Goal: Information Seeking & Learning: Learn about a topic

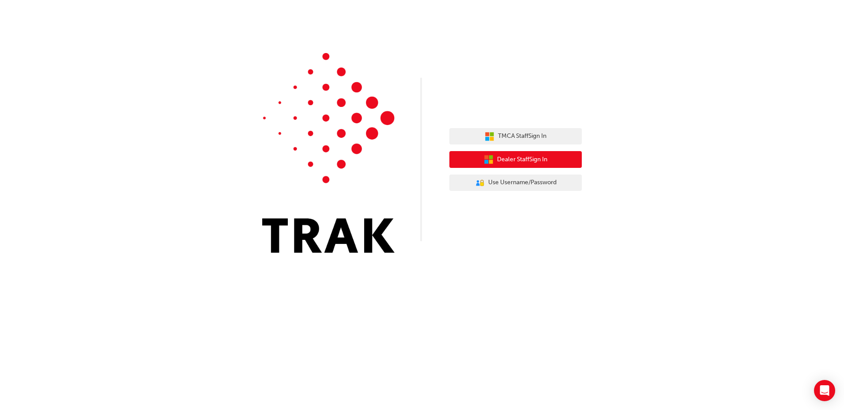
click at [511, 160] on span "Dealer Staff Sign In" at bounding box center [522, 160] width 50 height 10
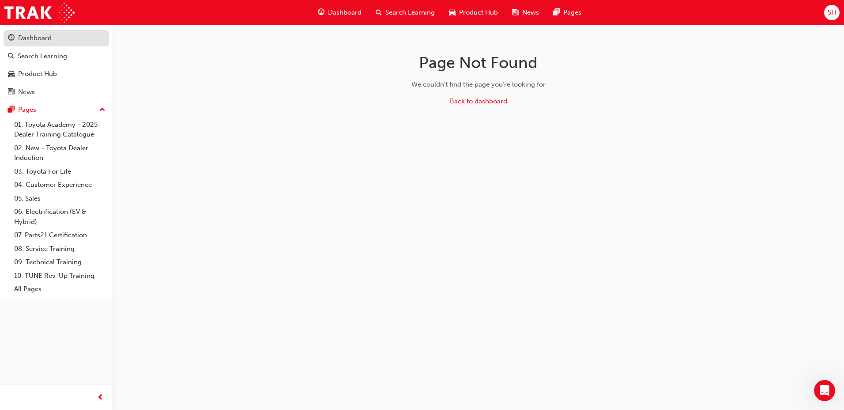
click at [29, 39] on div "Dashboard" at bounding box center [35, 38] width 34 height 10
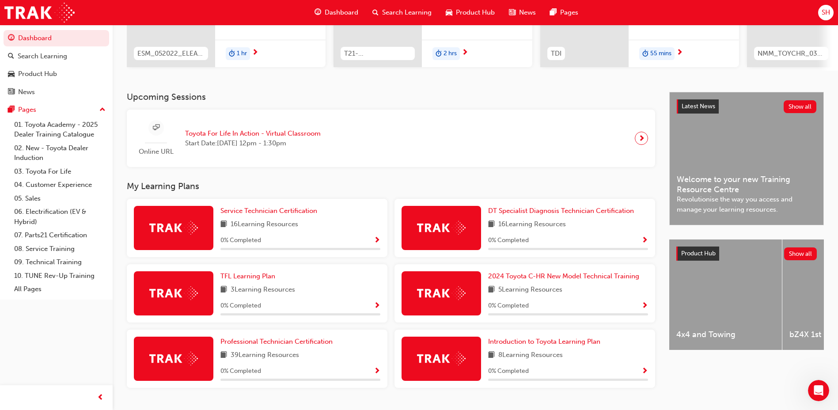
scroll to position [158, 0]
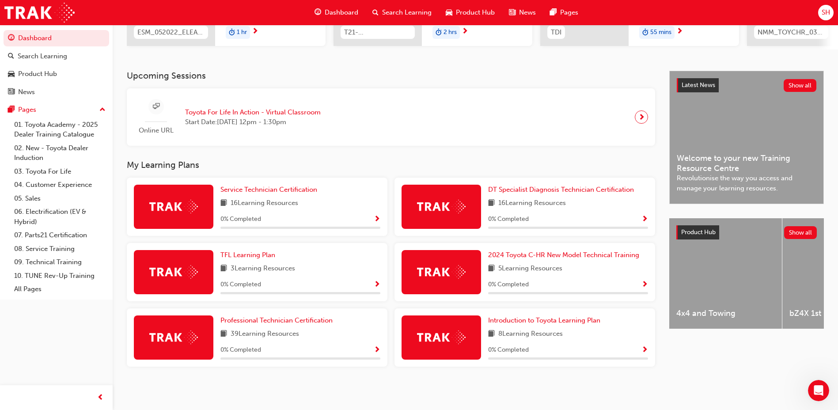
click at [190, 265] on img at bounding box center [173, 272] width 49 height 14
click at [252, 254] on span "TFL Learning Plan" at bounding box center [247, 255] width 55 height 8
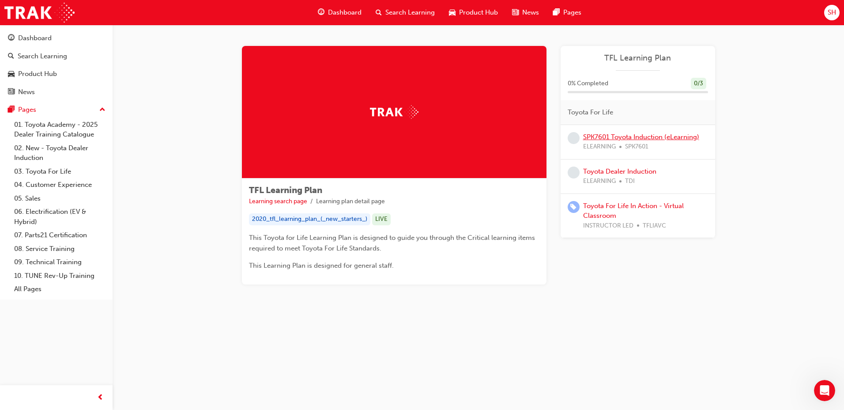
click at [618, 134] on link "SPK7601 Toyota Induction (eLearning)" at bounding box center [641, 137] width 116 height 8
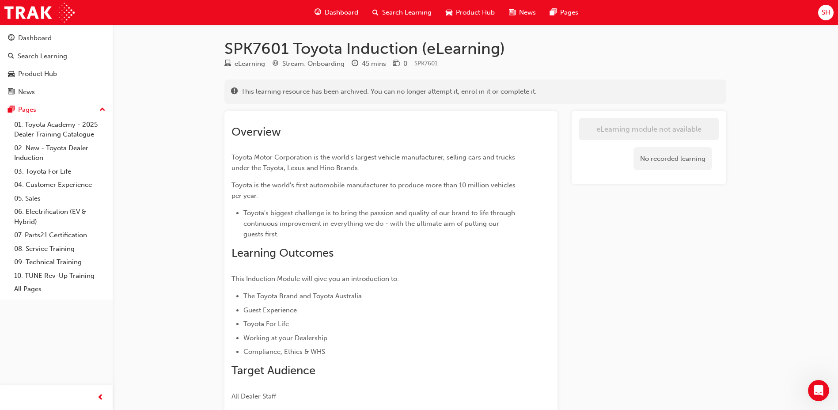
click at [457, 148] on div "Overview Toyota Motor Corporation is the world's largest vehicle manufacturer, …" at bounding box center [374, 263] width 287 height 277
click at [376, 157] on span "Toyota Motor Corporation is the world's largest vehicle manufacturer, selling c…" at bounding box center [373, 162] width 285 height 19
click at [57, 124] on link "01. Toyota Academy - 2025 Dealer Training Catalogue" at bounding box center [60, 129] width 98 height 23
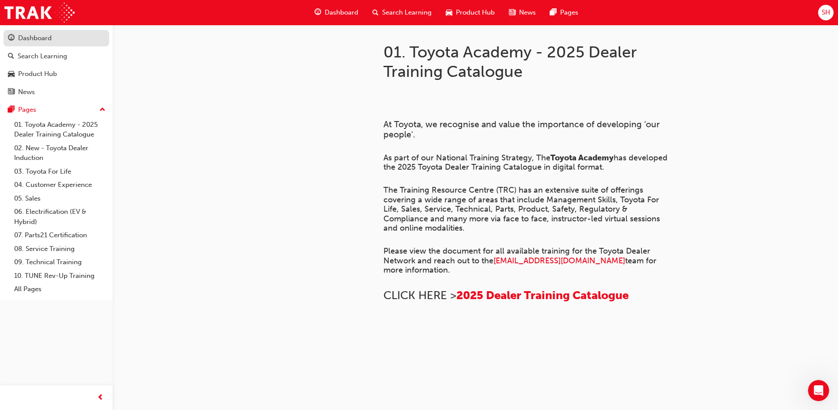
click at [42, 39] on div "Dashboard" at bounding box center [35, 38] width 34 height 10
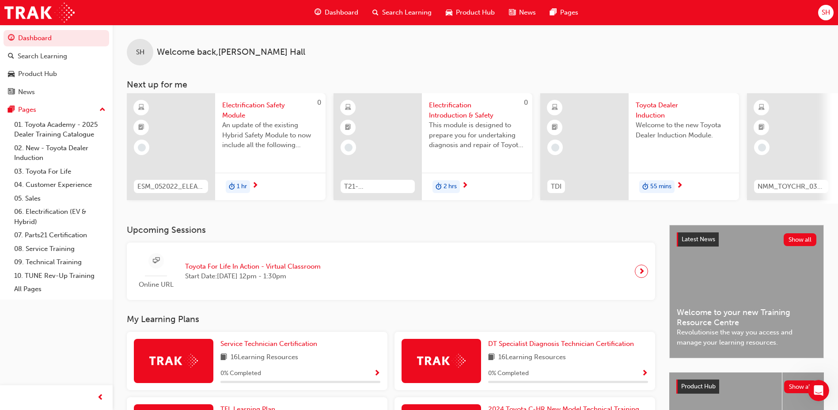
scroll to position [158, 0]
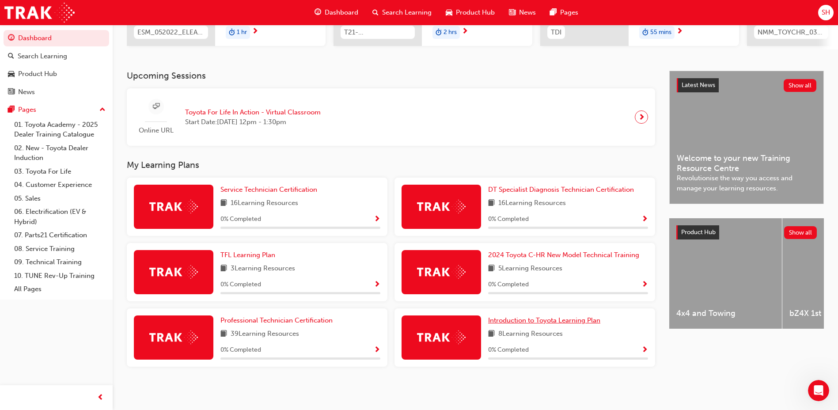
click at [537, 319] on span "Introduction to Toyota Learning Plan" at bounding box center [544, 320] width 112 height 8
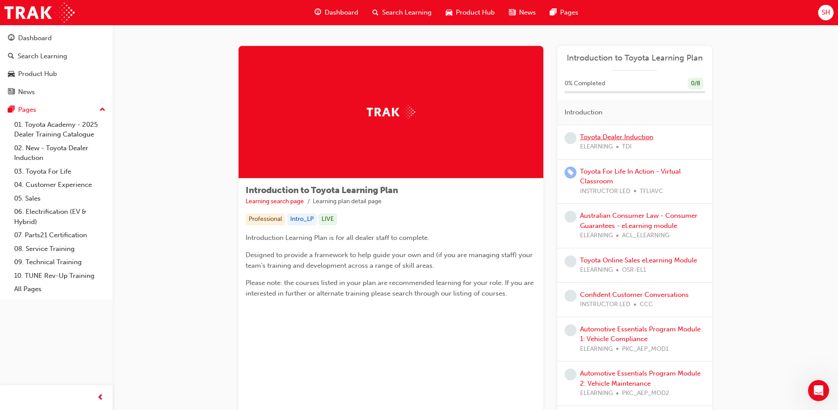
click at [623, 139] on link "Toyota Dealer Induction" at bounding box center [616, 137] width 73 height 8
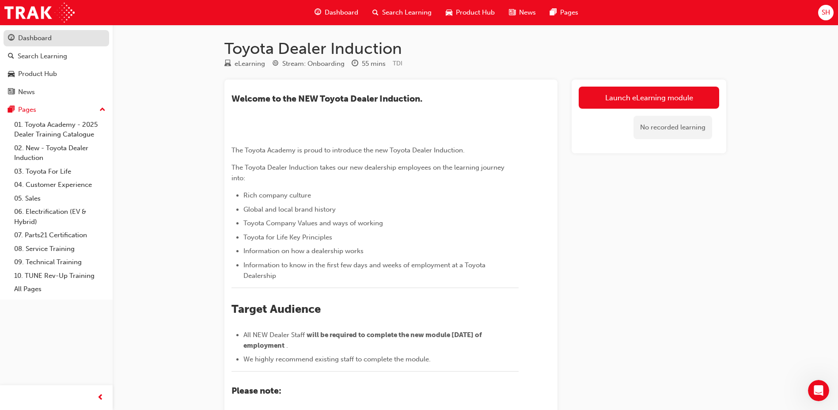
click at [28, 38] on div "Dashboard" at bounding box center [35, 38] width 34 height 10
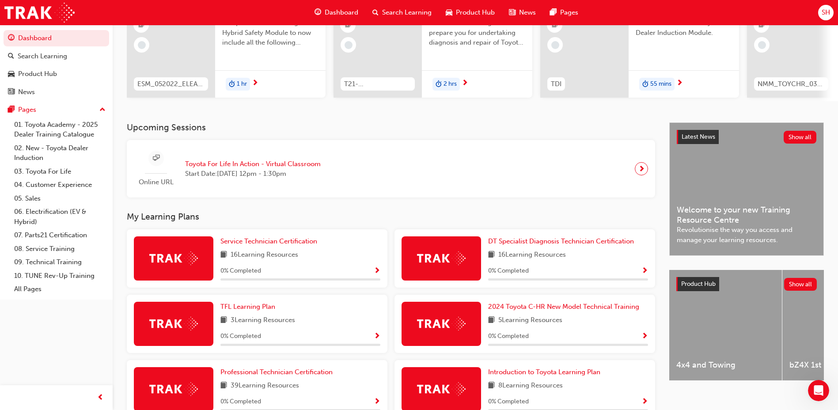
scroll to position [158, 0]
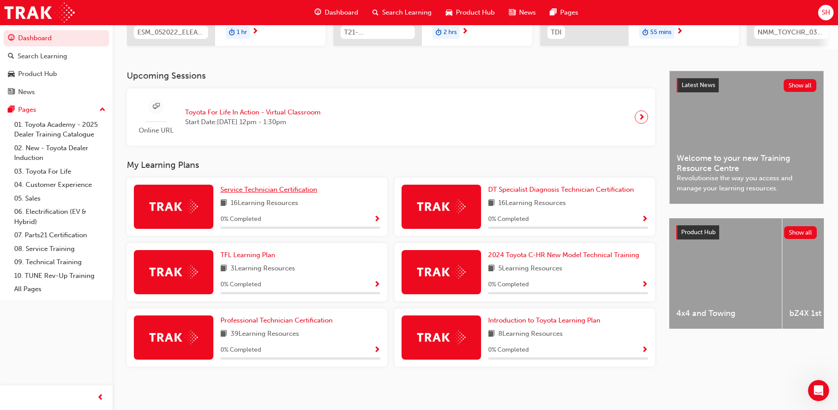
click at [273, 190] on span "Service Technician Certification" at bounding box center [268, 189] width 97 height 8
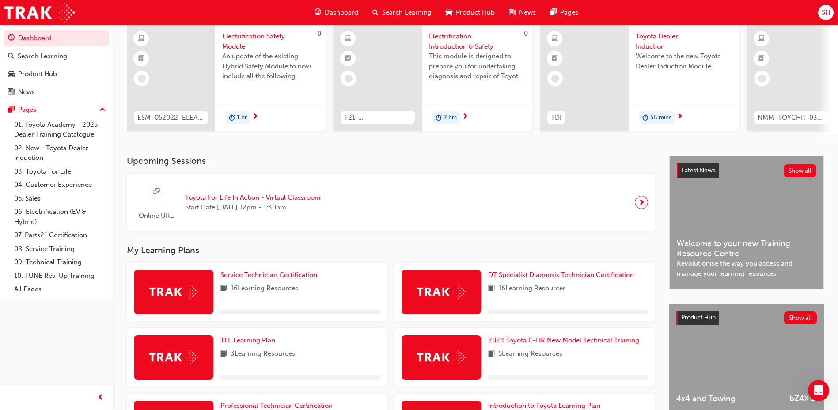
scroll to position [158, 0]
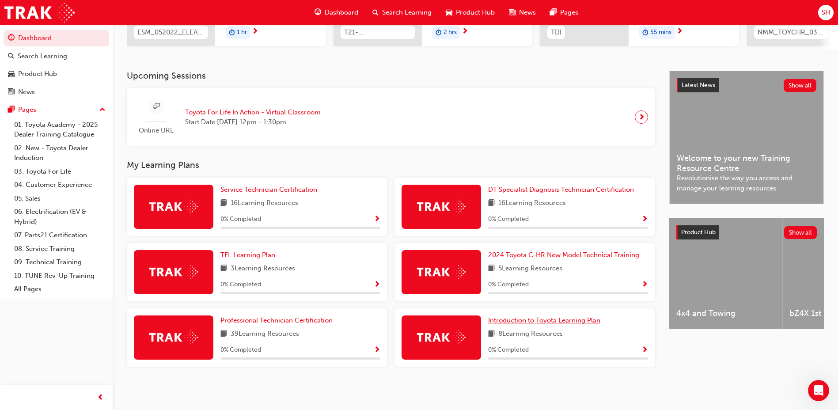
click at [511, 324] on span "Introduction to Toyota Learning Plan" at bounding box center [544, 320] width 112 height 8
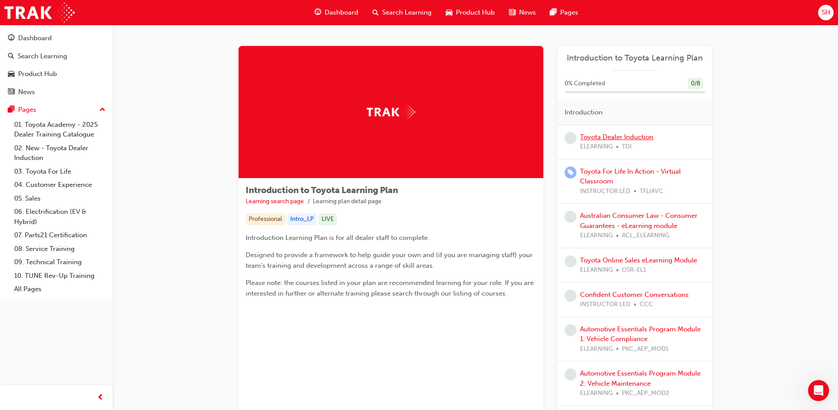
click at [638, 136] on link "Toyota Dealer Induction" at bounding box center [616, 137] width 73 height 8
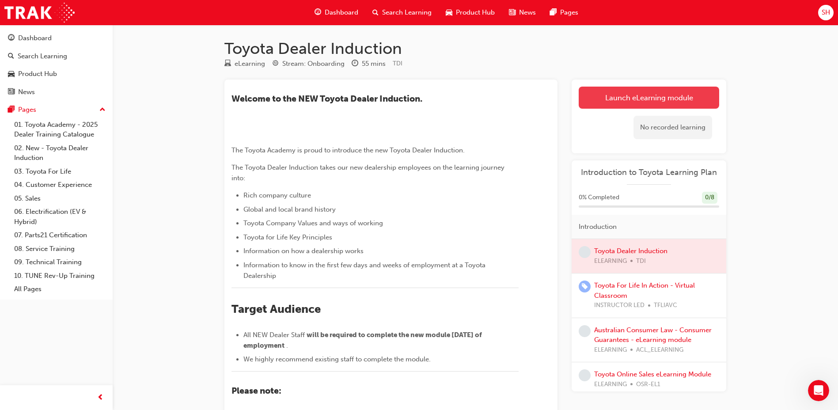
click at [644, 101] on link "Launch eLearning module" at bounding box center [649, 98] width 140 height 22
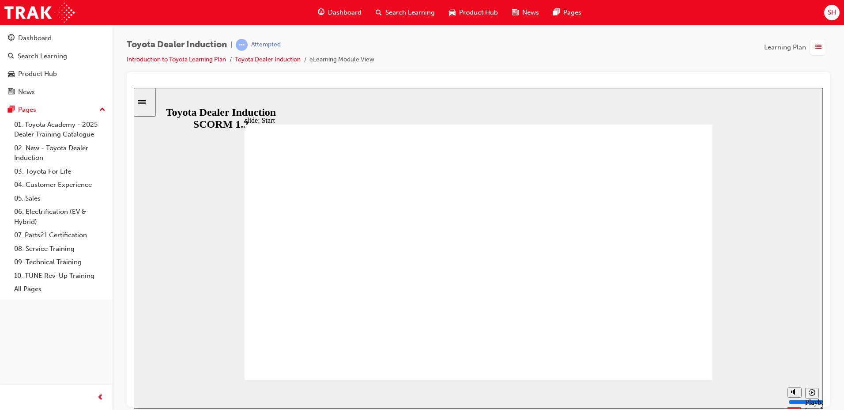
type input "2800"
click at [500, 390] on div "playback controls" at bounding box center [462, 392] width 608 height 10
click at [586, 395] on div "playback controls" at bounding box center [462, 392] width 608 height 10
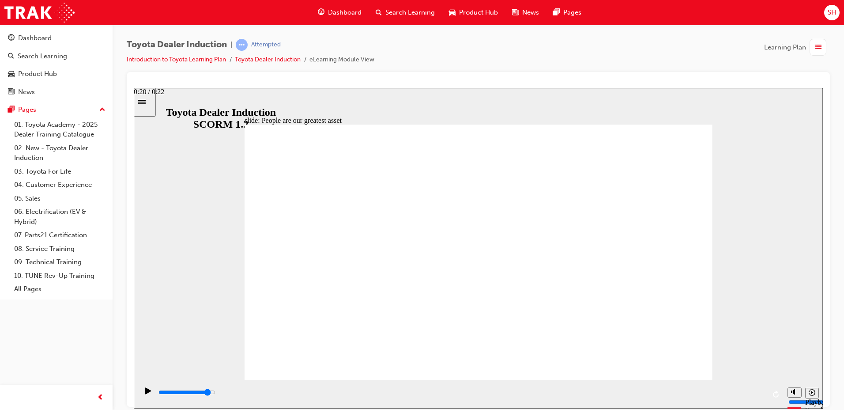
click at [216, 394] on input "slide progress" at bounding box center [187, 391] width 57 height 7
click at [744, 394] on div "playback controls" at bounding box center [462, 392] width 608 height 10
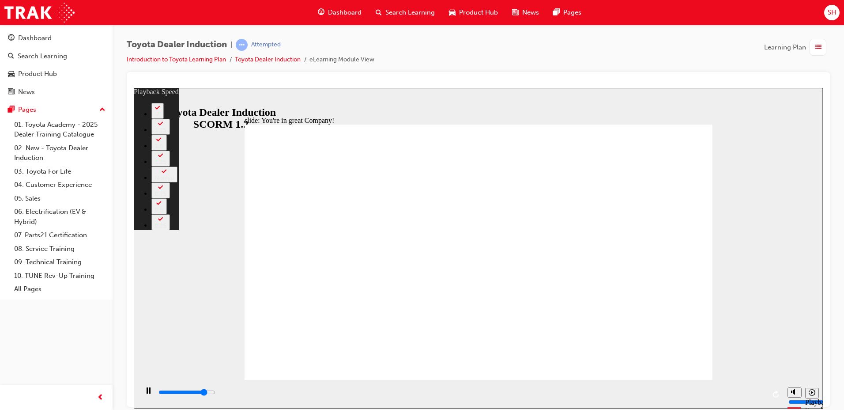
type input "6300"
type input "0"
type input "6600"
type input "1"
type input "6900"
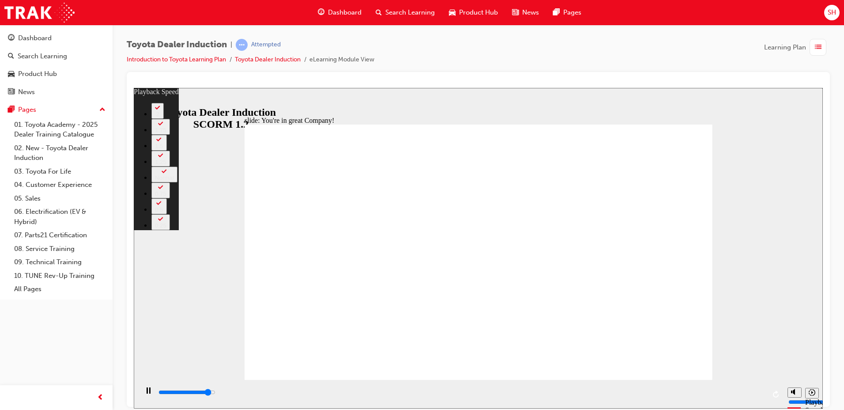
type input "1"
type input "7100"
type input "1"
type input "7400"
type input "1"
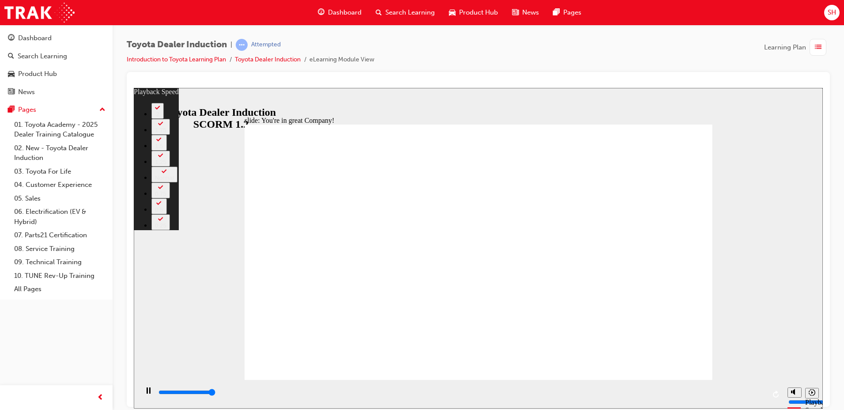
type input "7500"
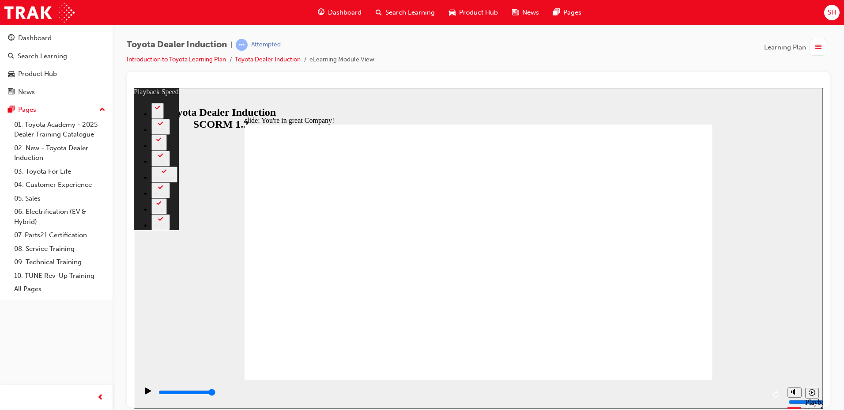
type input "156"
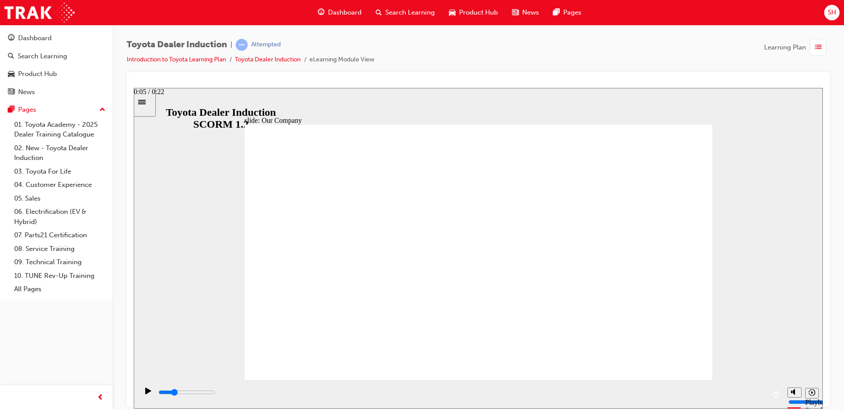
click at [308, 394] on div "playback controls" at bounding box center [462, 392] width 608 height 10
click at [659, 391] on div "playback controls" at bounding box center [462, 392] width 608 height 10
click at [752, 391] on div "playback controls" at bounding box center [462, 392] width 608 height 10
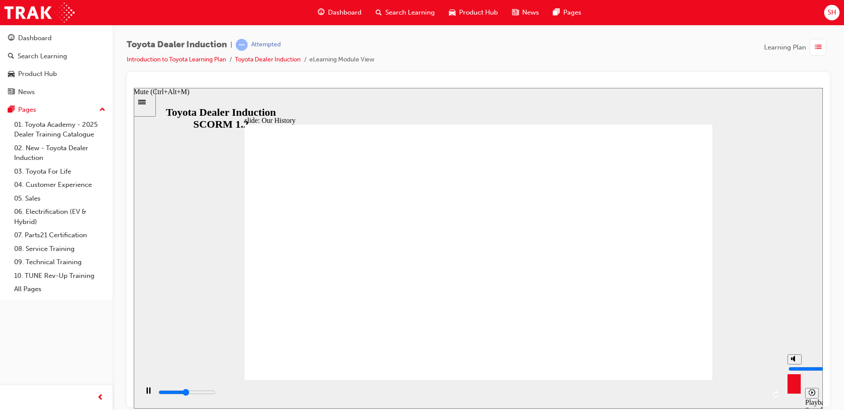
type input "4000"
type input "4"
type input "4100"
type input "5"
type input "4100"
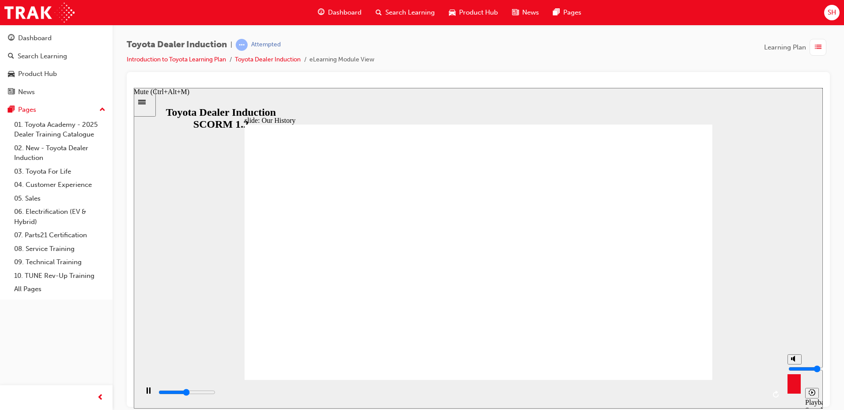
type input "6"
type input "4200"
type input "7"
type input "4200"
type input "8"
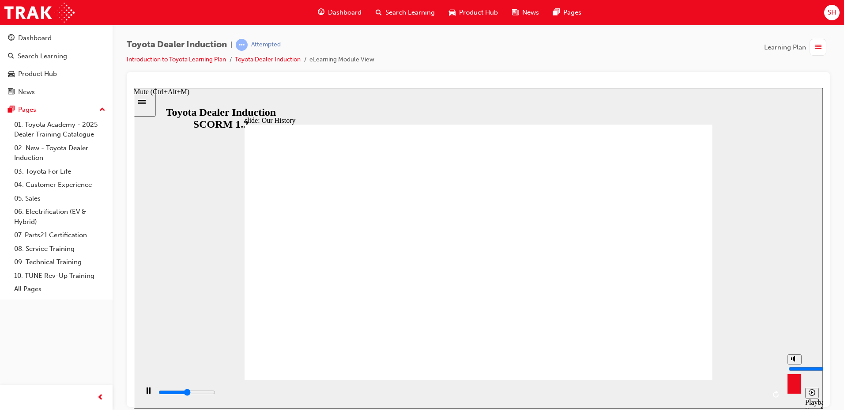
type input "4200"
type input "9"
type input "4200"
type input "10"
type input "4700"
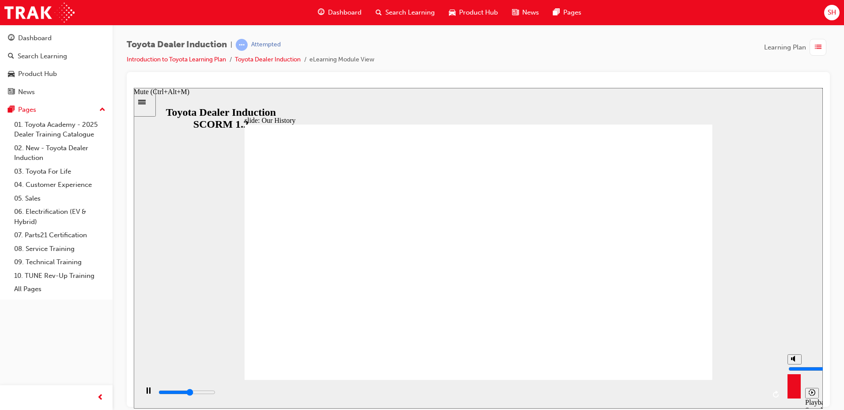
drag, startPoint x: 794, startPoint y: 368, endPoint x: 795, endPoint y: 327, distance: 41.1
type input "10"
click at [795, 365] on input "volume" at bounding box center [817, 368] width 57 height 7
drag, startPoint x: 469, startPoint y: 328, endPoint x: 661, endPoint y: 333, distance: 191.8
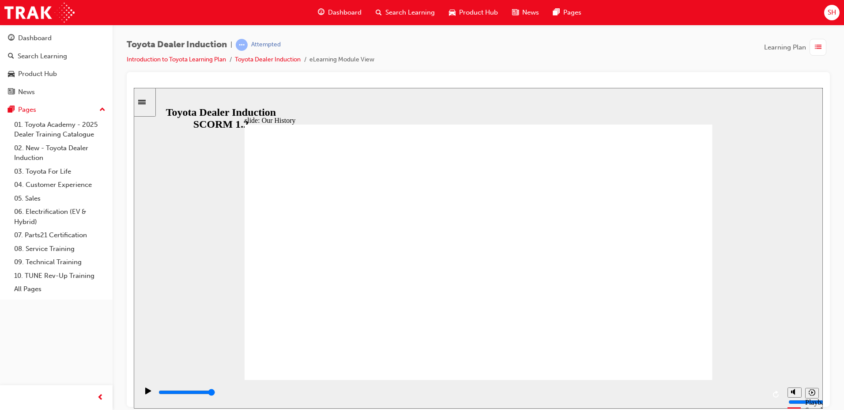
click at [391, 397] on div "playback controls" at bounding box center [462, 392] width 608 height 10
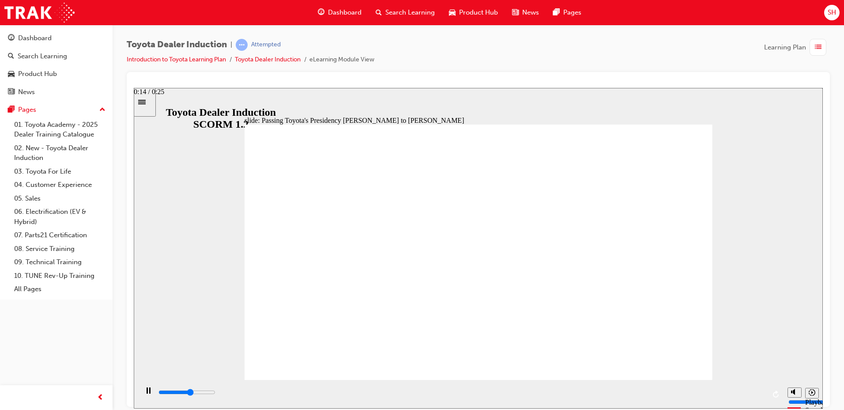
click at [505, 397] on div "playback controls" at bounding box center [462, 392] width 608 height 10
click at [648, 392] on div "playback controls" at bounding box center [462, 392] width 608 height 10
click at [737, 392] on div "playback controls" at bounding box center [462, 392] width 608 height 10
click at [757, 395] on div "playback controls" at bounding box center [462, 392] width 608 height 10
click at [141, 394] on div "Play (Ctrl+Alt+P)" at bounding box center [148, 394] width 15 height 15
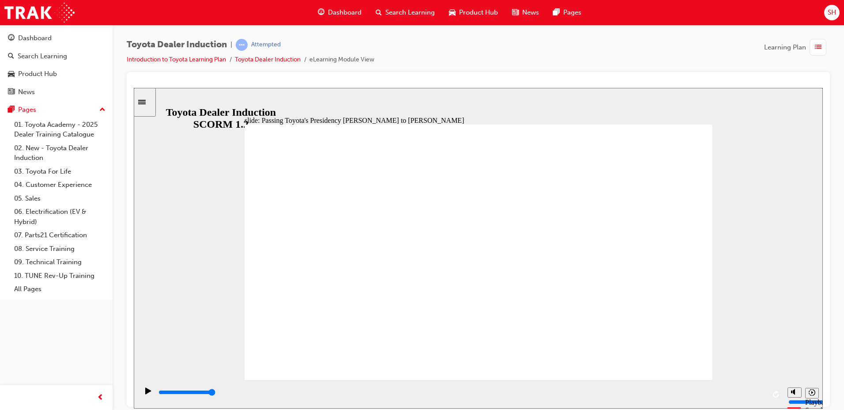
type input "5000"
drag, startPoint x: 589, startPoint y: 204, endPoint x: 257, endPoint y: 189, distance: 332.5
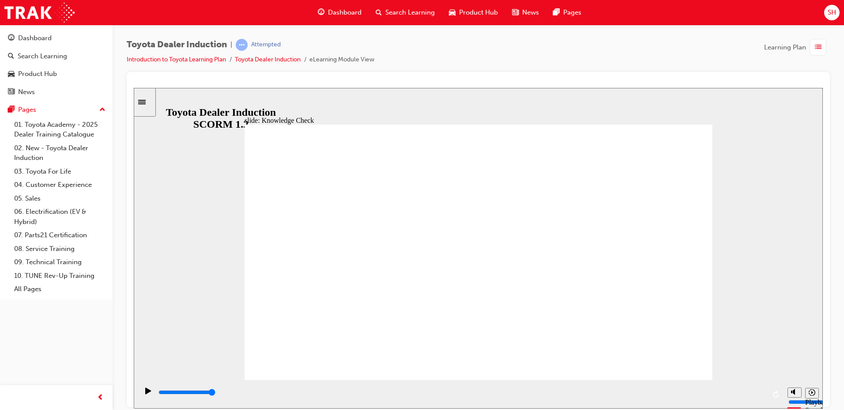
click at [236, 189] on div "slide: Knowledge Check Rectangle 1 BACK BACK SUBMIT SUBMIT Knowledge Check When…" at bounding box center [478, 247] width 689 height 321
radio input "true"
type input "5000"
radio input "true"
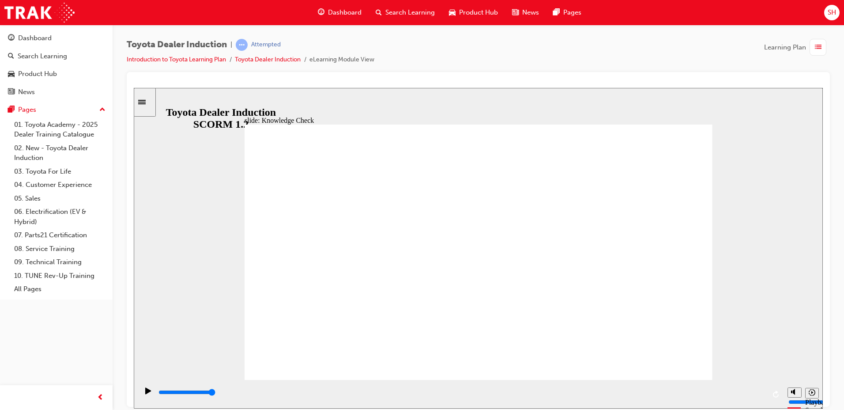
click at [250, 394] on div "playback controls" at bounding box center [462, 392] width 608 height 10
click at [333, 387] on div "playback controls" at bounding box center [462, 393] width 608 height 13
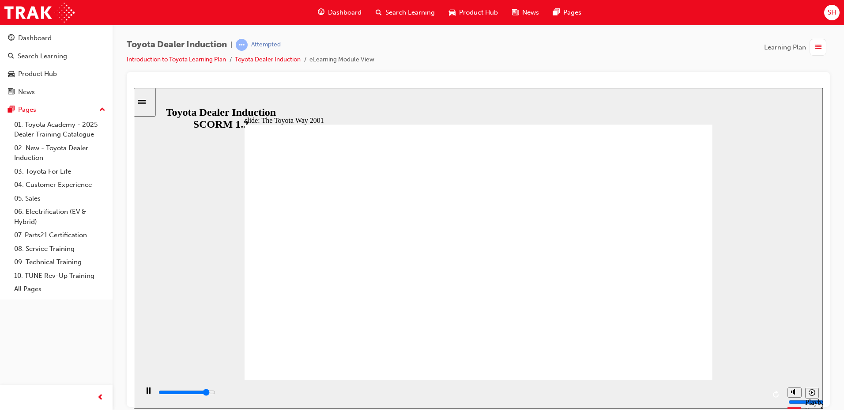
type input "19900"
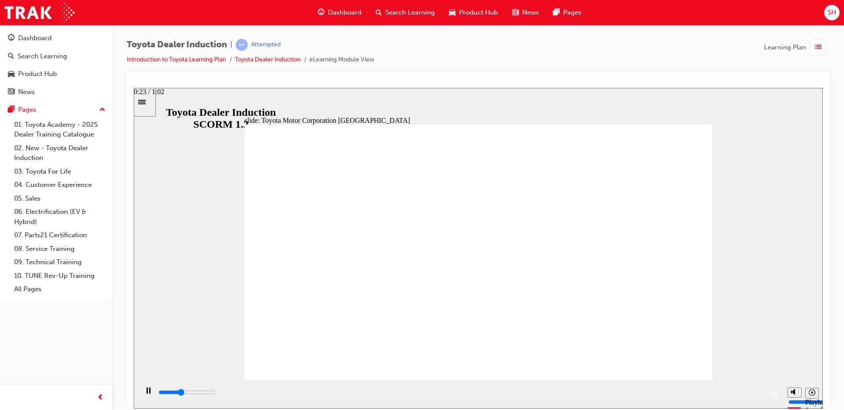
click at [388, 390] on div "playback controls" at bounding box center [462, 392] width 608 height 10
click at [403, 390] on div "playback controls" at bounding box center [462, 392] width 608 height 10
click at [427, 390] on div "playback controls" at bounding box center [462, 392] width 608 height 10
click at [456, 392] on div "playback controls" at bounding box center [462, 392] width 608 height 10
click at [534, 396] on div "playback controls" at bounding box center [462, 392] width 608 height 10
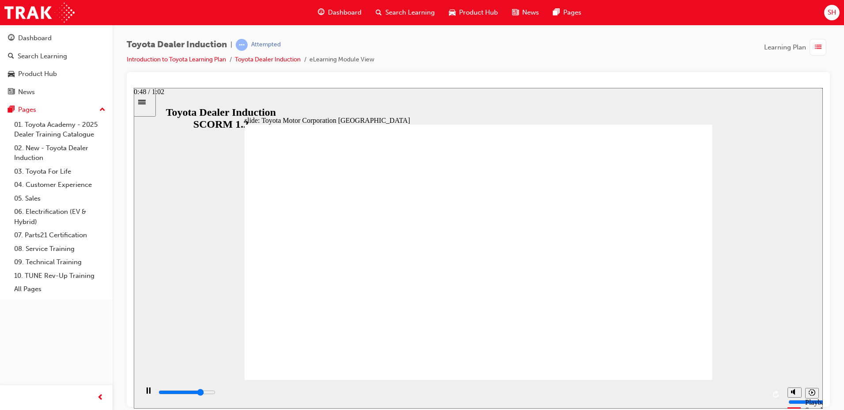
click at [216, 394] on input "slide progress" at bounding box center [187, 391] width 57 height 7
click at [216, 393] on input "slide progress" at bounding box center [187, 391] width 57 height 7
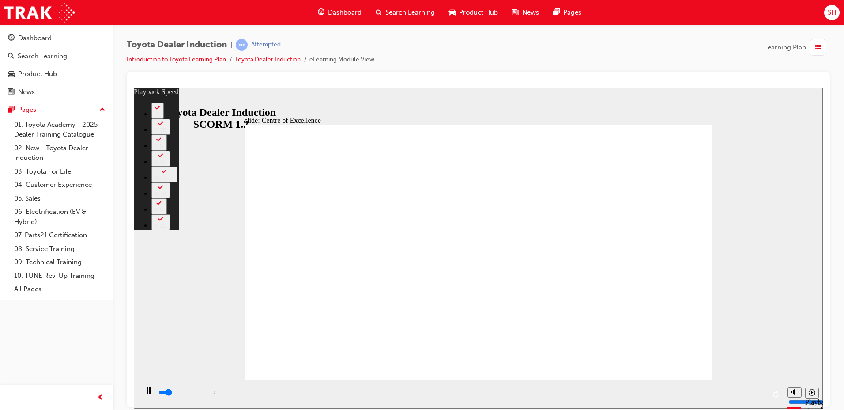
type input "2100"
type input "0"
type input "2300"
type input "0"
type input "2600"
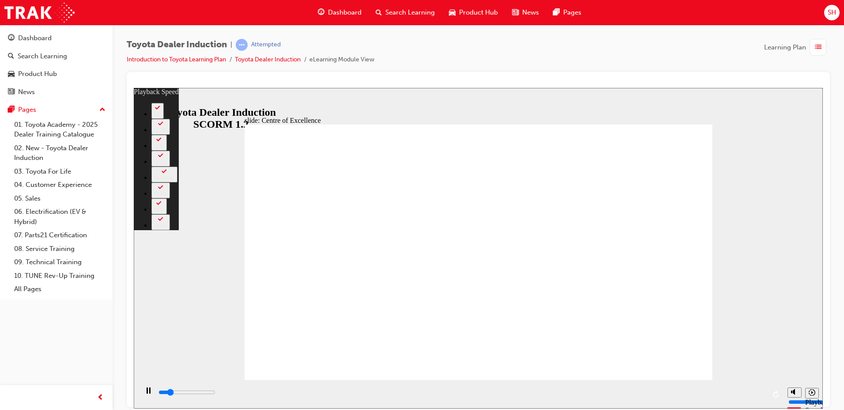
type input "1"
type input "2900"
type input "1"
type input "2900"
type input "1"
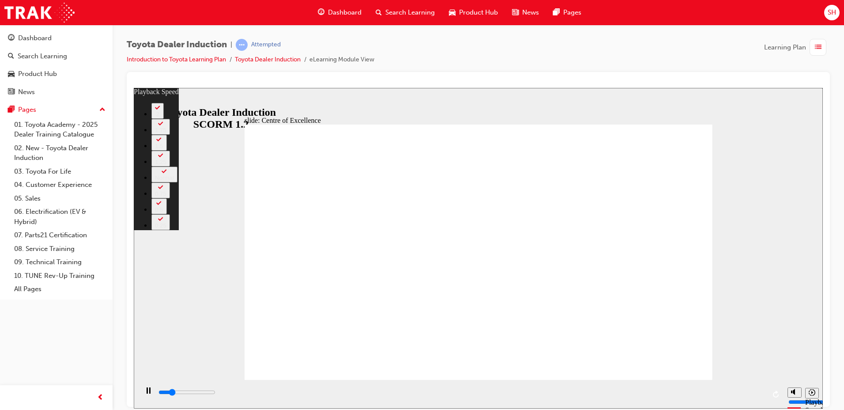
type input "3100"
type input "1"
type input "3300"
type input "1"
type input "3400"
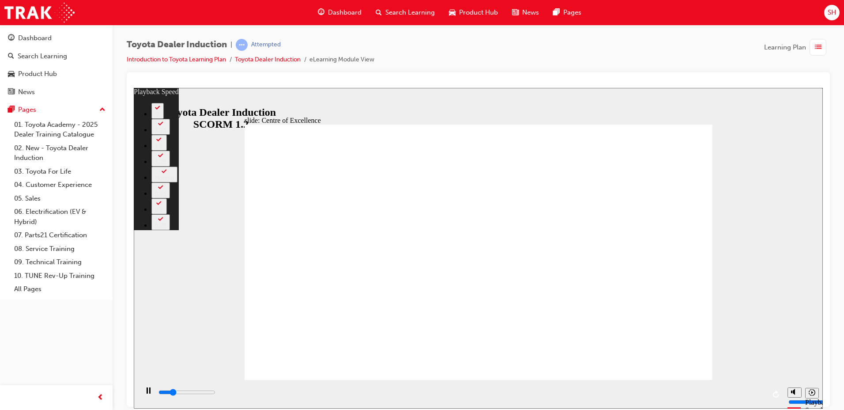
type input "1"
type input "3700"
type input "2"
type input "4000"
type input "2"
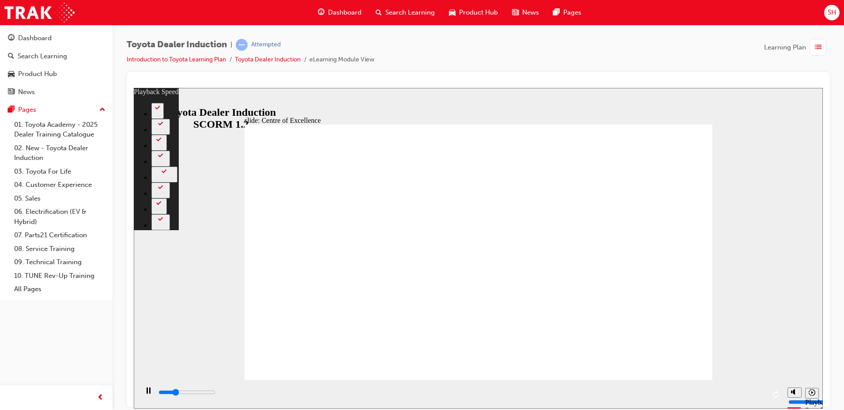
type input "4200"
type input "2"
type input "4500"
type input "2"
type input "4700"
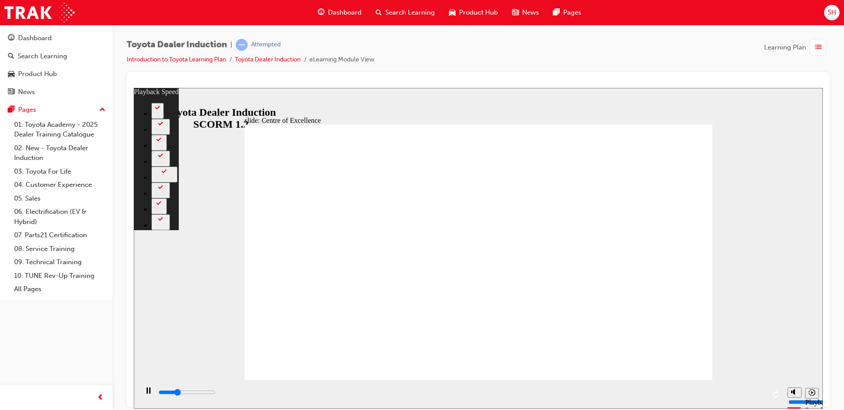
type input "3"
type input "5000"
type input "3"
type input "5300"
type input "3"
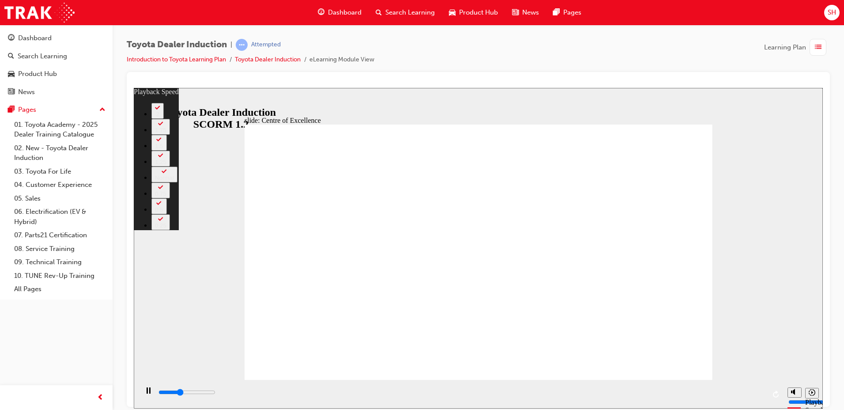
type input "5500"
type input "3"
type input "5500"
type input "3"
type input "5800"
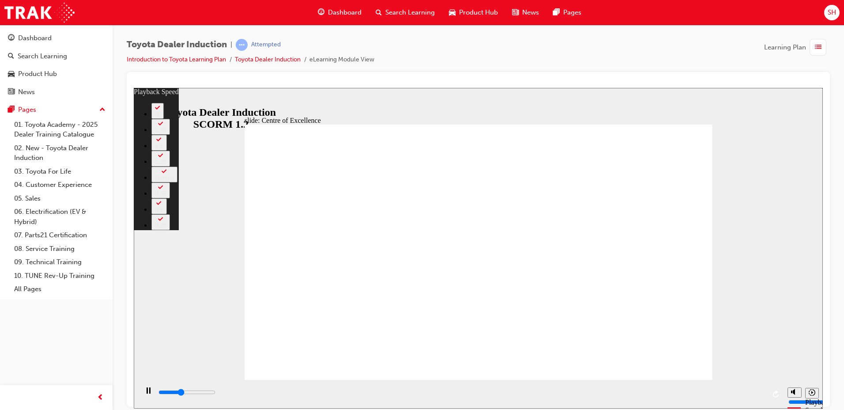
type input "4"
type input "6100"
type input "4"
type input "6300"
type input "4"
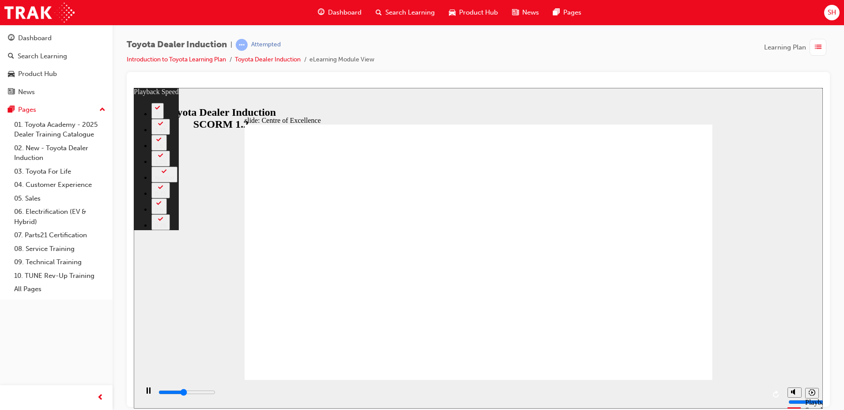
type input "6600"
type input "4"
type input "6900"
type input "5"
type input "7100"
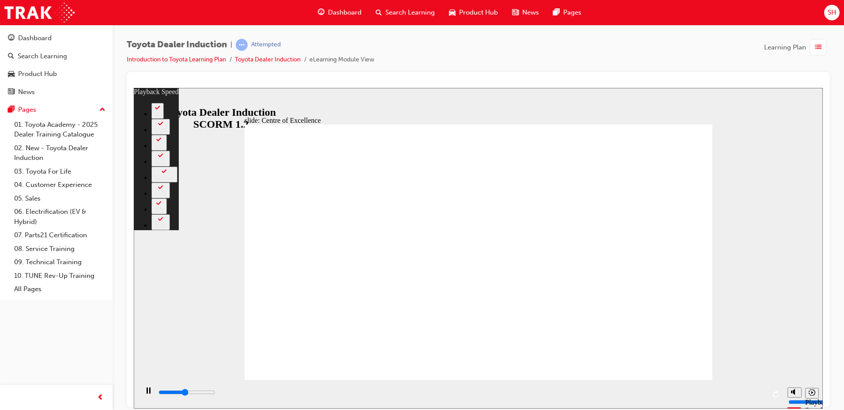
type input "5"
type input "7400"
type input "5"
type input "7600"
type input "6"
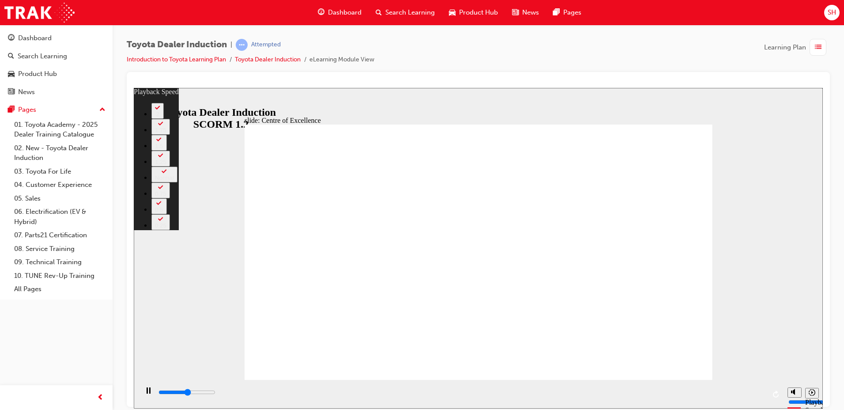
type input "7900"
type input "6"
type input "8200"
type input "6"
type input "8400"
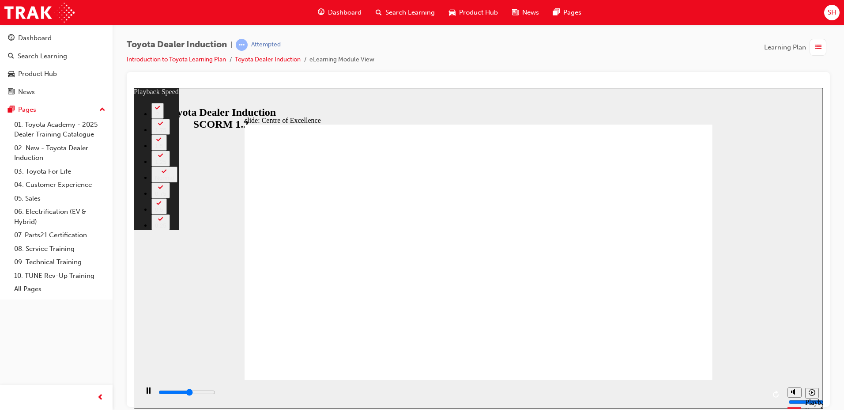
type input "6"
type input "8700"
type input "7"
type input "9000"
type input "7"
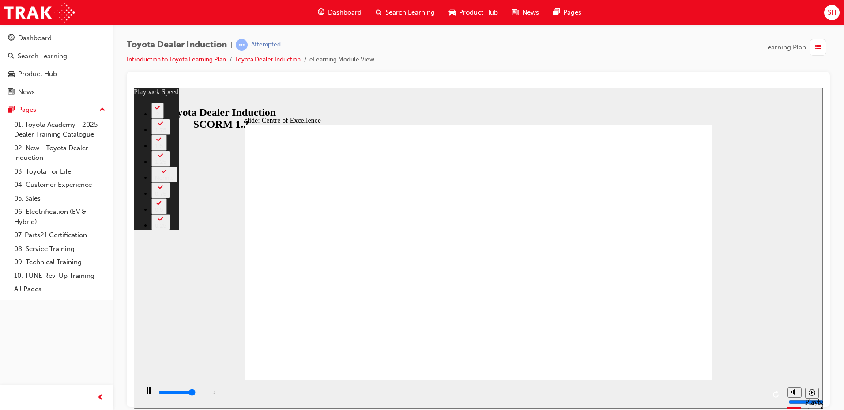
type input "9300"
type input "7"
type input "9500"
type input "7"
type input "9800"
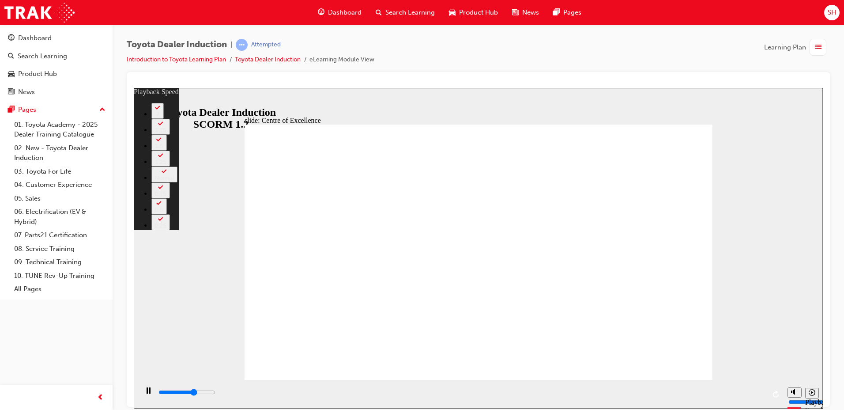
type input "8"
type input "10000"
type input "8"
type input "10300"
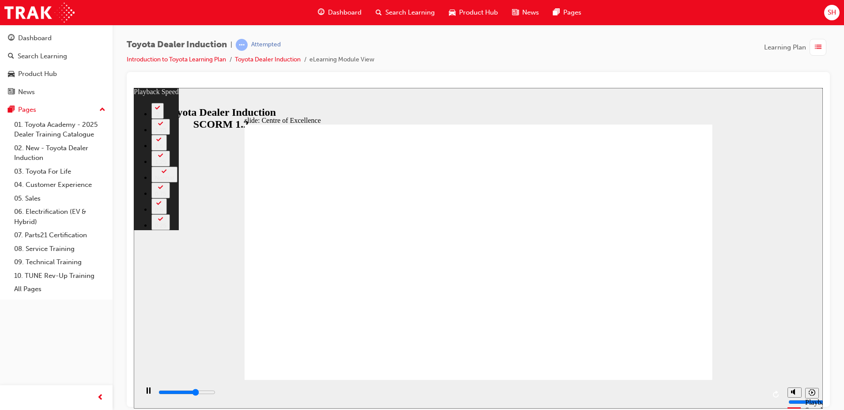
type input "8"
type input "10600"
type input "8"
type input "10900"
type input "9"
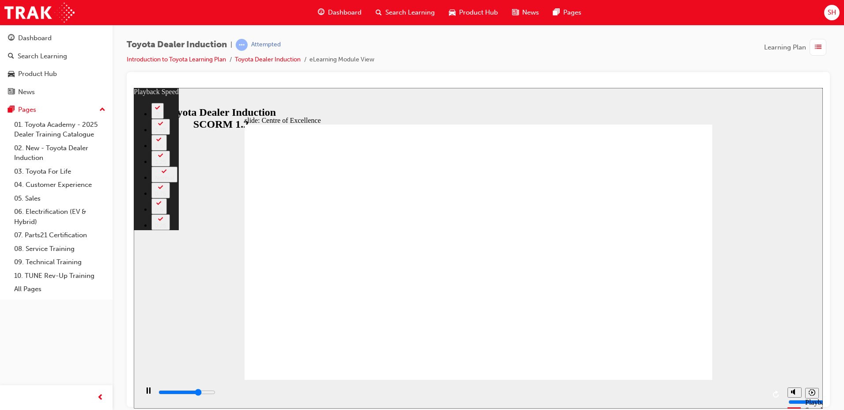
type input "11100"
type input "9"
type input "11200"
type input "9"
type input "11400"
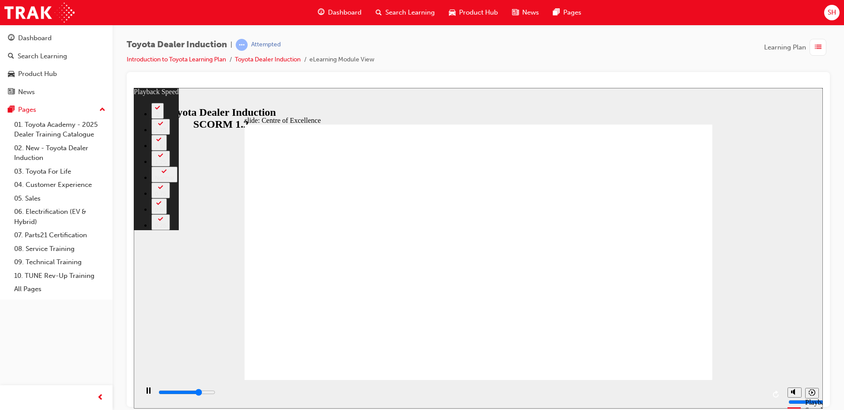
type input "9"
type input "11600"
type input "10"
type input "11600"
type input "10"
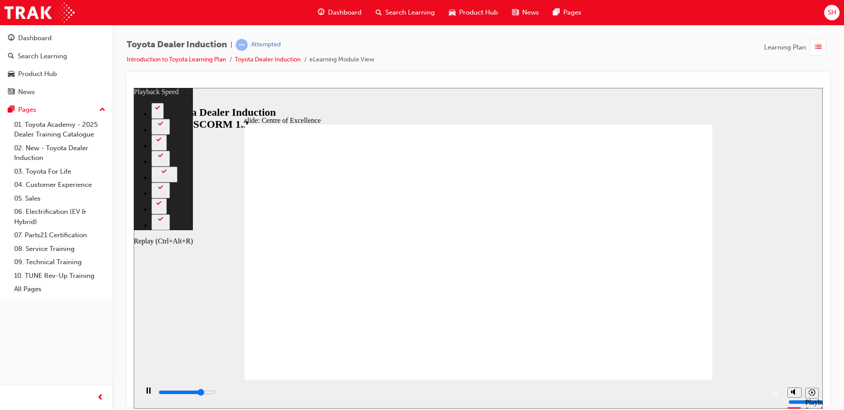
type input "11900"
type input "10"
type input "12100"
type input "10"
type input "12200"
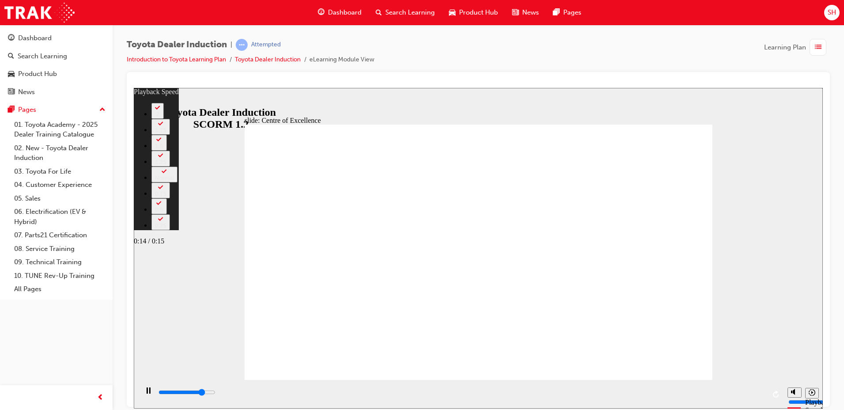
type input "10"
type input "12500"
type input "10"
type input "12700"
type input "11"
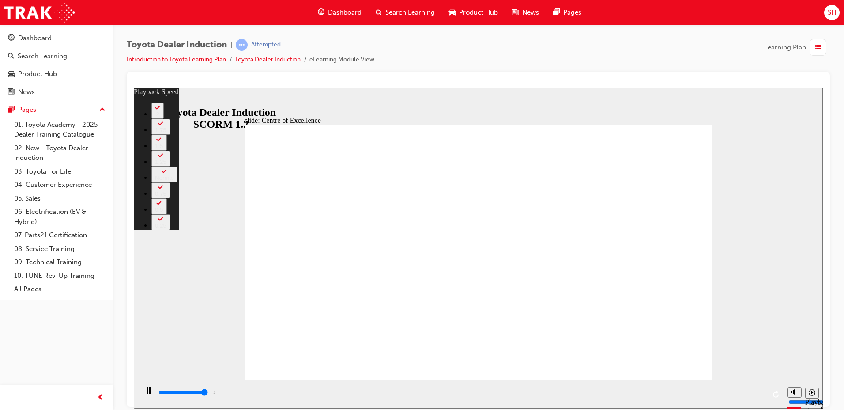
type input "13000"
type input "11"
type input "13200"
type input "11"
type input "13500"
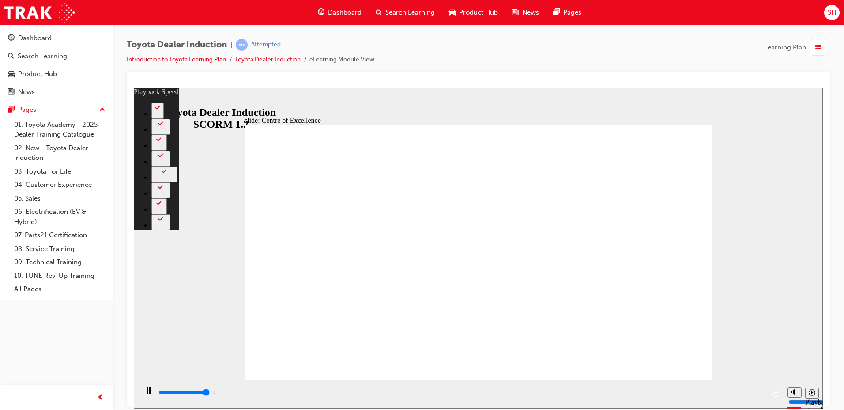
type input "11"
type input "13800"
type input "12"
type input "13900"
type input "12"
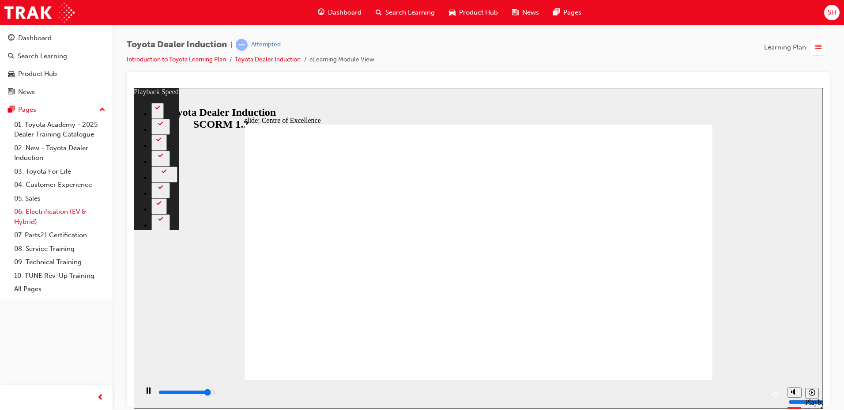
type input "14000"
type input "12"
type input "14300"
type input "12"
type input "14600"
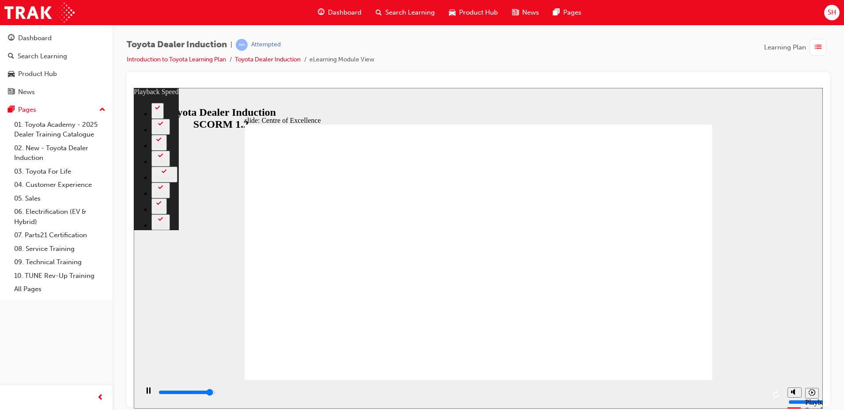
type input "12"
type input "14800"
type input "13"
type input "15100"
type input "13"
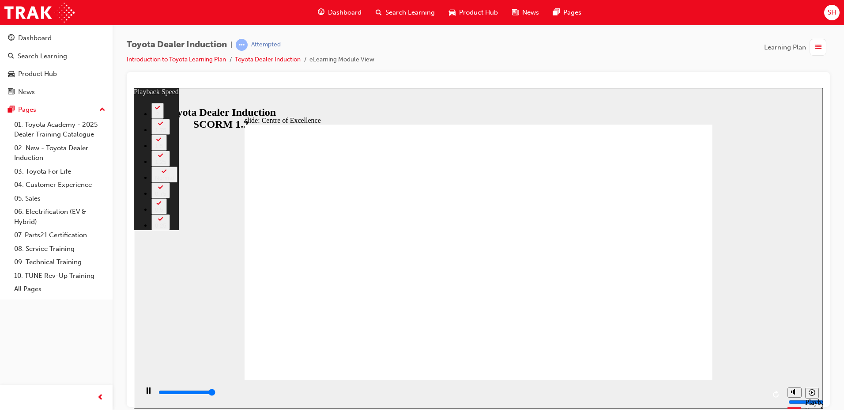
type input "15300"
type input "248"
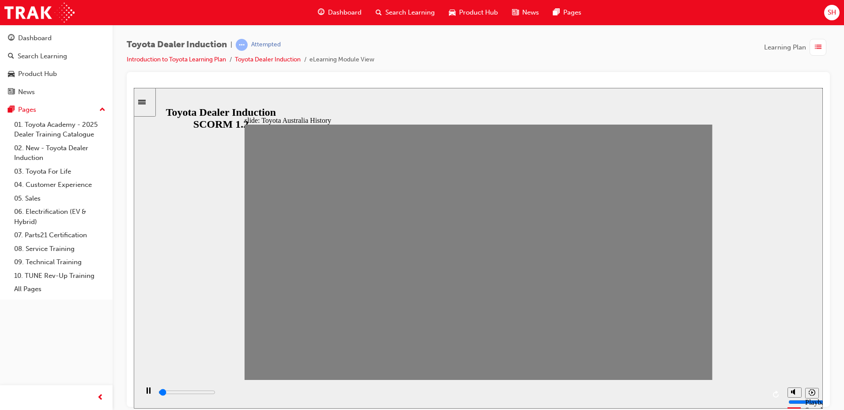
drag, startPoint x: 252, startPoint y: 260, endPoint x: 277, endPoint y: 256, distance: 25.4
drag, startPoint x: 307, startPoint y: 257, endPoint x: 311, endPoint y: 258, distance: 4.5
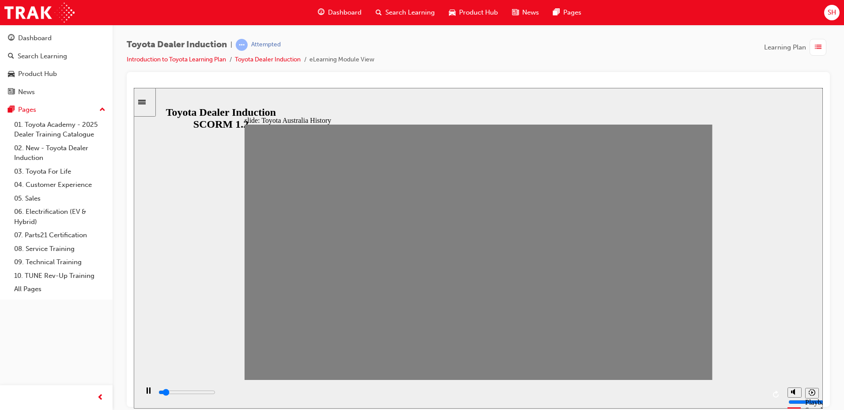
type input "0"
type input "2"
type input "0"
type input "3"
drag, startPoint x: 300, startPoint y: 257, endPoint x: 312, endPoint y: 256, distance: 11.5
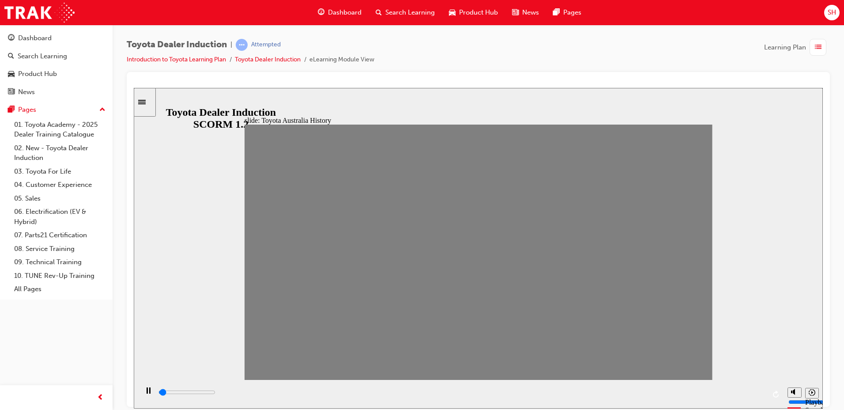
drag, startPoint x: 324, startPoint y: 258, endPoint x: 336, endPoint y: 260, distance: 11.6
drag, startPoint x: 347, startPoint y: 258, endPoint x: 364, endPoint y: 263, distance: 17.8
drag, startPoint x: 370, startPoint y: 252, endPoint x: 386, endPoint y: 253, distance: 16.0
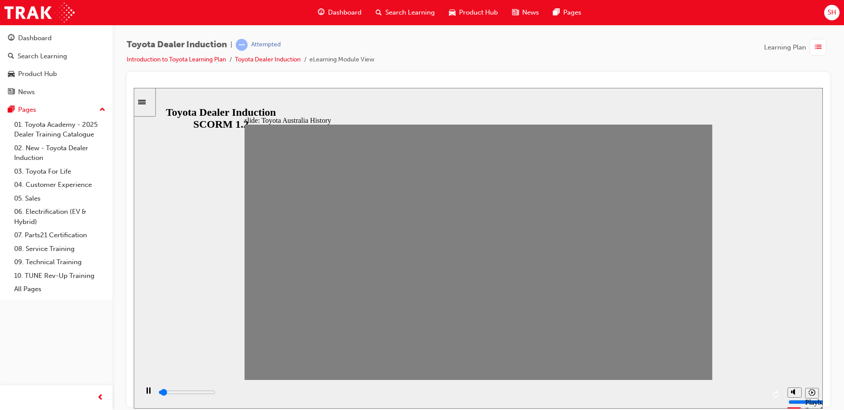
drag, startPoint x: 391, startPoint y: 260, endPoint x: 399, endPoint y: 262, distance: 7.7
drag, startPoint x: 409, startPoint y: 260, endPoint x: 417, endPoint y: 260, distance: 8.4
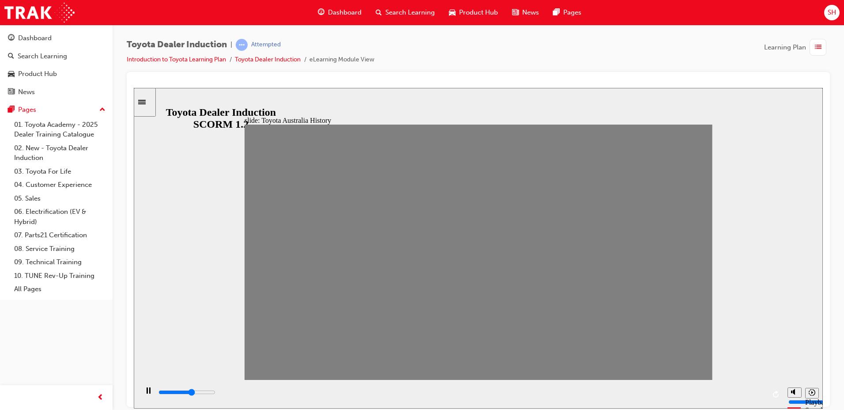
drag, startPoint x: 416, startPoint y: 260, endPoint x: 426, endPoint y: 258, distance: 10.3
drag, startPoint x: 408, startPoint y: 257, endPoint x: 451, endPoint y: 255, distance: 43.8
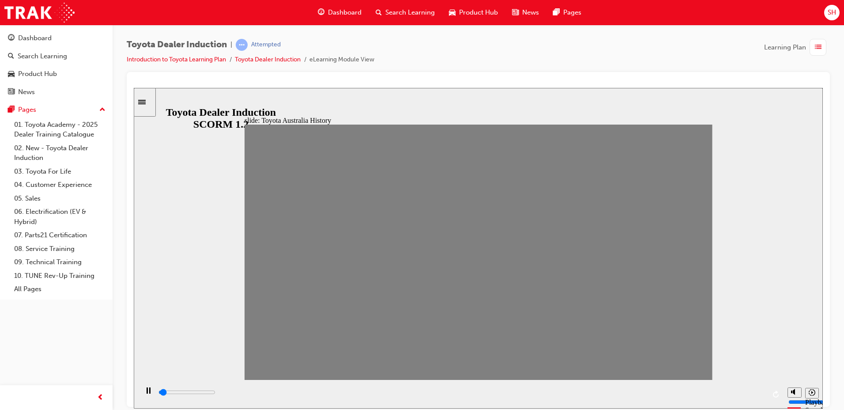
type input "0"
type input "8"
drag, startPoint x: 451, startPoint y: 255, endPoint x: 438, endPoint y: 257, distance: 13.9
type input "0"
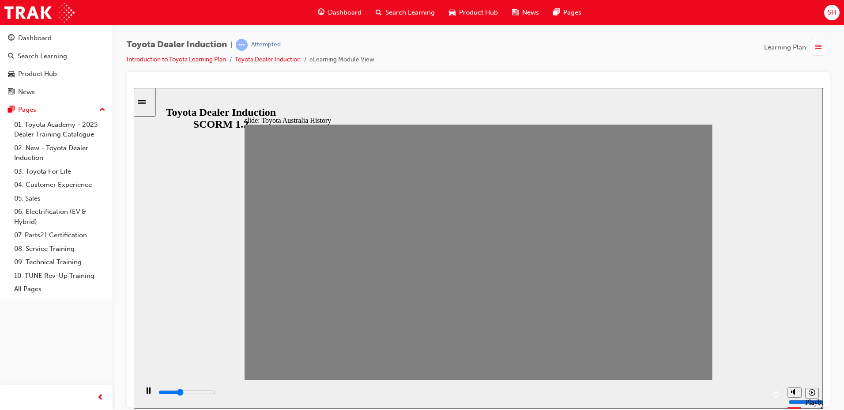
type input "9"
drag, startPoint x: 433, startPoint y: 258, endPoint x: 450, endPoint y: 261, distance: 17.4
drag, startPoint x: 453, startPoint y: 257, endPoint x: 464, endPoint y: 259, distance: 11.1
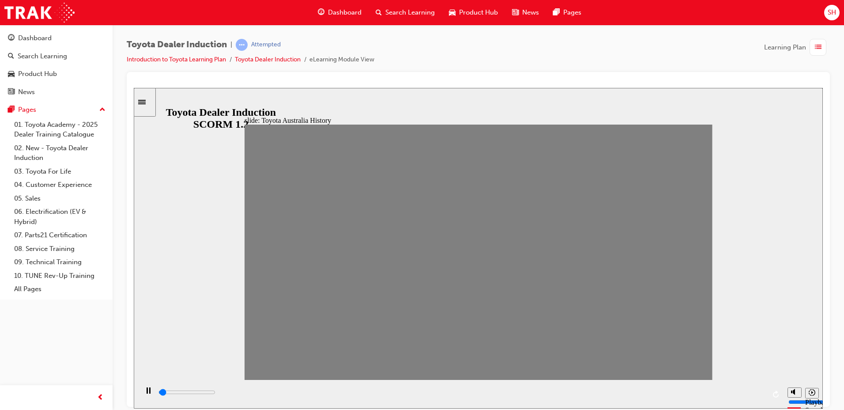
drag, startPoint x: 467, startPoint y: 261, endPoint x: 492, endPoint y: 262, distance: 25.2
drag, startPoint x: 499, startPoint y: 257, endPoint x: 515, endPoint y: 258, distance: 16.0
drag, startPoint x: 515, startPoint y: 260, endPoint x: 533, endPoint y: 261, distance: 18.1
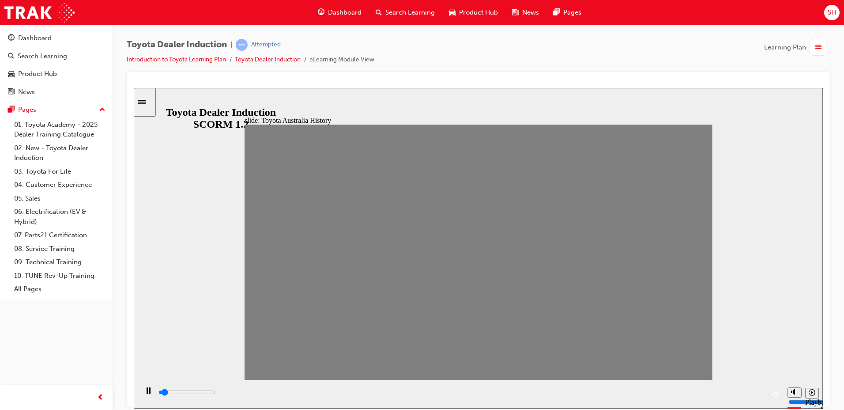
drag, startPoint x: 543, startPoint y: 257, endPoint x: 555, endPoint y: 257, distance: 11.9
drag, startPoint x: 556, startPoint y: 257, endPoint x: 577, endPoint y: 258, distance: 20.3
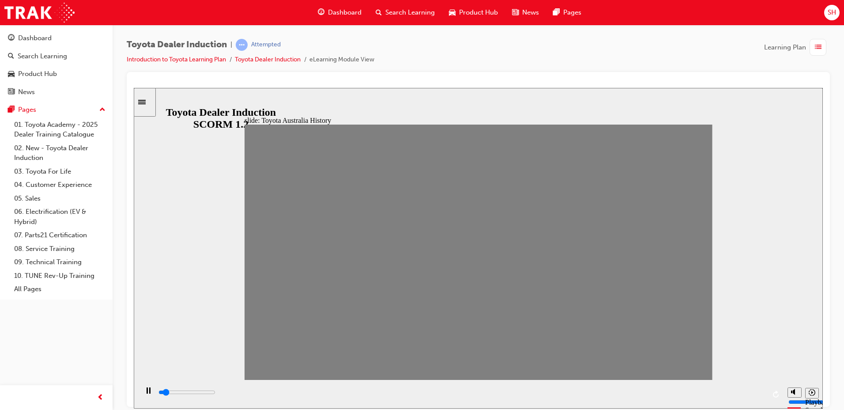
drag, startPoint x: 585, startPoint y: 256, endPoint x: 598, endPoint y: 257, distance: 13.4
drag, startPoint x: 608, startPoint y: 258, endPoint x: 621, endPoint y: 258, distance: 12.8
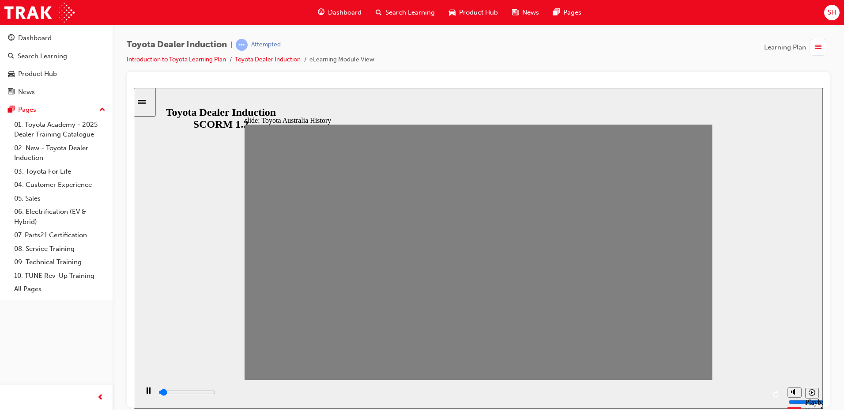
drag, startPoint x: 620, startPoint y: 261, endPoint x: 639, endPoint y: 257, distance: 19.4
drag, startPoint x: 647, startPoint y: 258, endPoint x: 661, endPoint y: 258, distance: 14.6
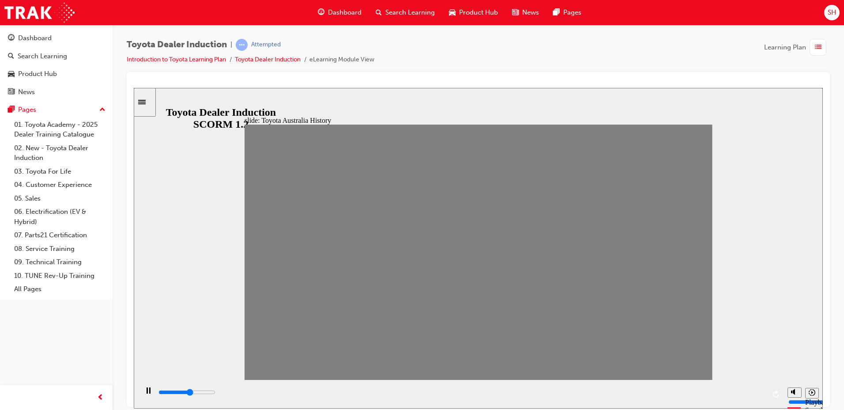
drag, startPoint x: 666, startPoint y: 257, endPoint x: 681, endPoint y: 258, distance: 15.0
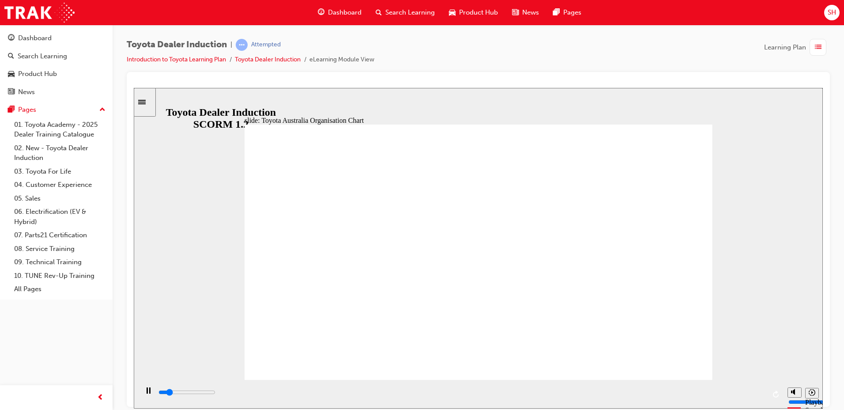
click at [519, 396] on div "playback controls" at bounding box center [462, 392] width 608 height 10
click at [216, 393] on input "slide progress" at bounding box center [187, 391] width 57 height 7
click at [748, 392] on div "playback controls" at bounding box center [462, 392] width 608 height 10
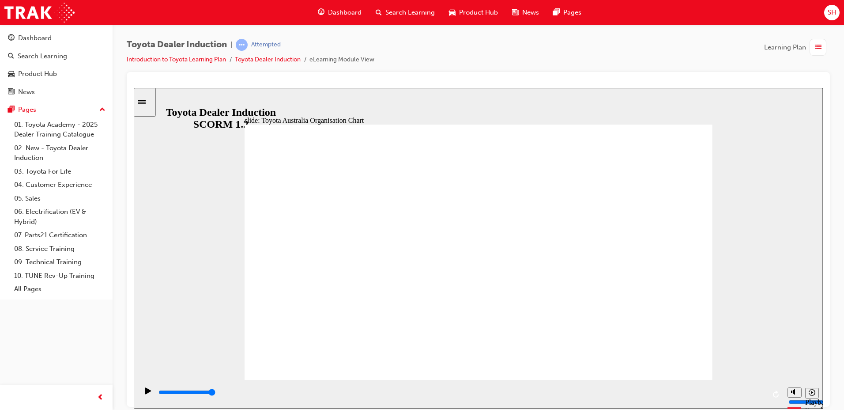
type input "4100"
radio input "true"
type input "4800"
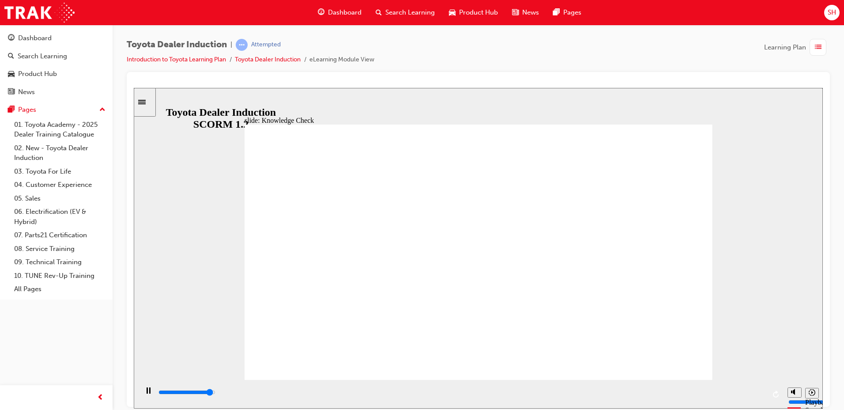
radio input "true"
type input "5000"
radio input "true"
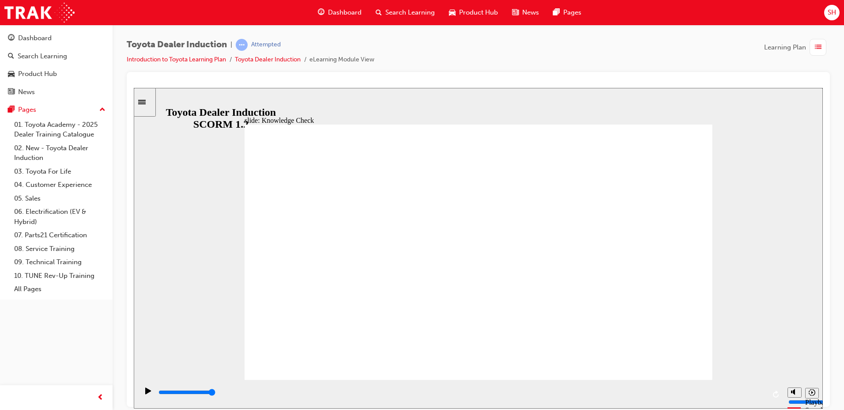
drag, startPoint x: 367, startPoint y: 262, endPoint x: 699, endPoint y: 132, distance: 356.6
type input "1200"
radio input "true"
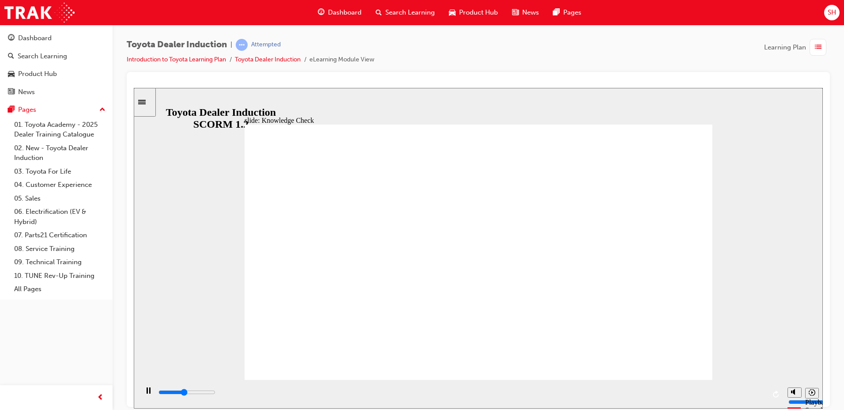
click at [647, 390] on div "playback controls" at bounding box center [462, 392] width 608 height 10
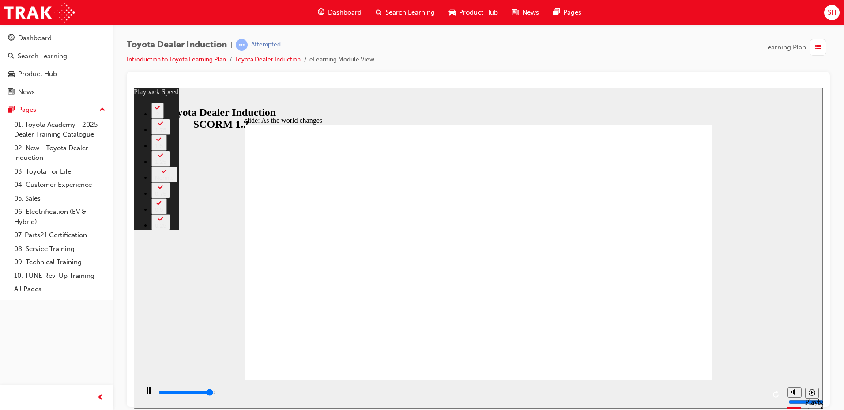
type input "8900"
type input "0"
type input "9200"
type input "1"
type input "9200"
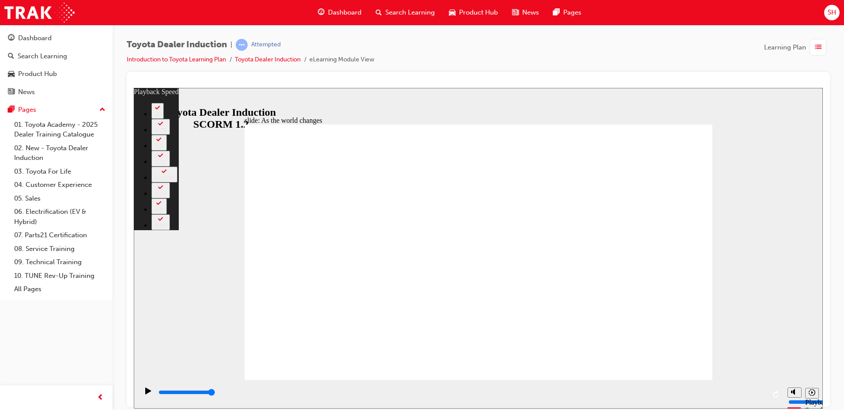
type input "128"
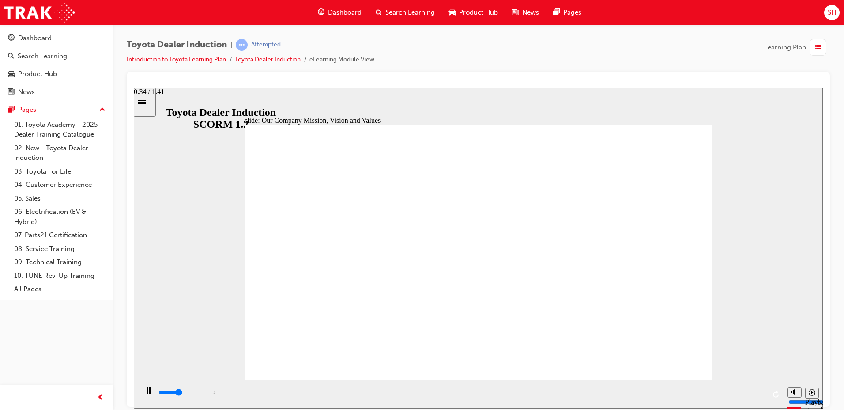
click at [363, 394] on div "playback controls" at bounding box center [462, 392] width 608 height 10
click at [439, 392] on div "playback controls" at bounding box center [462, 392] width 608 height 10
click at [563, 390] on div "playback controls" at bounding box center [462, 392] width 608 height 10
click at [697, 392] on div "playback controls" at bounding box center [462, 392] width 608 height 10
click at [216, 393] on input "slide progress" at bounding box center [187, 391] width 57 height 7
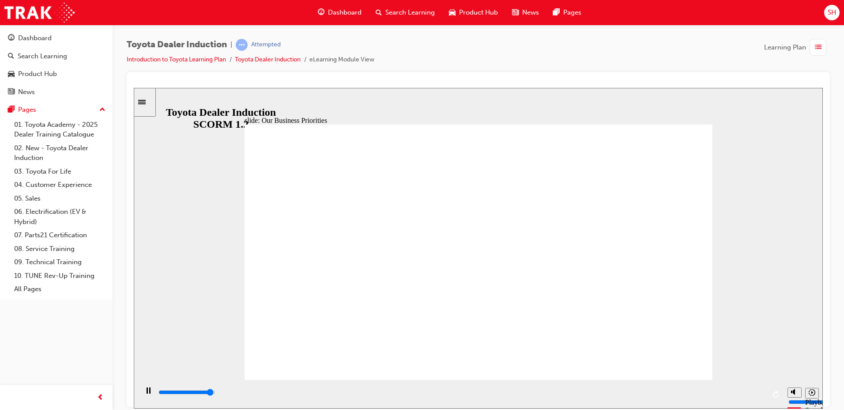
type input "4600"
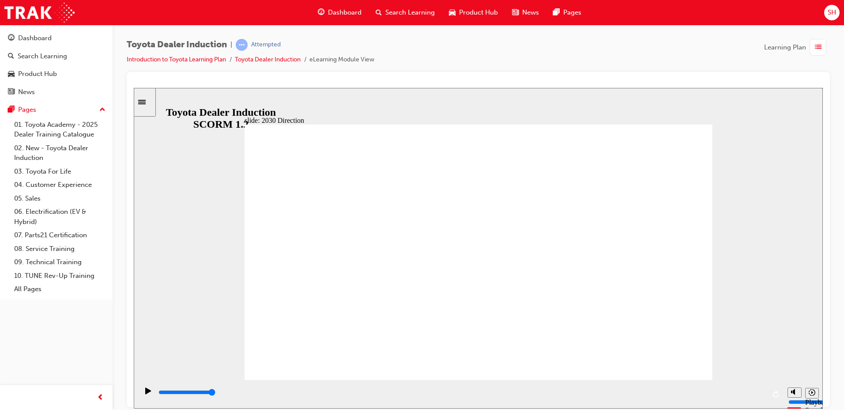
click at [237, 298] on div "slide: 2030 Direction Rectangle 1 Rectangle 2 Rectangle 3 2030 Direction Mobili…" at bounding box center [478, 247] width 689 height 321
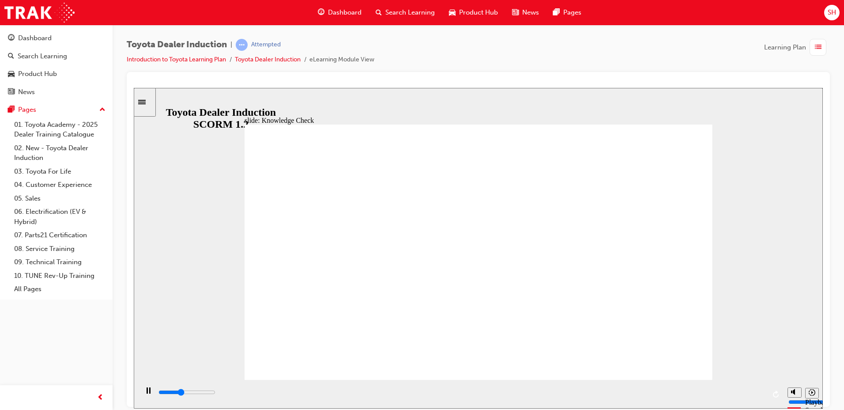
type input "3300"
type input "happiness"
type input "3300"
type input "happiness"
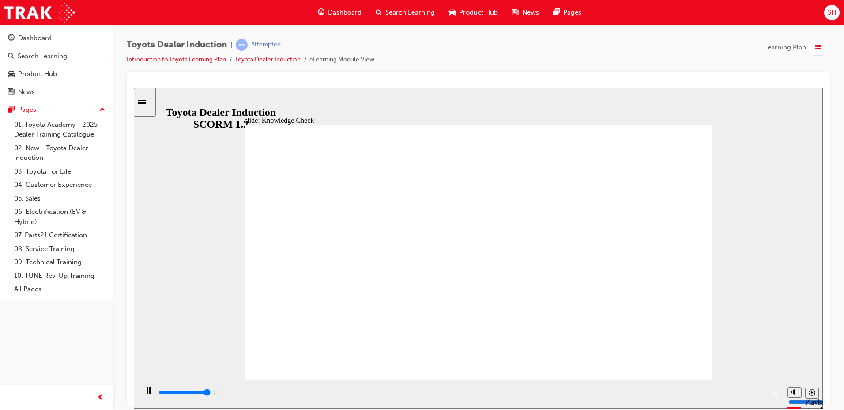
type input "5000"
type input "happiness"
type input "2900"
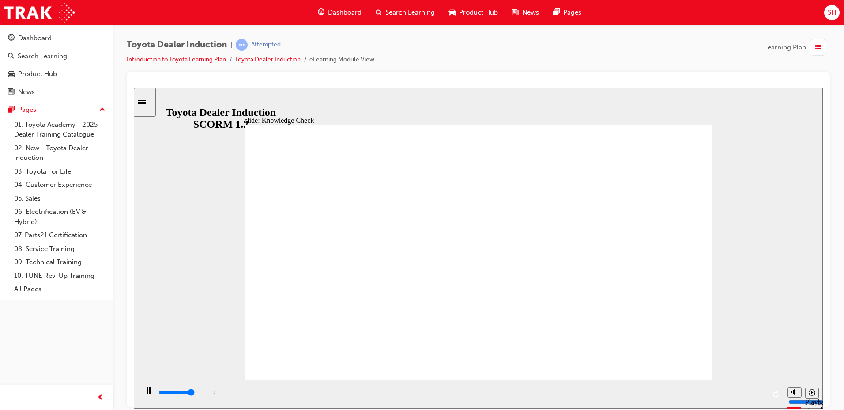
type input "happy"
type input "4400"
type input "happy"
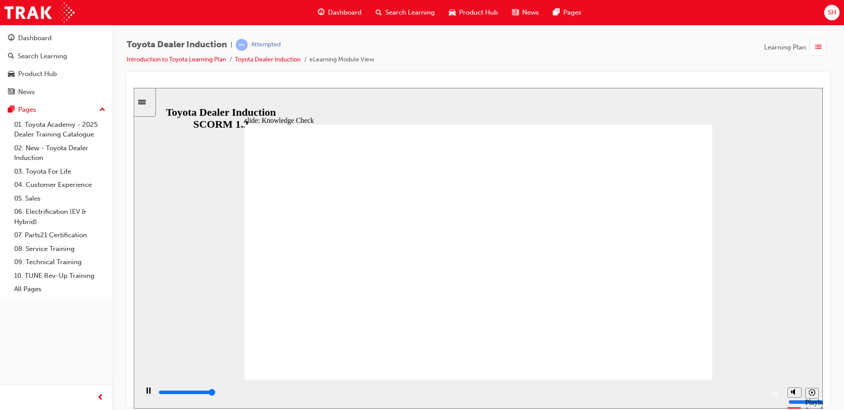
type input "5000"
type input "happy"
type input "800"
type input "happy"
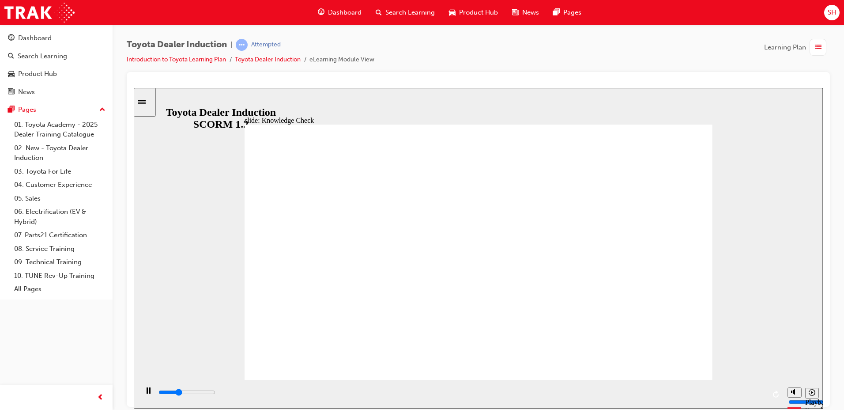
type input "2300"
type input "happ"
type input "2400"
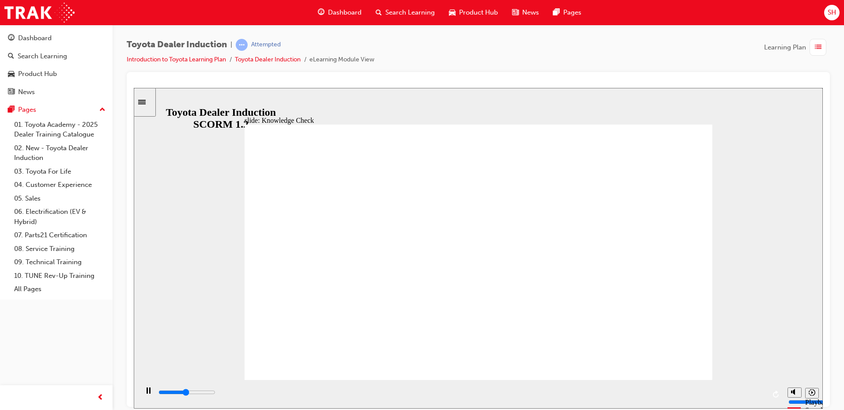
type input "hap"
type input "2500"
type input "ha"
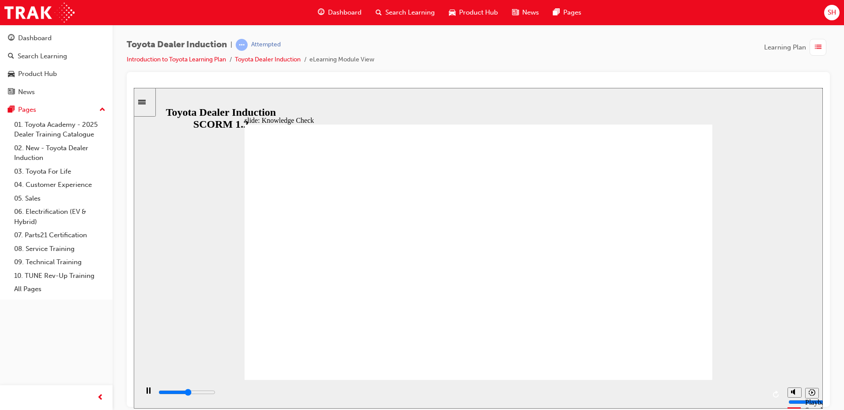
type input "2600"
type input "h"
type input "2700"
type input "3500"
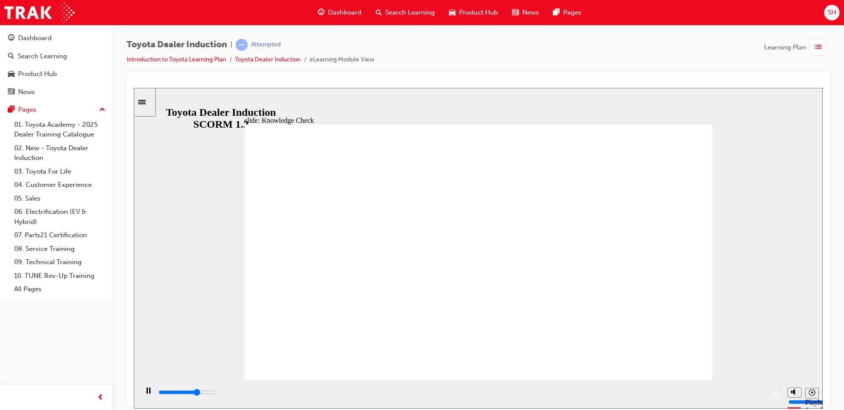
type input "m"
type input "3600"
type input "mo"
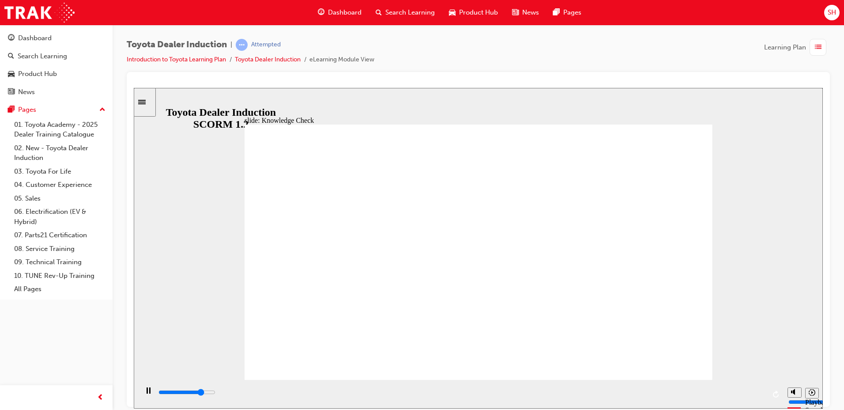
type input "3900"
type input "mov"
type input "4100"
type input "move"
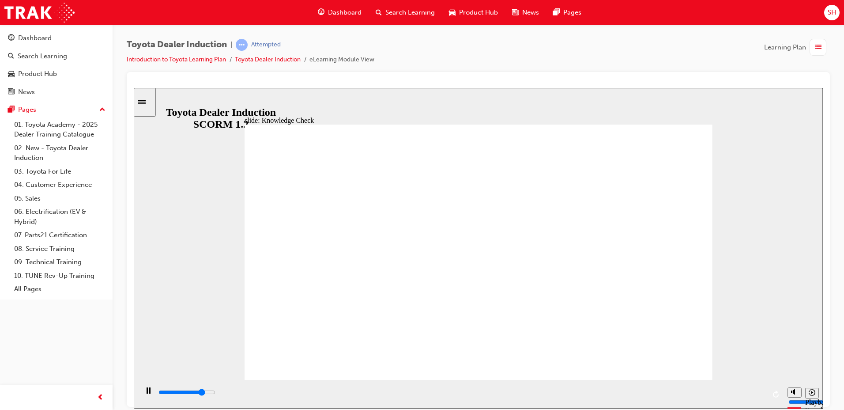
type input "move"
type input "4200"
type input "moved"
type input "5000"
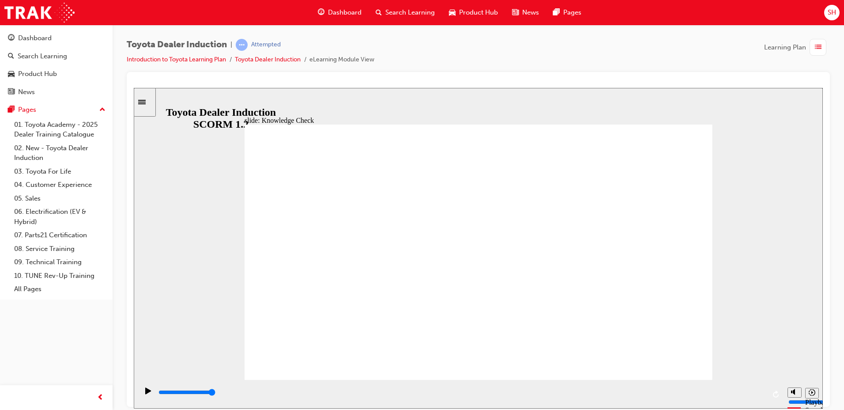
type input "moved"
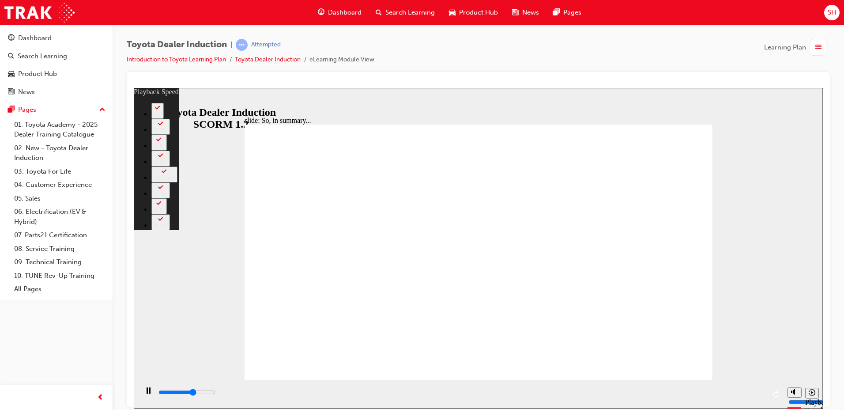
type input "4100"
type input "0"
type input "4300"
type input "1"
type input "4600"
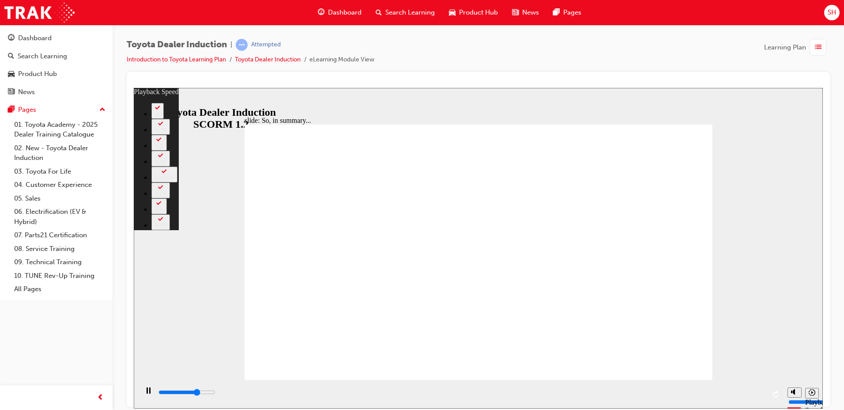
type input "1"
type input "4900"
type input "1"
type input "5100"
type input "1"
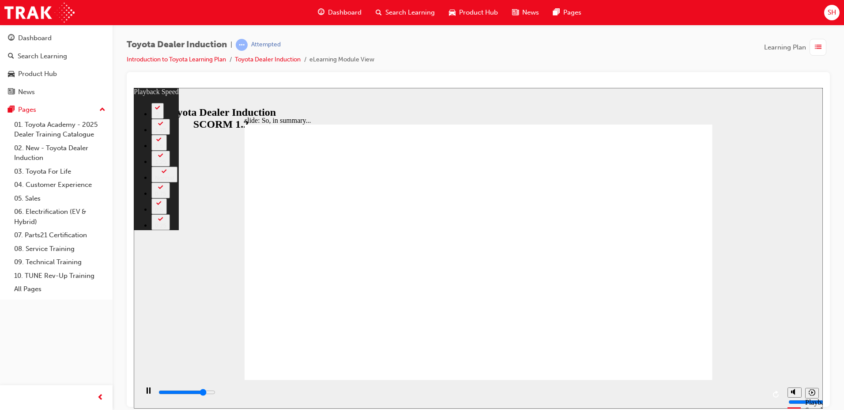
type input "5400"
type input "2"
type input "5700"
type input "2"
type input "5900"
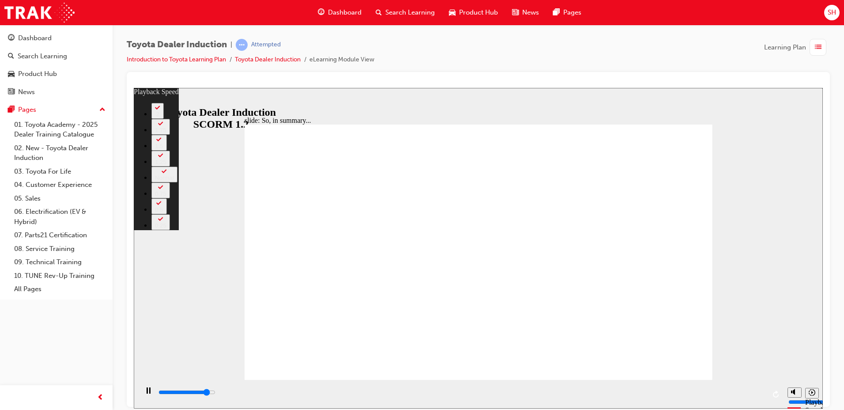
type input "2"
type input "6200"
type input "2"
type input "6500"
type input "3"
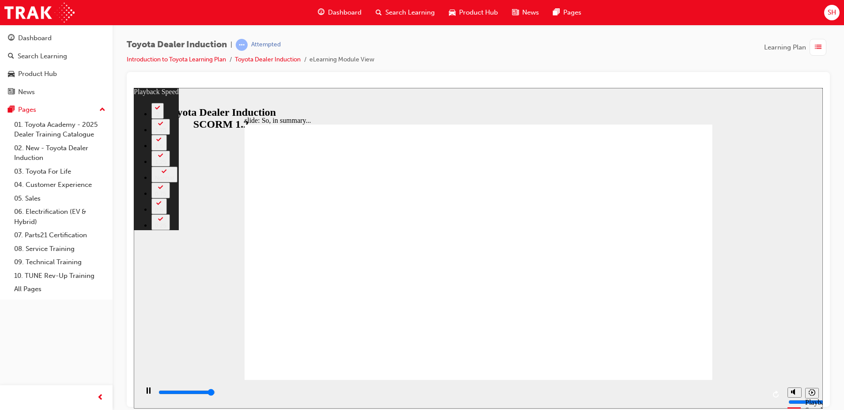
type input "6500"
type input "5"
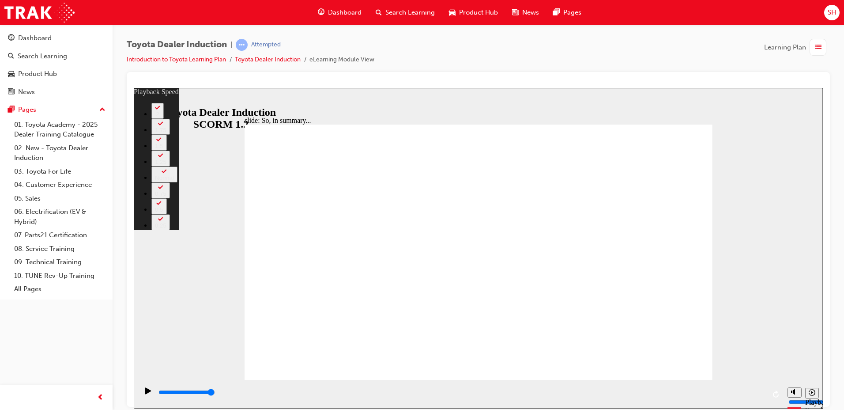
type input "128"
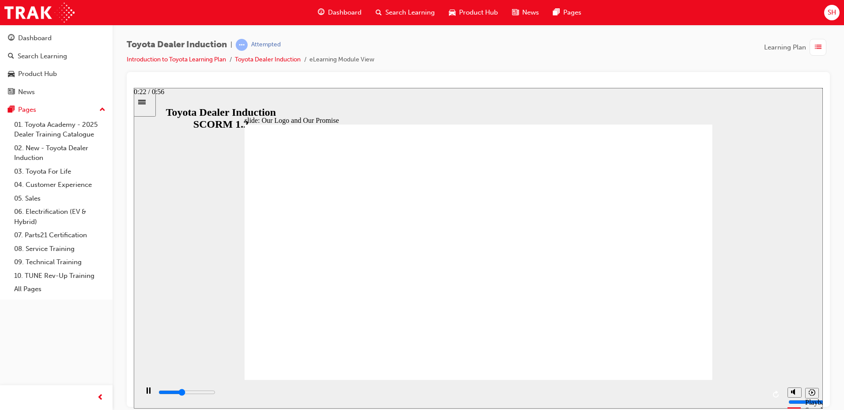
click at [216, 393] on input "slide progress" at bounding box center [187, 391] width 57 height 7
click at [445, 392] on div "playback controls" at bounding box center [462, 392] width 608 height 10
click at [508, 388] on div "playback controls" at bounding box center [462, 393] width 608 height 13
click at [537, 390] on div "playback controls" at bounding box center [462, 392] width 608 height 10
click at [587, 386] on div "playback controls" at bounding box center [460, 393] width 645 height 29
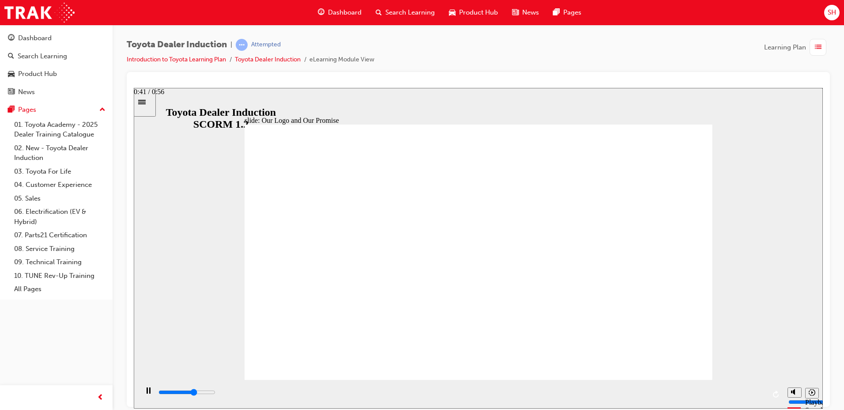
drag, startPoint x: 610, startPoint y: 387, endPoint x: 656, endPoint y: 388, distance: 45.9
click at [610, 387] on div "playback controls" at bounding box center [462, 393] width 608 height 13
click at [636, 387] on div "playback controls" at bounding box center [462, 393] width 608 height 13
click at [656, 388] on div "playback controls" at bounding box center [462, 393] width 608 height 13
click at [723, 394] on div "playback controls" at bounding box center [462, 392] width 608 height 10
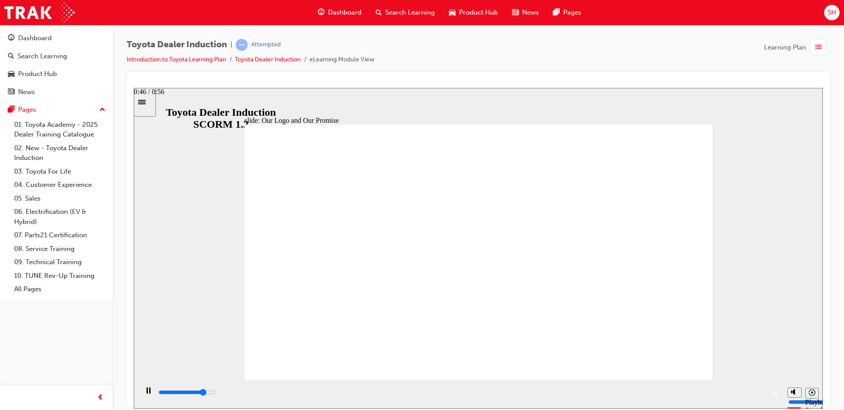
click at [733, 396] on div "playback controls" at bounding box center [462, 392] width 608 height 10
click at [216, 393] on input "slide progress" at bounding box center [187, 391] width 57 height 7
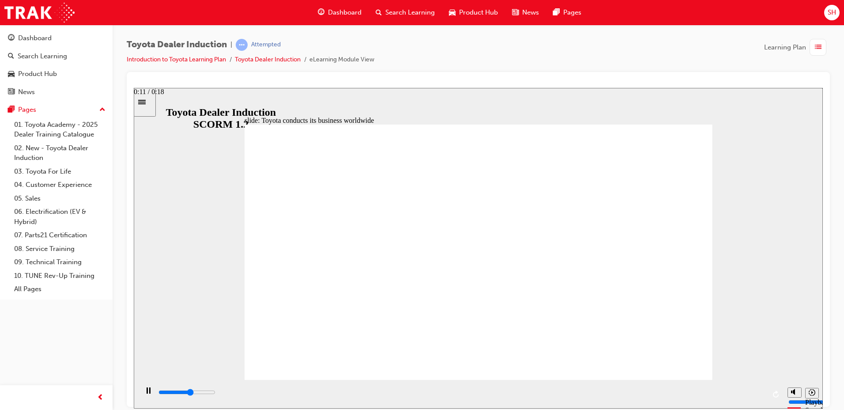
click at [530, 396] on div "playback controls" at bounding box center [462, 392] width 608 height 10
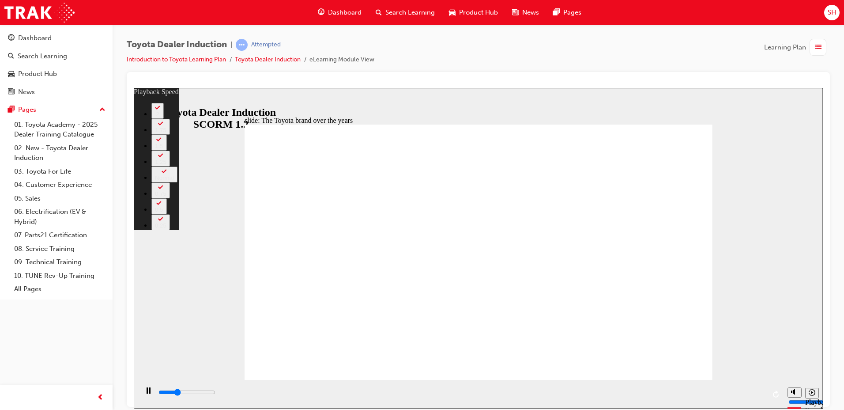
type input "2600"
type input "0"
type input "2800"
type input "0"
type input "3100"
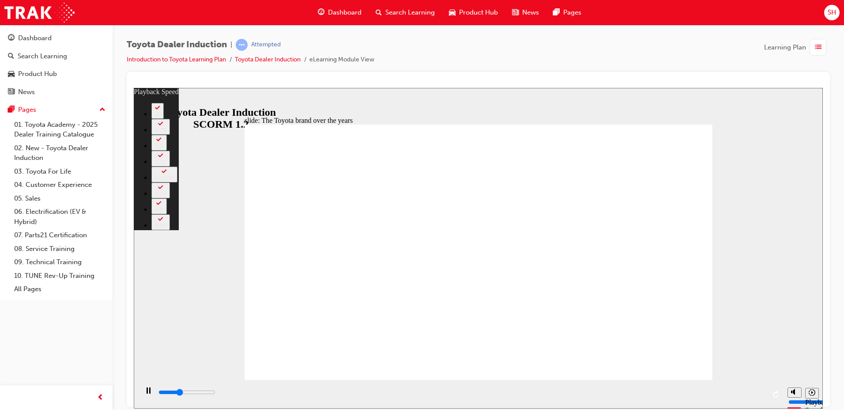
type input "1"
type input "3300"
type input "1"
type input "3600"
type input "1"
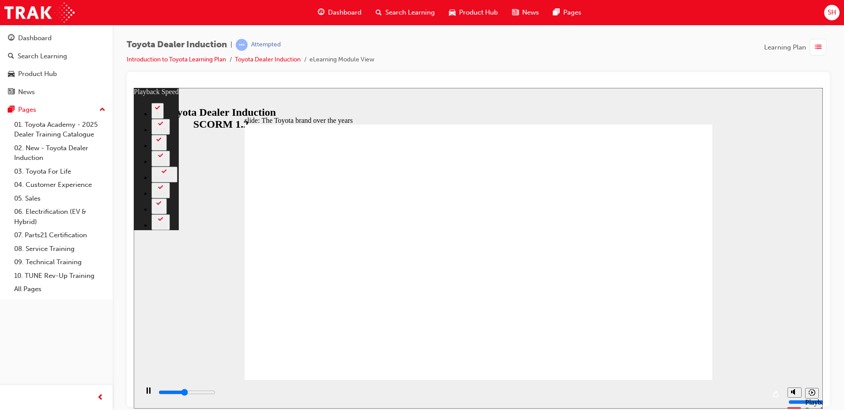
type input "3800"
type input "1"
type input "4100"
type input "2"
type input "4400"
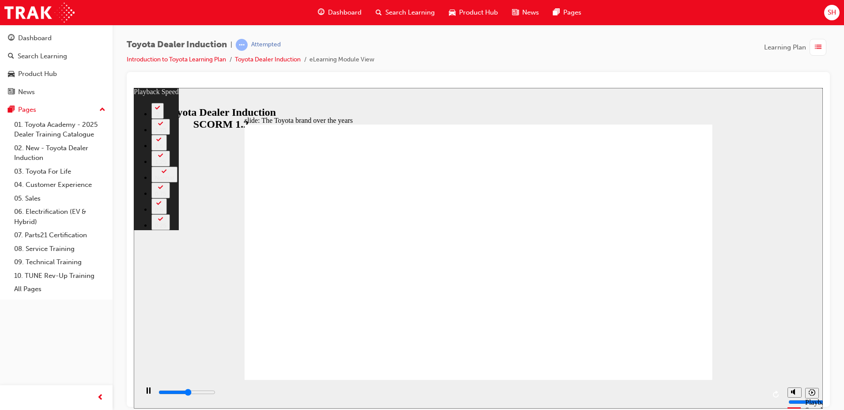
type input "2"
type input "4700"
type input "2"
type input "4700"
type input "2"
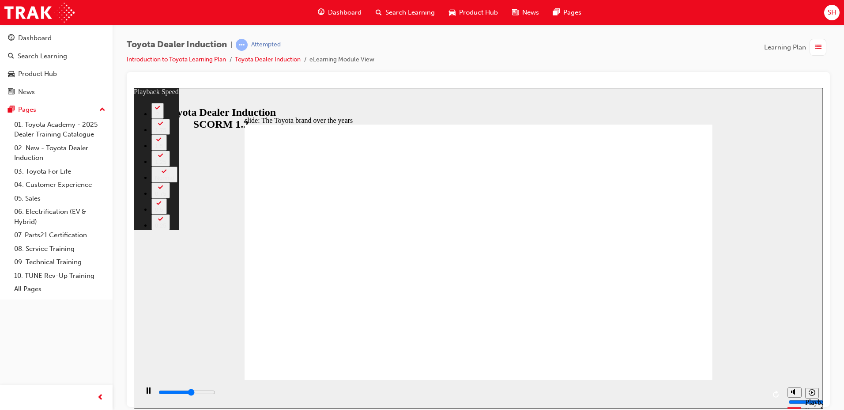
type input "4900"
type input "2"
type input "5200"
type input "3"
type input "5400"
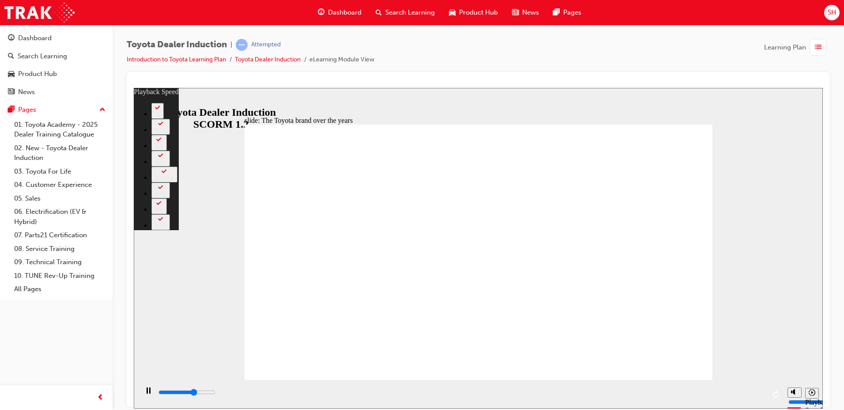
type input "3"
type input "5700"
type input "3"
type input "6000"
type input "3"
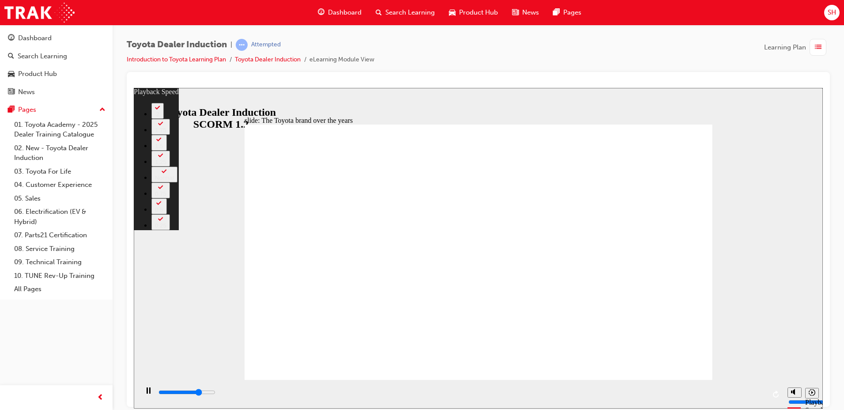
type input "6200"
type input "4"
type input "6500"
type input "4"
type input "6800"
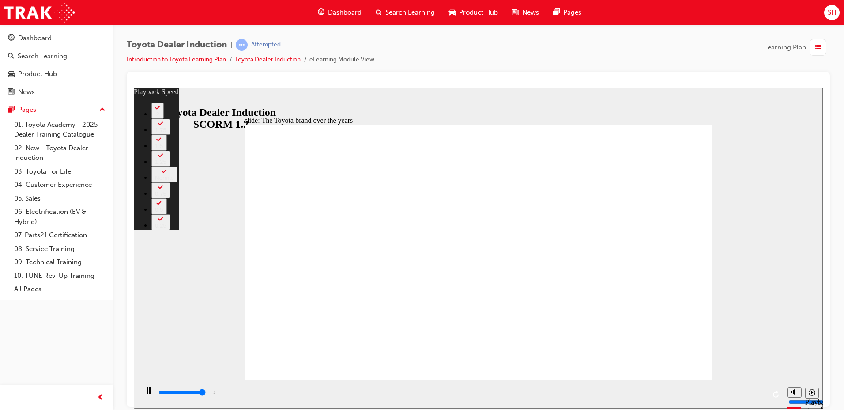
type input "4"
type input "7000"
type input "4"
type input "7300"
type input "5"
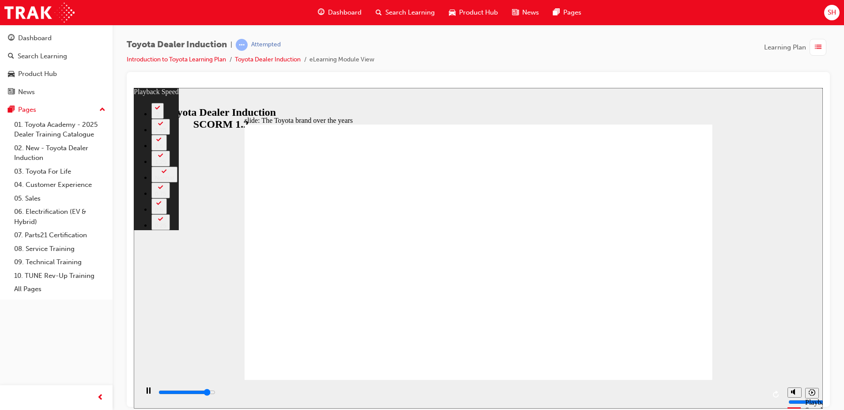
type input "7600"
type input "5"
type input "7800"
type input "5"
type input "8100"
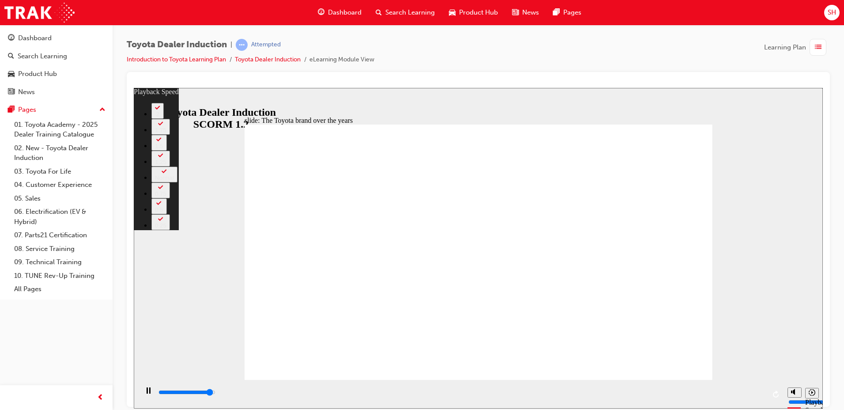
type input "6"
type input "8400"
type input "6"
type input "8400"
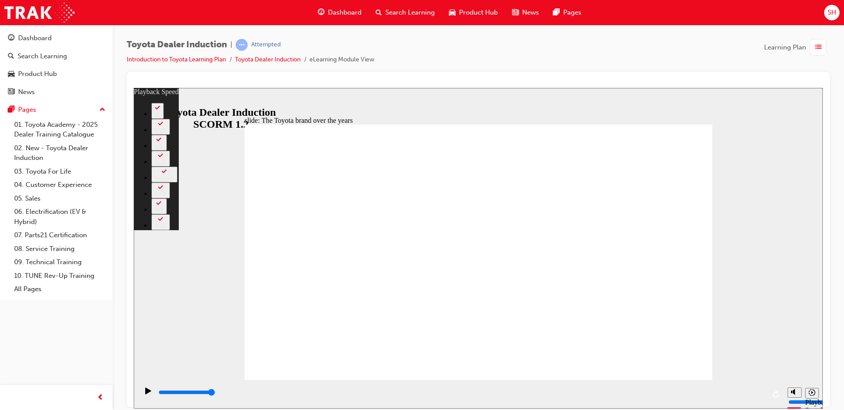
type input "165"
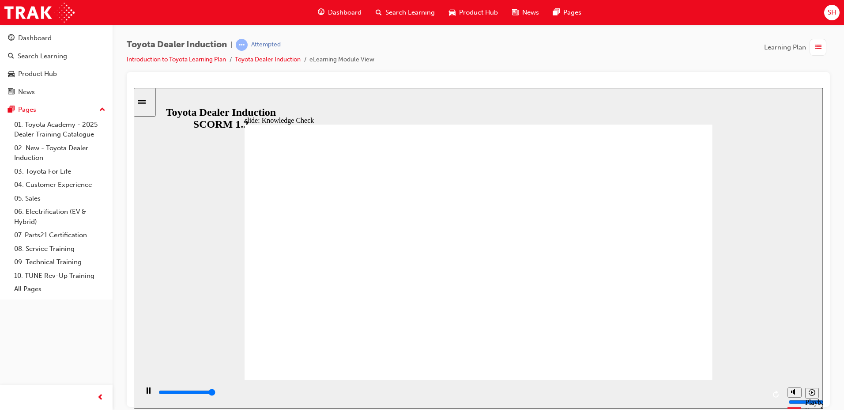
type input "5000"
radio input "false"
radio input "true"
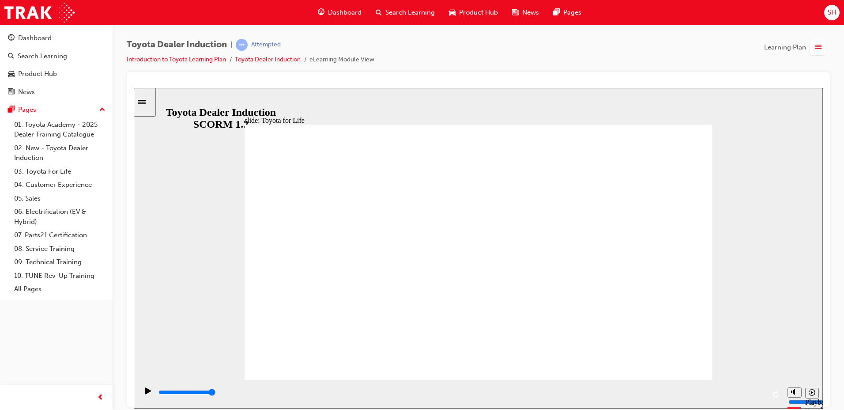
click at [318, 397] on div "playback controls" at bounding box center [462, 392] width 608 height 10
click at [377, 397] on div "playback controls" at bounding box center [462, 392] width 608 height 10
click at [429, 396] on div "playback controls" at bounding box center [462, 392] width 608 height 10
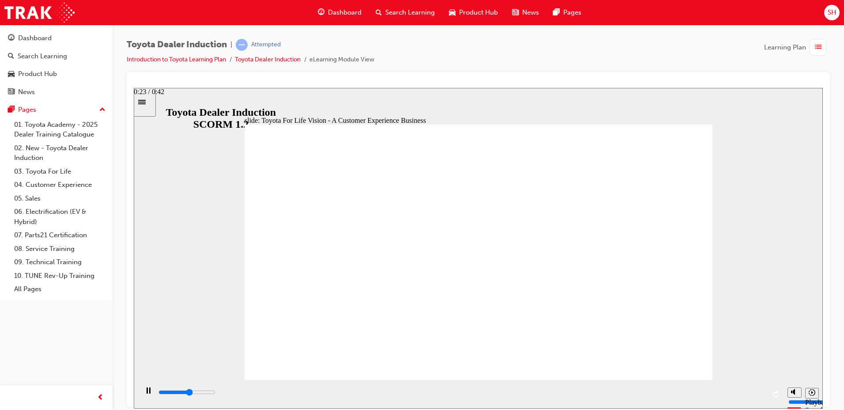
click at [494, 394] on div "playback controls" at bounding box center [462, 392] width 608 height 10
click at [546, 390] on div "playback controls" at bounding box center [462, 392] width 608 height 10
click at [612, 389] on div "playback controls" at bounding box center [462, 393] width 608 height 13
click at [663, 396] on div "playback controls" at bounding box center [462, 392] width 608 height 10
click at [712, 392] on div "playback controls" at bounding box center [462, 392] width 608 height 10
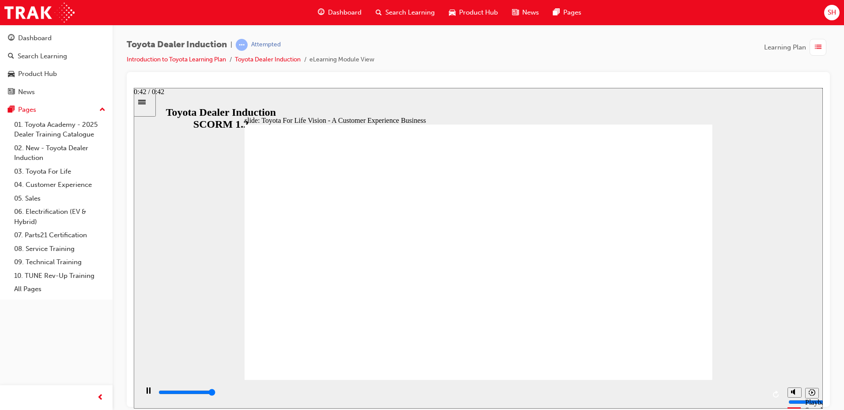
click at [764, 396] on div "playback controls" at bounding box center [462, 392] width 608 height 10
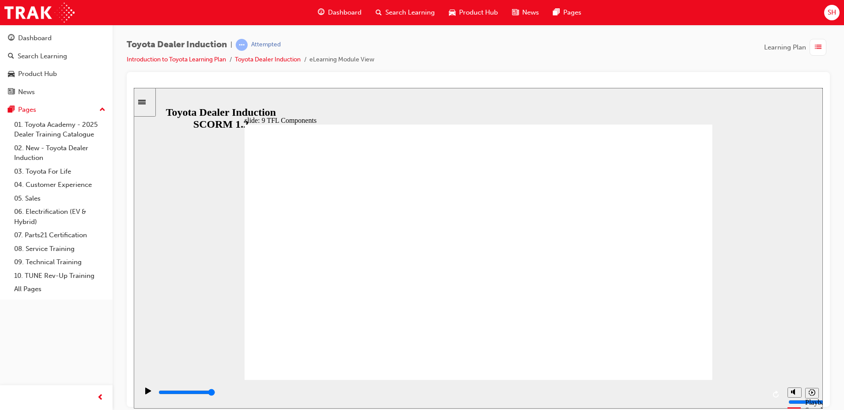
click at [361, 396] on div "playback controls" at bounding box center [462, 392] width 608 height 10
click at [441, 397] on div "playback controls" at bounding box center [462, 392] width 608 height 10
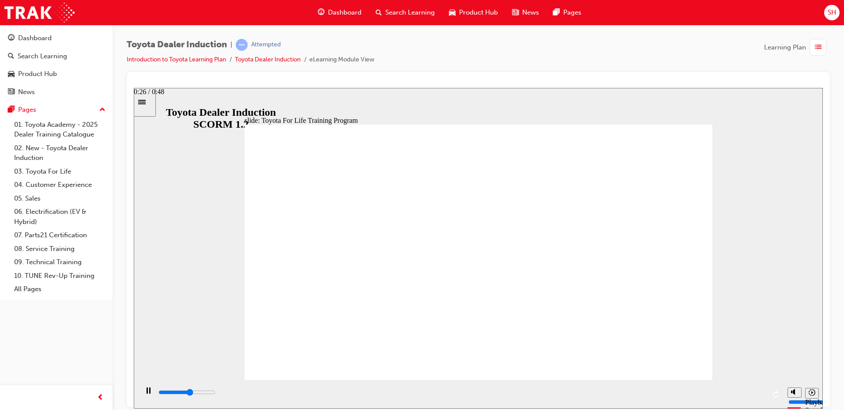
click at [497, 396] on div "playback controls" at bounding box center [462, 392] width 608 height 10
click at [585, 390] on div "playback controls" at bounding box center [462, 392] width 608 height 10
click at [659, 386] on div "playback controls" at bounding box center [460, 393] width 645 height 29
click at [662, 387] on div "playback controls" at bounding box center [462, 393] width 608 height 13
click at [736, 389] on div "playback controls" at bounding box center [462, 393] width 608 height 13
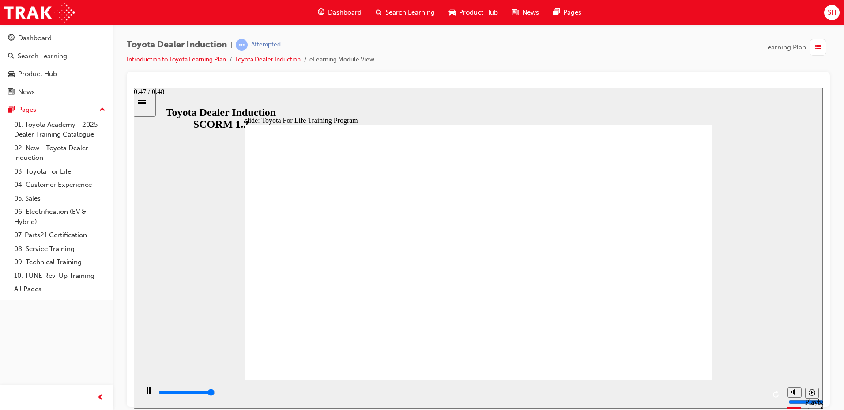
click at [757, 392] on div "playback controls" at bounding box center [462, 392] width 608 height 10
click at [216, 393] on input "slide progress" at bounding box center [187, 391] width 57 height 7
click at [366, 386] on div "playback controls" at bounding box center [460, 393] width 645 height 29
click at [416, 386] on div "playback controls" at bounding box center [460, 393] width 645 height 29
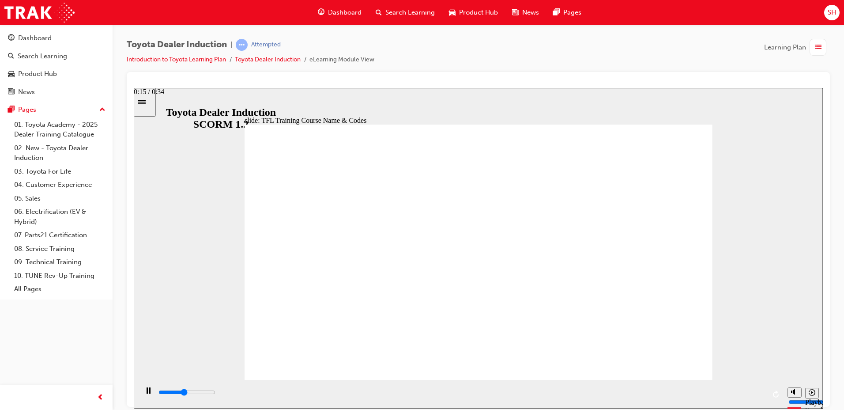
click at [216, 394] on input "slide progress" at bounding box center [187, 391] width 57 height 7
click at [497, 389] on div "playback controls" at bounding box center [462, 393] width 608 height 13
click at [216, 393] on input "slide progress" at bounding box center [187, 391] width 57 height 7
click at [568, 386] on div "playback controls" at bounding box center [460, 393] width 645 height 29
click at [650, 395] on div "playback controls" at bounding box center [462, 392] width 608 height 10
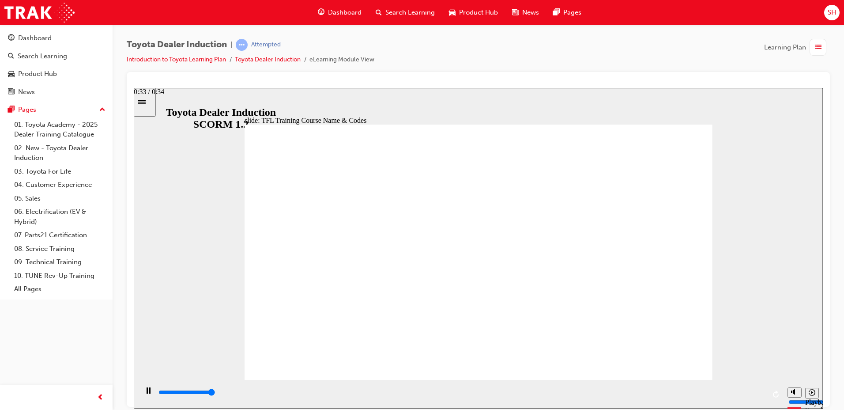
click at [762, 390] on div "playback controls" at bounding box center [462, 392] width 608 height 10
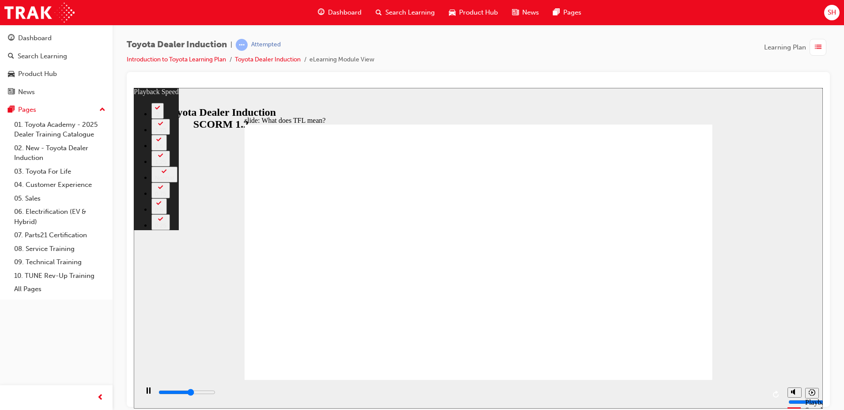
type input "6200"
type input "0"
type input "6400"
type input "1"
type input "6700"
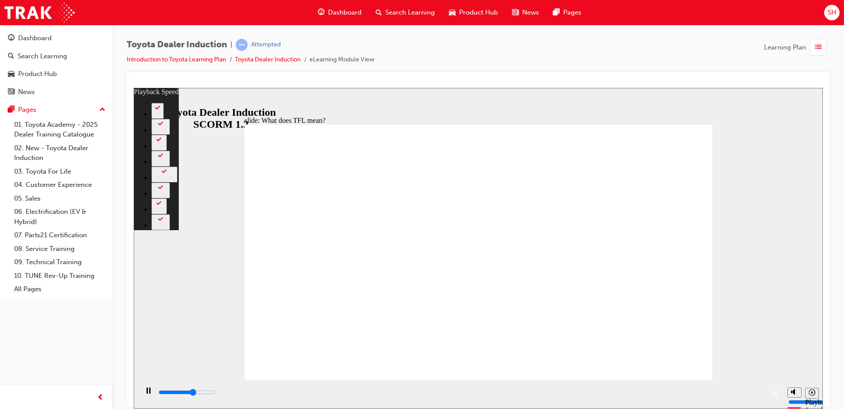
type input "1"
type input "6900"
type input "1"
type input "7000"
type input "1"
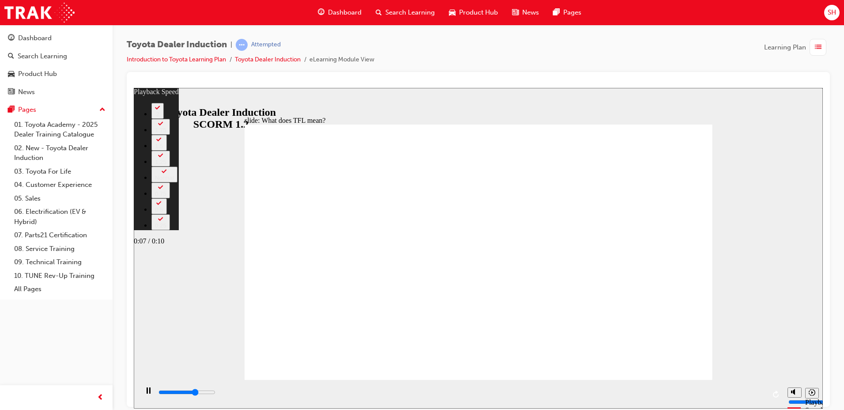
type input "7200"
type input "1"
type input "7500"
type input "2"
click at [633, 391] on div "playback controls" at bounding box center [462, 392] width 608 height 10
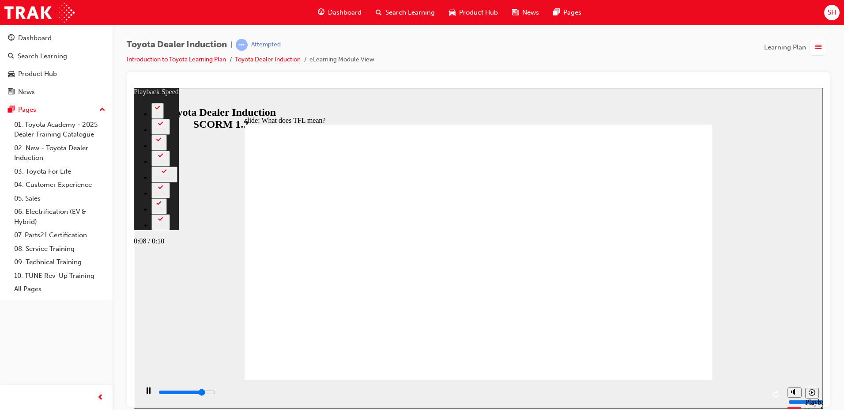
type input "8600"
type input "2"
type input "8800"
type input "2"
type input "9100"
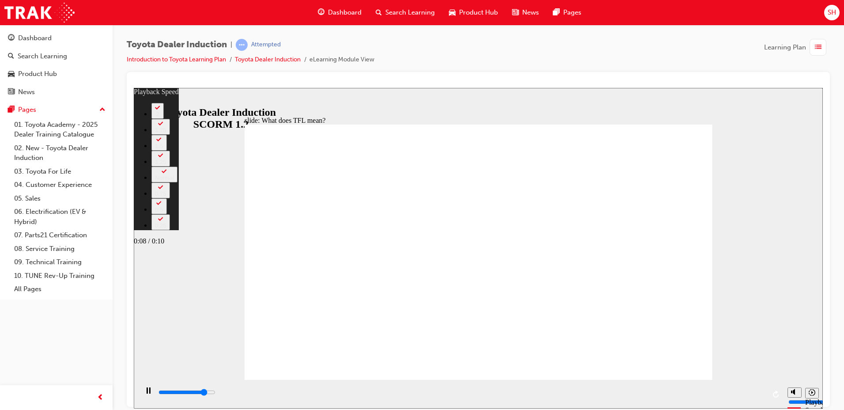
type input "2"
type input "9400"
type input "3"
type input "9600"
type input "3"
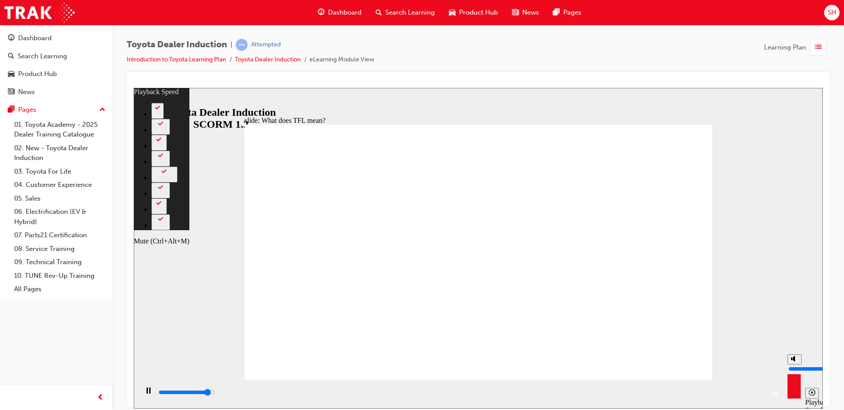
type input "9900"
type input "3"
type input "10100"
type input "3"
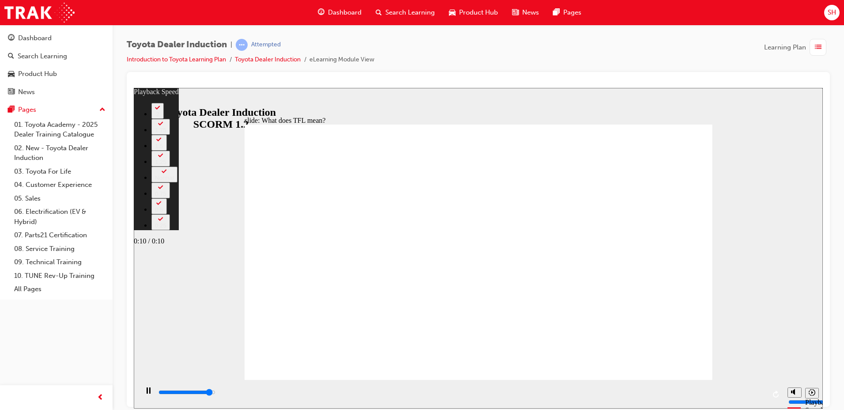
type input "10600"
type input "4"
click at [752, 392] on div "playback controls" at bounding box center [462, 392] width 608 height 10
type input "10800"
type input "4"
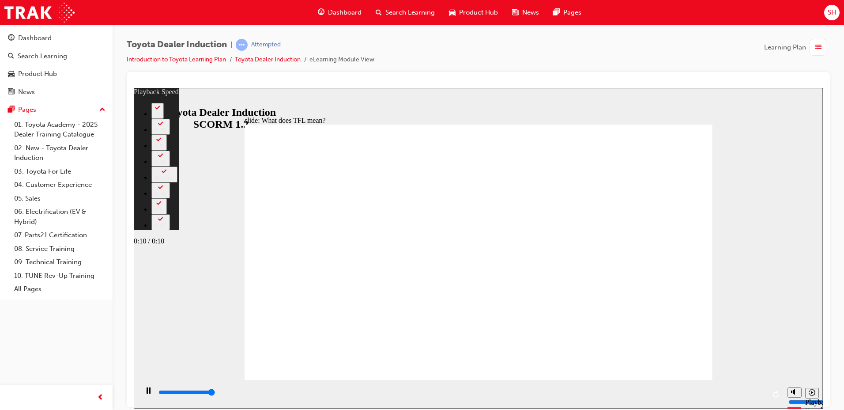
type input "10800"
type input "139"
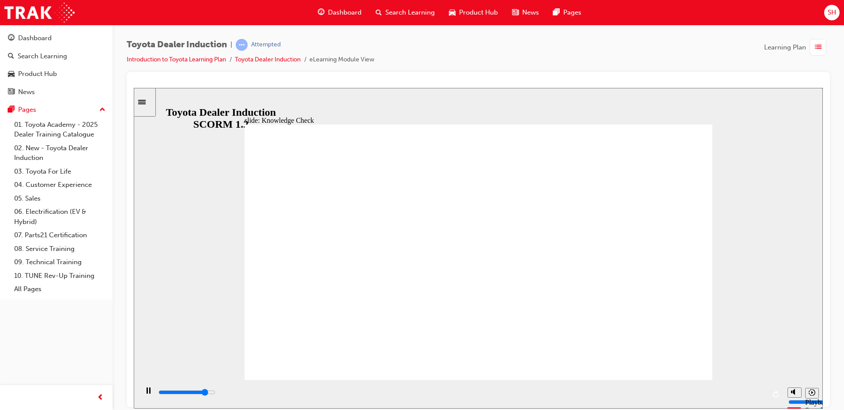
type input "4400"
radio input "true"
type input "1200"
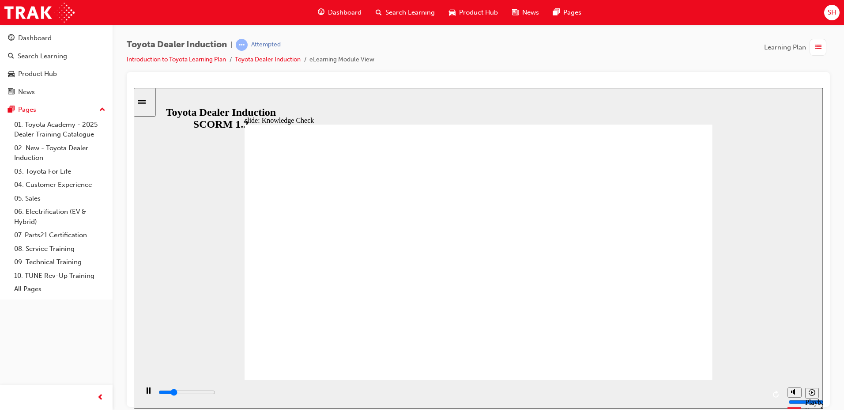
radio input "true"
click at [361, 387] on div "playback controls" at bounding box center [462, 393] width 608 height 13
click at [449, 390] on div "playback controls" at bounding box center [462, 392] width 608 height 10
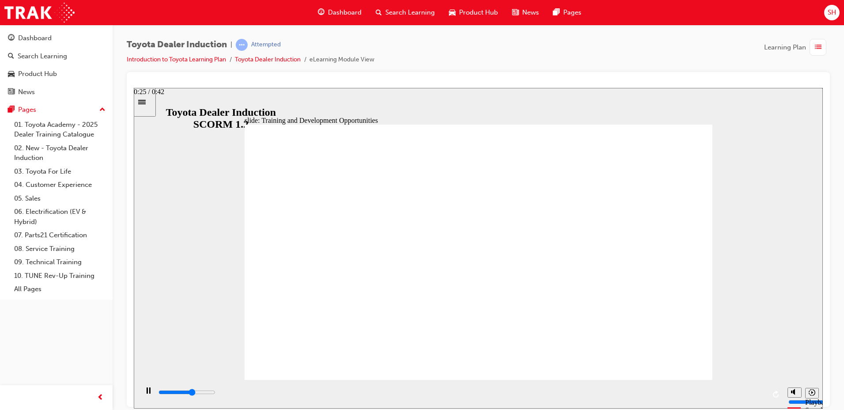
click at [525, 390] on div "playback controls" at bounding box center [462, 392] width 608 height 10
click at [616, 390] on div "playback controls" at bounding box center [462, 392] width 608 height 10
click at [708, 387] on div "playback controls" at bounding box center [462, 393] width 608 height 13
click at [216, 393] on input "slide progress" at bounding box center [187, 391] width 57 height 7
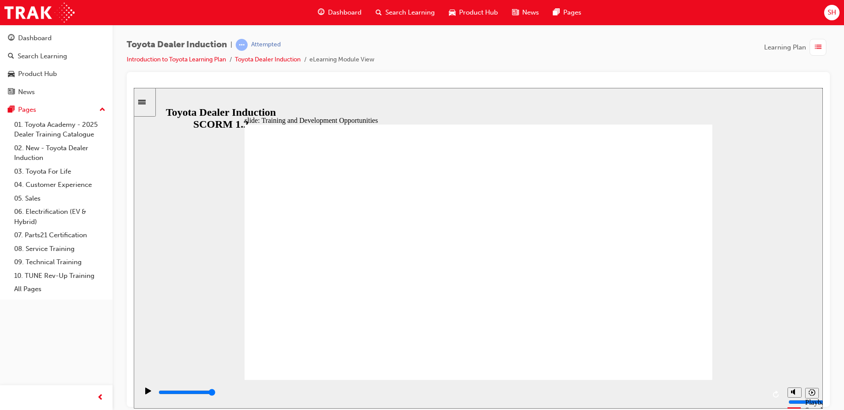
drag, startPoint x: 608, startPoint y: 252, endPoint x: 605, endPoint y: 247, distance: 5.8
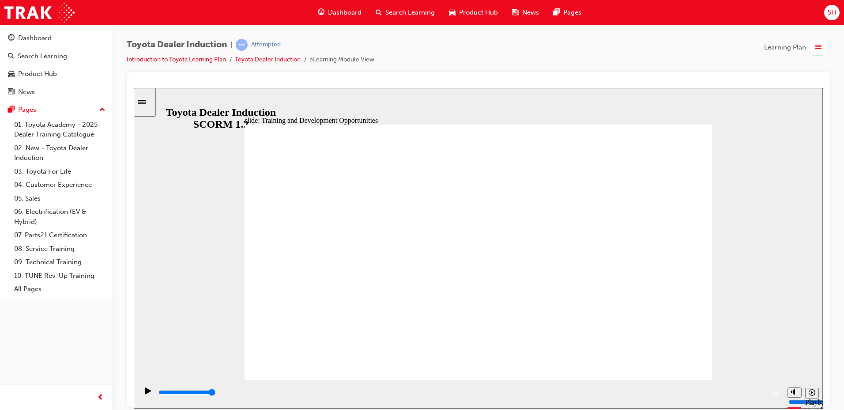
click at [375, 397] on div "playback controls" at bounding box center [462, 392] width 608 height 10
click at [494, 397] on div "playback controls" at bounding box center [462, 392] width 608 height 10
click at [593, 390] on div "playback controls" at bounding box center [462, 392] width 608 height 10
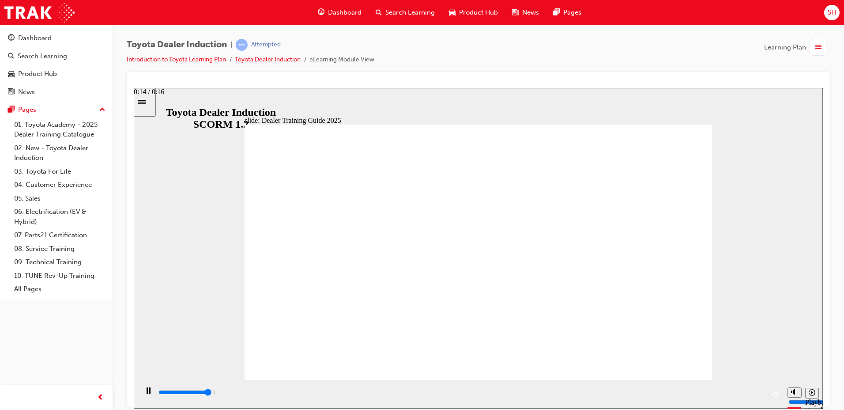
click at [718, 390] on div "playback controls" at bounding box center [462, 392] width 608 height 10
click at [748, 392] on div "playback controls" at bounding box center [462, 392] width 608 height 10
click at [253, 396] on div "playback controls" at bounding box center [462, 392] width 608 height 10
click at [305, 397] on div "playback controls" at bounding box center [462, 392] width 608 height 10
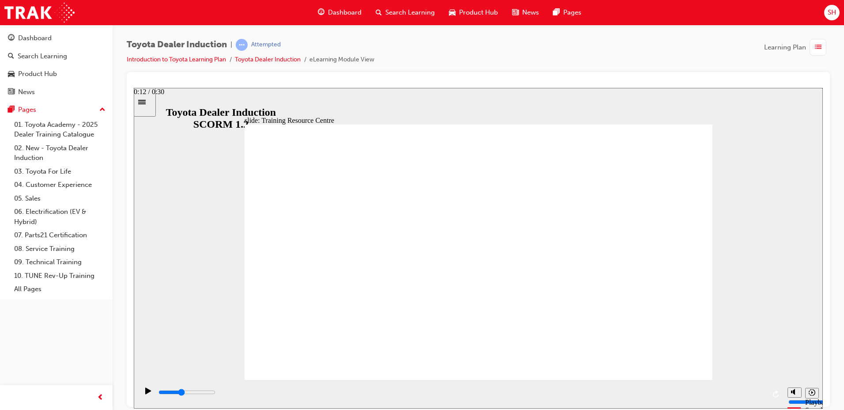
click at [396, 391] on div "playback controls" at bounding box center [462, 392] width 608 height 10
click at [519, 396] on div "playback controls" at bounding box center [462, 392] width 608 height 10
click at [633, 392] on div "playback controls" at bounding box center [462, 392] width 608 height 10
click at [216, 394] on input "slide progress" at bounding box center [187, 391] width 57 height 7
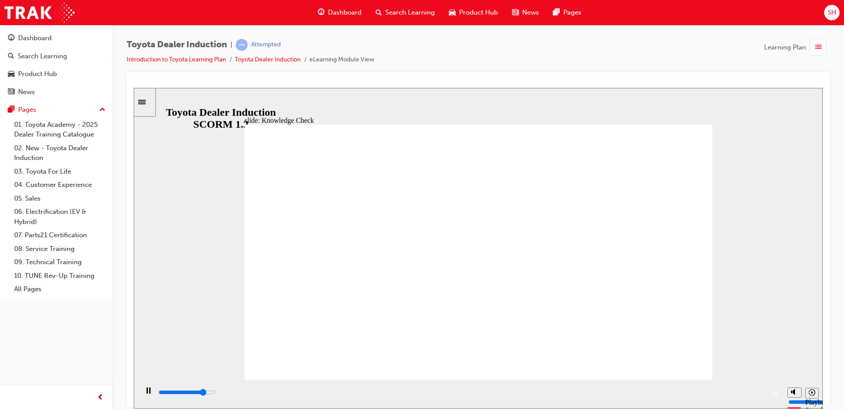
type input "4100"
radio input "true"
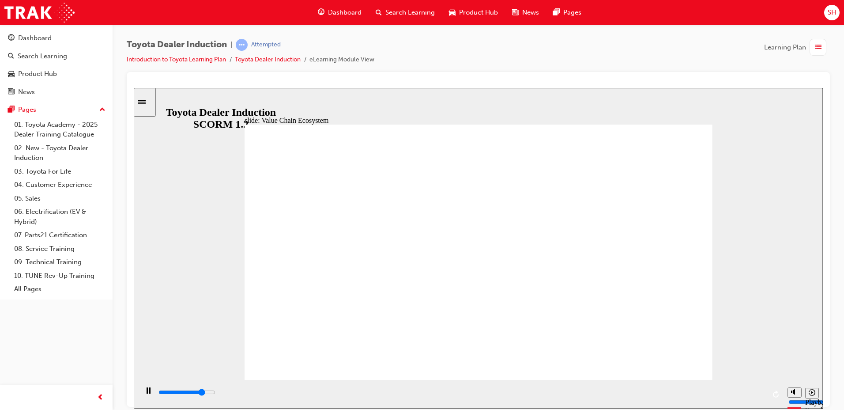
click at [743, 392] on div "playback controls" at bounding box center [462, 392] width 608 height 10
click at [757, 392] on div "playback controls" at bounding box center [462, 392] width 608 height 10
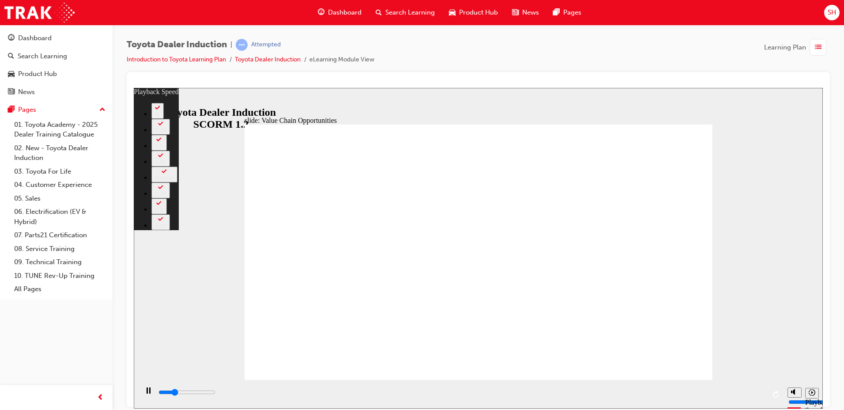
type input "2900"
type input "0"
type input "3200"
type input "0"
type input "3500"
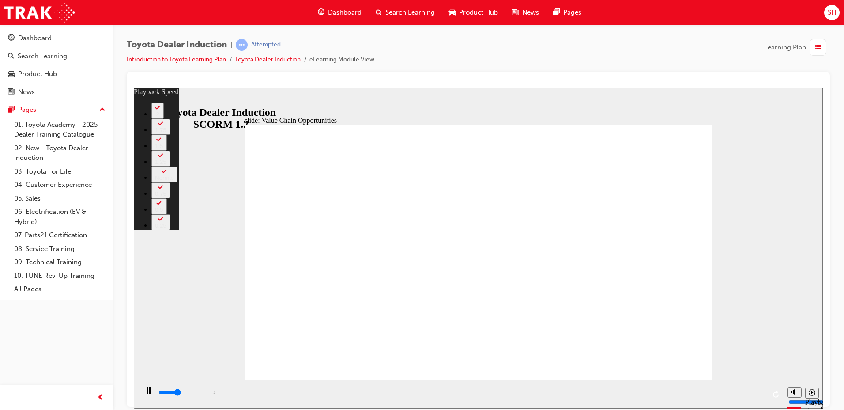
type input "1"
type input "3800"
type input "1"
type input "4000"
type input "1"
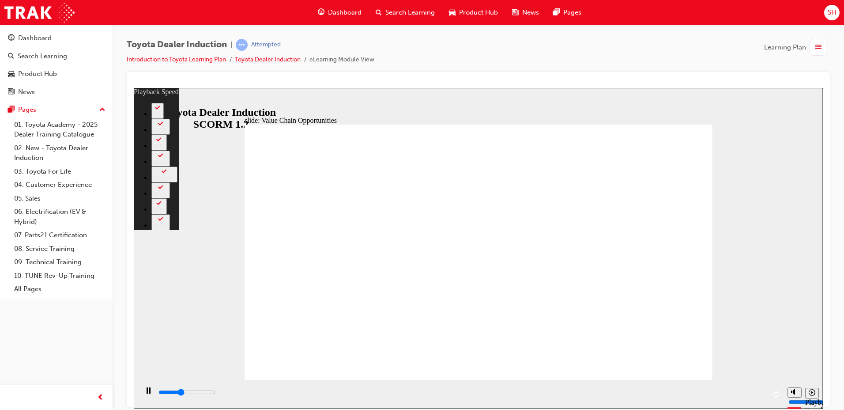
type input "4300"
type input "1"
type input "4500"
type input "2"
type input "4800"
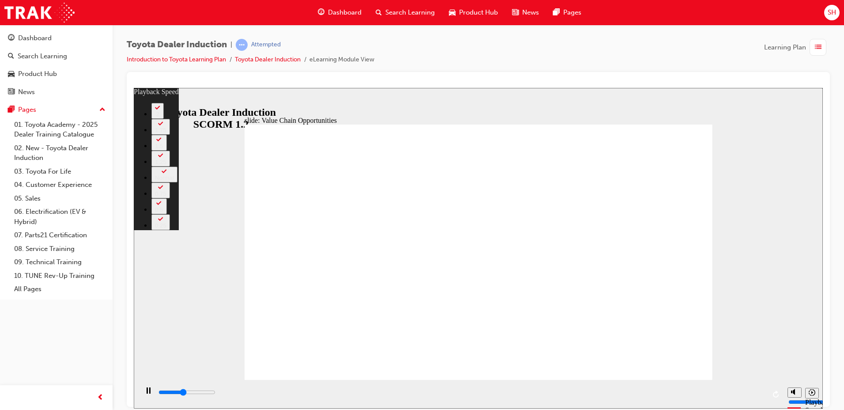
type input "2"
type input "5100"
type input "2"
type input "5100"
type input "5300"
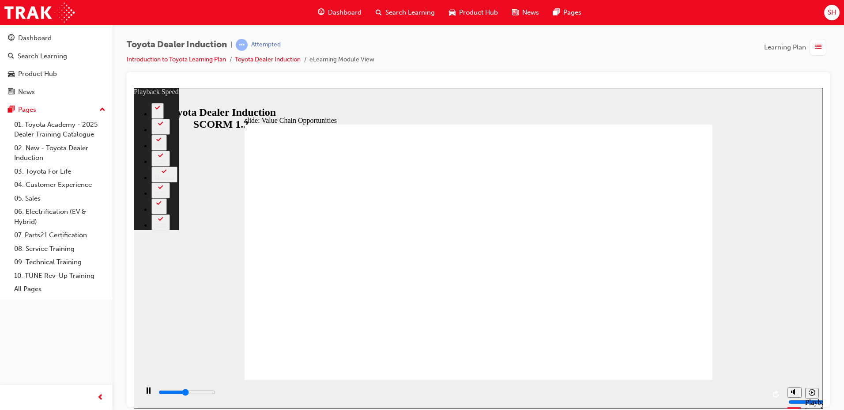
type input "2"
type input "5600"
type input "3"
type input "5800"
type input "3"
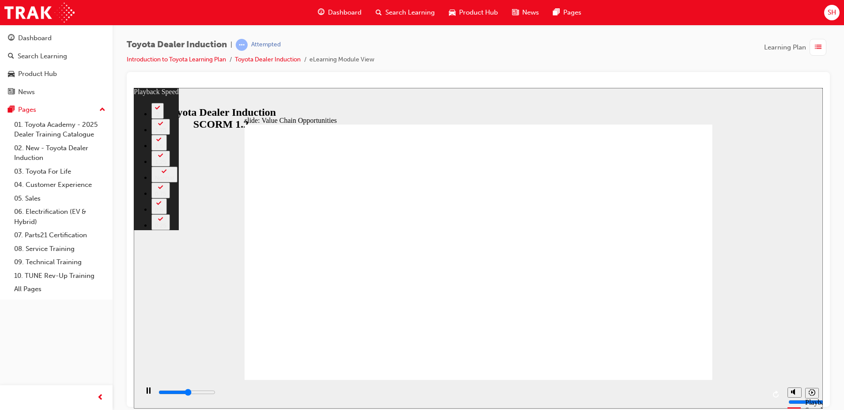
type input "5900"
type input "3"
type input "6100"
type input "3"
type input "6400"
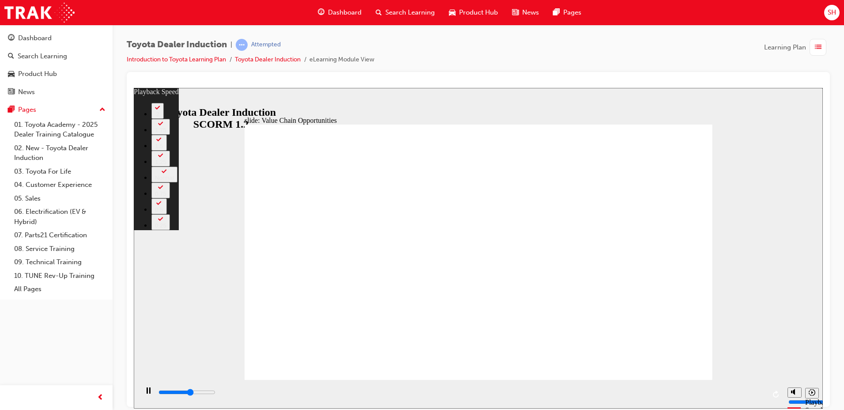
type input "4"
type input "6700"
type input "4"
type input "6900"
type input "4"
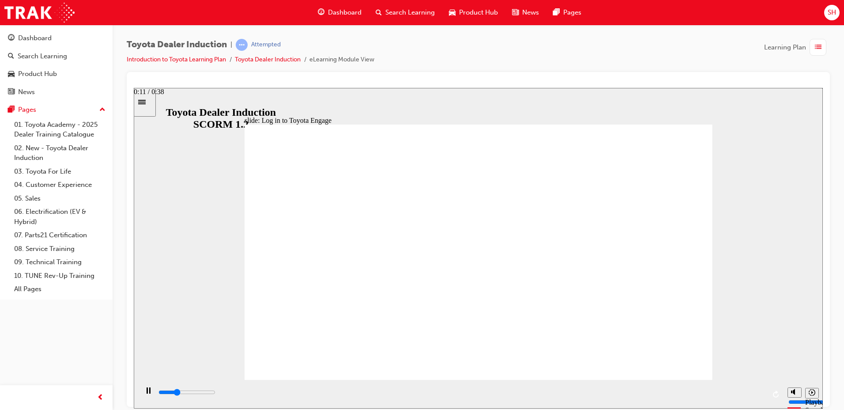
click at [340, 396] on div "playback controls" at bounding box center [462, 392] width 608 height 10
click at [382, 397] on div "playback controls" at bounding box center [462, 392] width 608 height 10
click at [484, 397] on div "playback controls" at bounding box center [462, 392] width 608 height 10
click at [614, 395] on div "playback controls" at bounding box center [462, 392] width 608 height 10
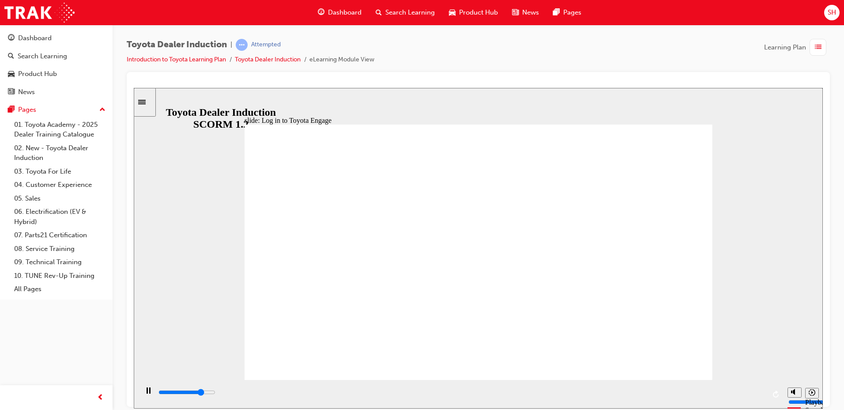
click at [416, 409] on html "Your version of Internet Explorer is outdated and not supported. Please upgrade…" at bounding box center [422, 205] width 844 height 410
click at [440, 387] on div "playback controls" at bounding box center [462, 393] width 608 height 13
click at [477, 390] on div "playback controls" at bounding box center [462, 392] width 608 height 10
click at [555, 394] on div "playback controls" at bounding box center [462, 392] width 608 height 10
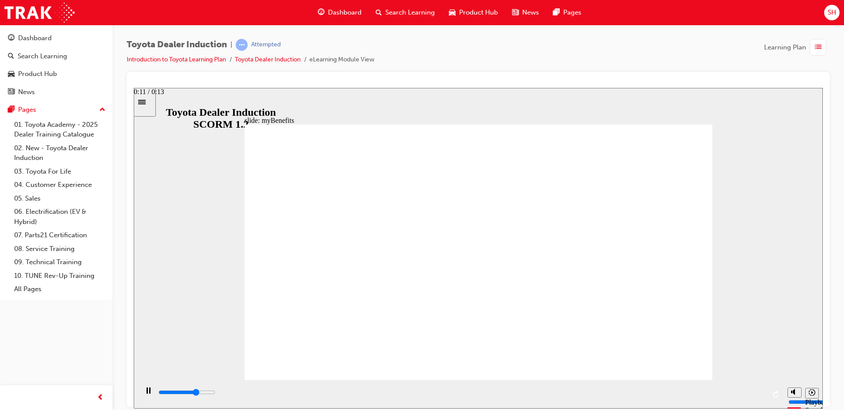
click at [679, 395] on div "playback controls" at bounding box center [462, 392] width 608 height 10
click at [216, 393] on input "slide progress" at bounding box center [187, 391] width 57 height 7
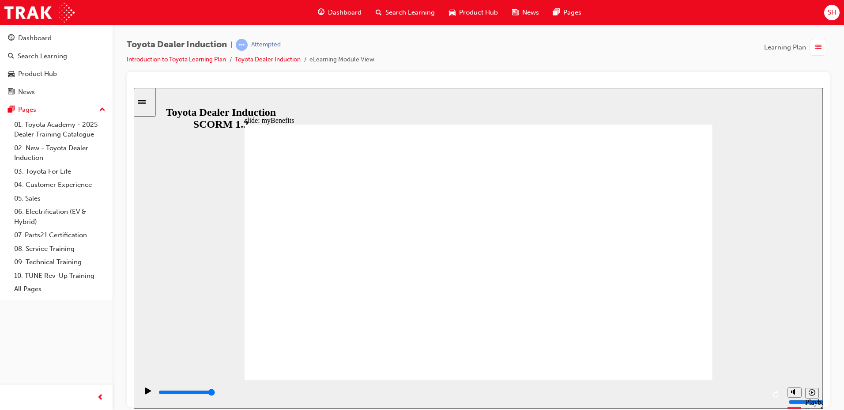
drag, startPoint x: 381, startPoint y: 208, endPoint x: 379, endPoint y: 213, distance: 5.5
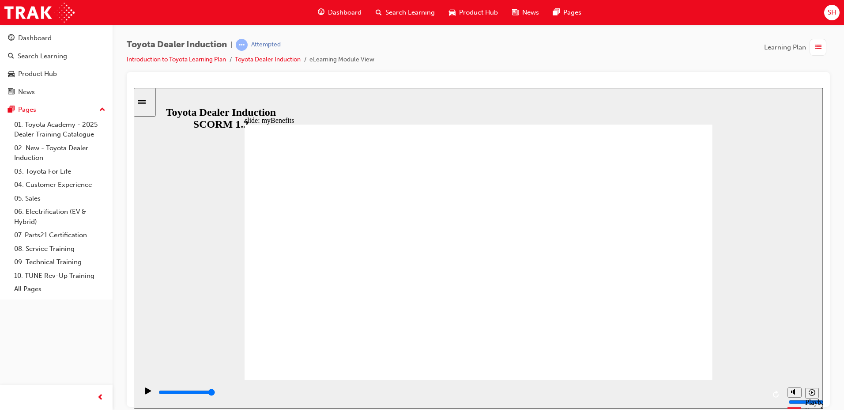
click at [761, 391] on div "playback controls" at bounding box center [462, 392] width 608 height 10
type input "3500"
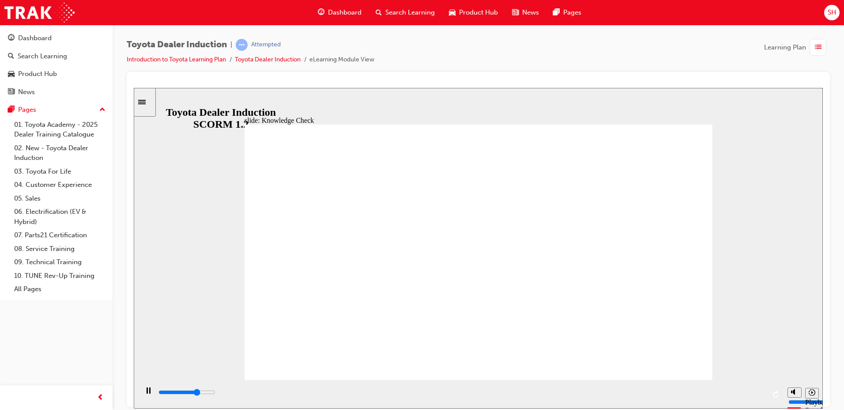
type input "toyota engage"
drag, startPoint x: 697, startPoint y: 139, endPoint x: 692, endPoint y: 137, distance: 5.3
type input "5000"
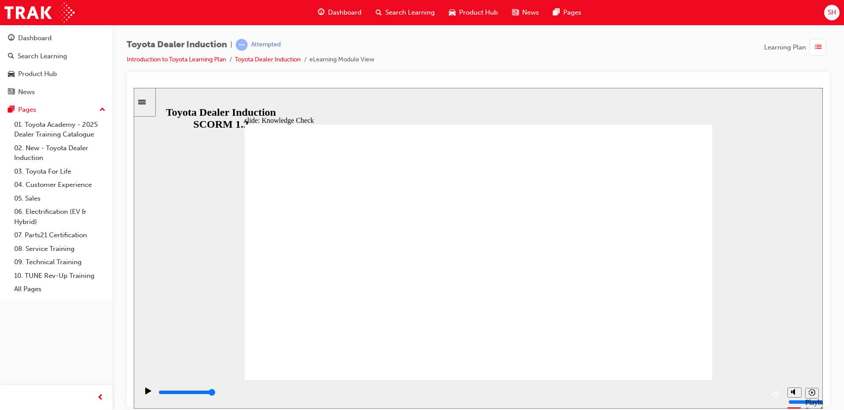
type input "toyota engage"
type input "800"
type input "toyota engage"
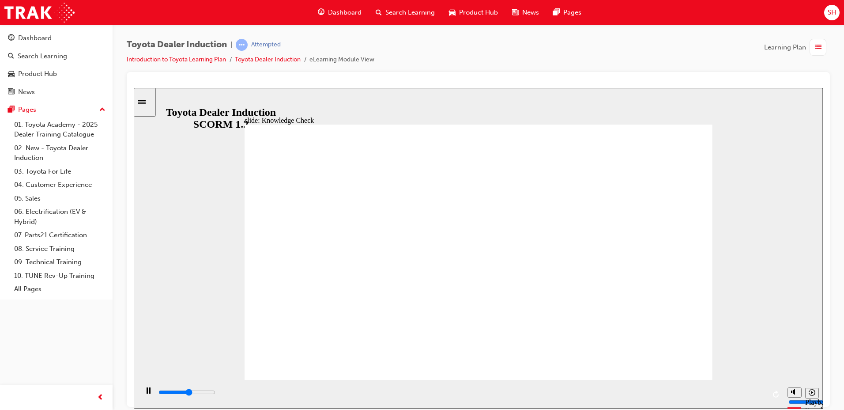
type input "2700"
type input "toyota engage"
type input "2900"
type input "toyota engage a"
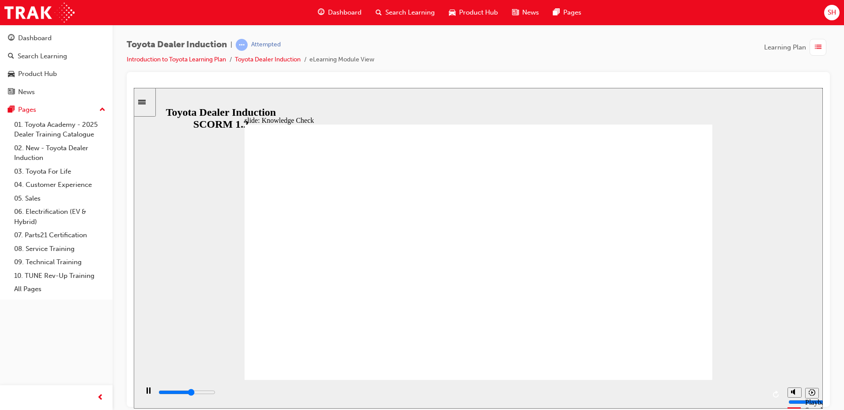
type input "toyota engage a"
type input "3200"
type input "toyota engage ap"
type input "3600"
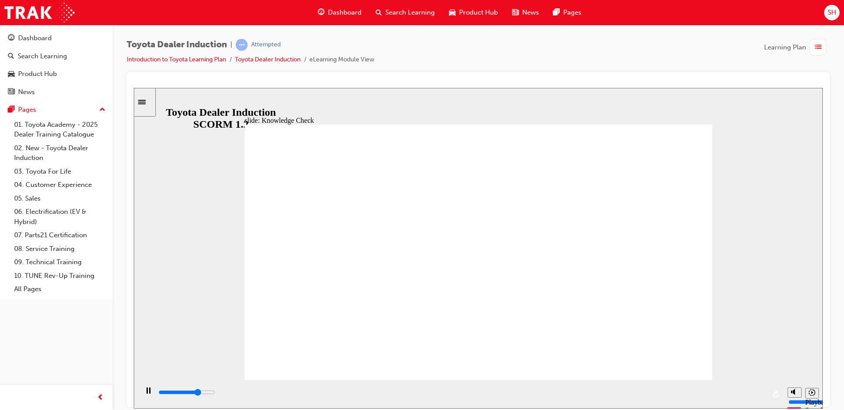
type input "toyota engage app"
type input "3900"
type input "toyota engage app"
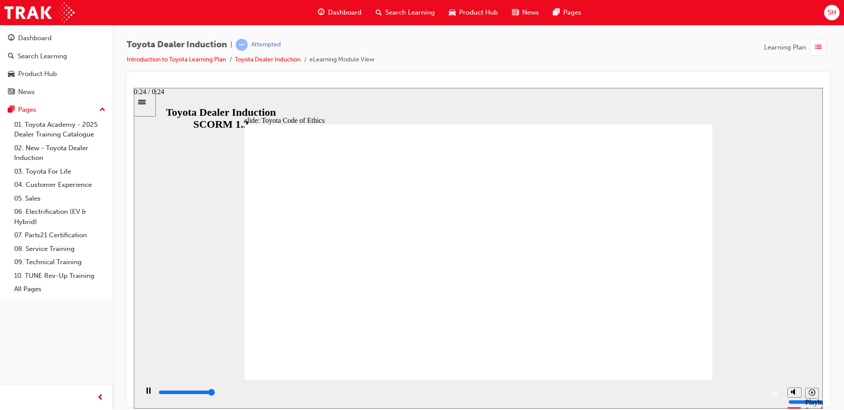
click at [216, 393] on input "slide progress" at bounding box center [187, 391] width 57 height 7
click at [761, 392] on div "playback controls" at bounding box center [462, 392] width 608 height 10
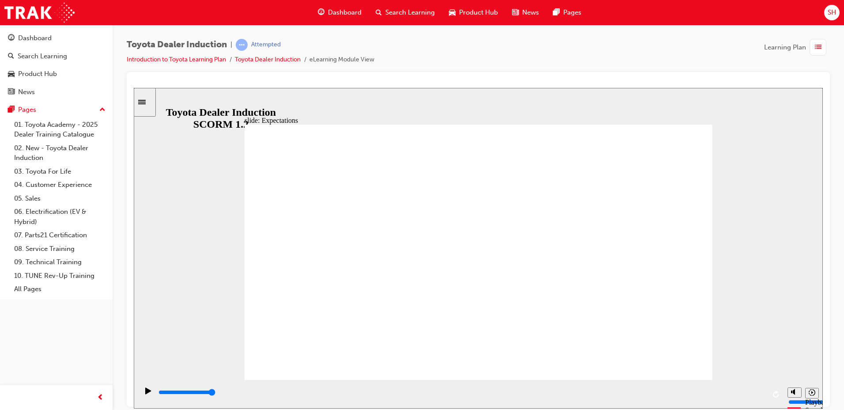
drag, startPoint x: 271, startPoint y: 220, endPoint x: 300, endPoint y: 253, distance: 43.8
drag, startPoint x: 315, startPoint y: 284, endPoint x: 358, endPoint y: 226, distance: 72.3
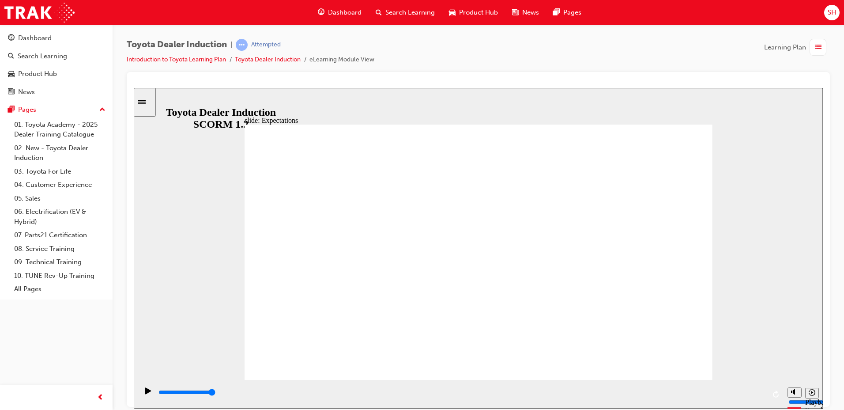
drag, startPoint x: 374, startPoint y: 177, endPoint x: 418, endPoint y: 232, distance: 71.0
drag, startPoint x: 506, startPoint y: 295, endPoint x: 515, endPoint y: 299, distance: 10.3
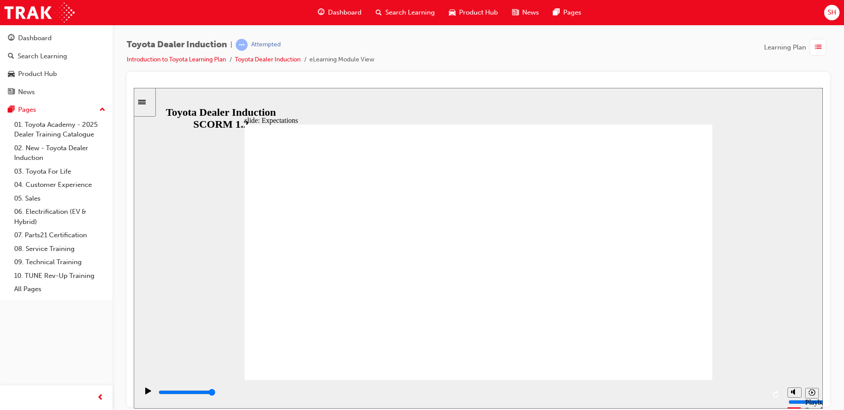
click at [216, 393] on input "slide progress" at bounding box center [187, 391] width 57 height 7
click at [151, 392] on div "Play (Ctrl+Alt+P)" at bounding box center [148, 394] width 15 height 15
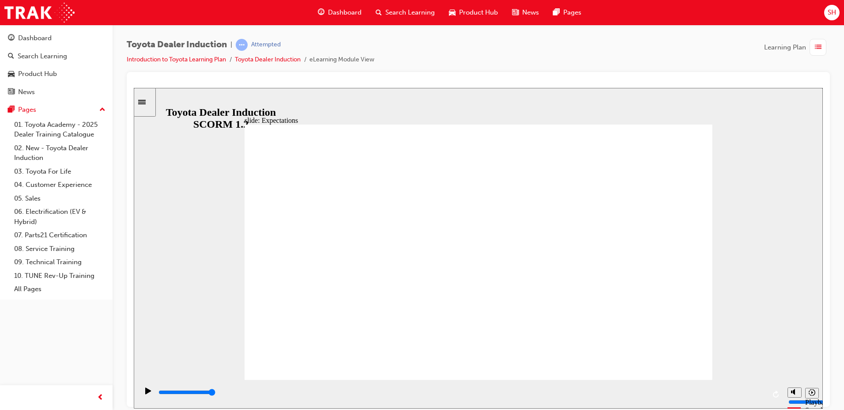
click at [752, 388] on div "playback controls" at bounding box center [462, 393] width 608 height 13
click at [712, 396] on div "playback controls" at bounding box center [462, 392] width 608 height 10
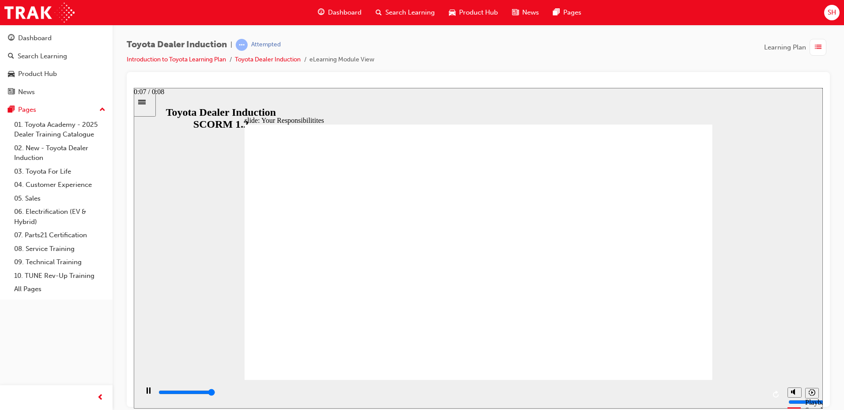
type input "8400"
checkbox input "true"
drag, startPoint x: 281, startPoint y: 179, endPoint x: 289, endPoint y: 209, distance: 31.6
checkbox input "true"
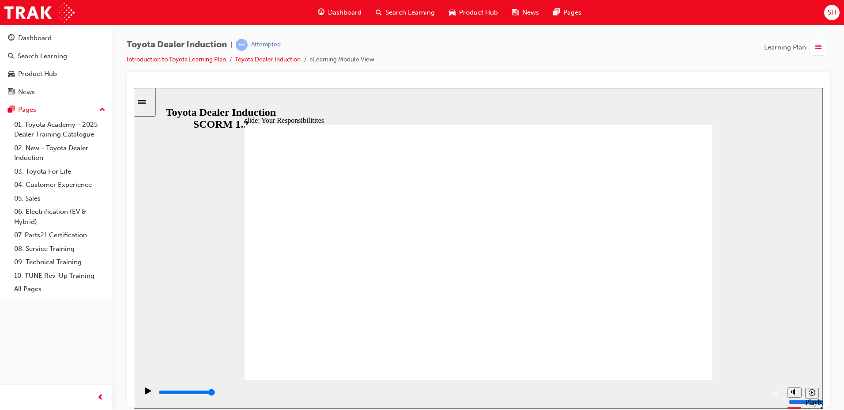
checkbox input "true"
drag, startPoint x: 289, startPoint y: 237, endPoint x: 289, endPoint y: 255, distance: 18.5
checkbox input "true"
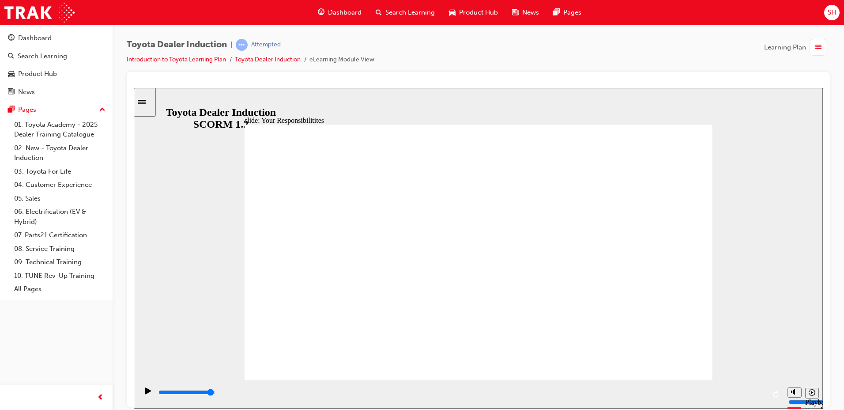
click at [216, 394] on input "slide progress" at bounding box center [187, 391] width 57 height 7
click at [717, 397] on div "playback controls" at bounding box center [462, 392] width 608 height 10
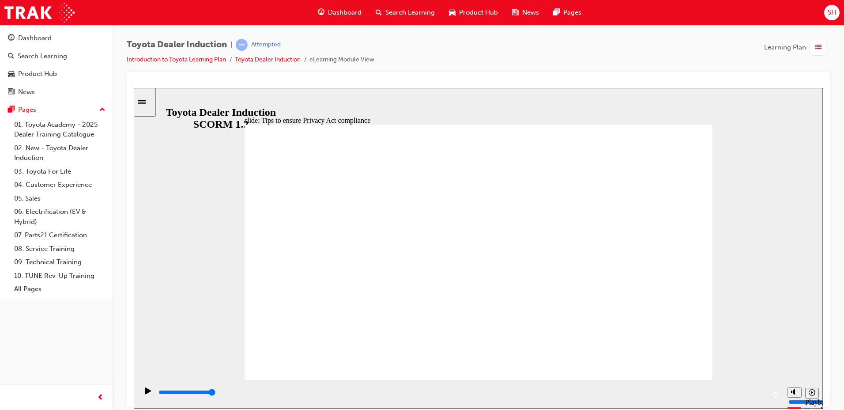
drag, startPoint x: 420, startPoint y: 269, endPoint x: 420, endPoint y: 278, distance: 8.8
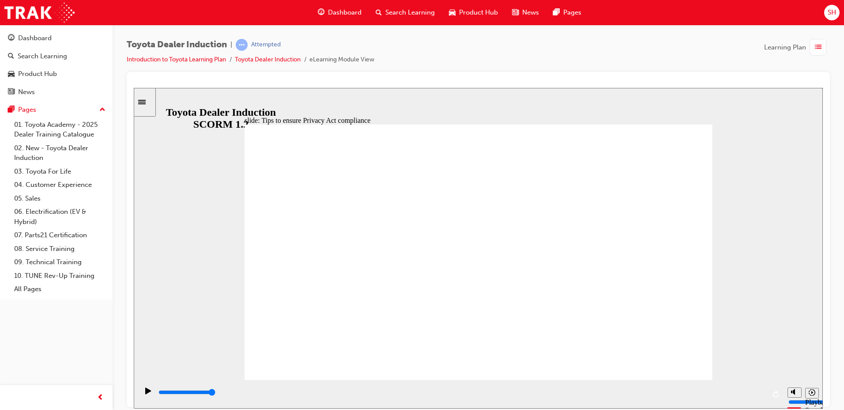
drag, startPoint x: 420, startPoint y: 304, endPoint x: 420, endPoint y: 311, distance: 7.1
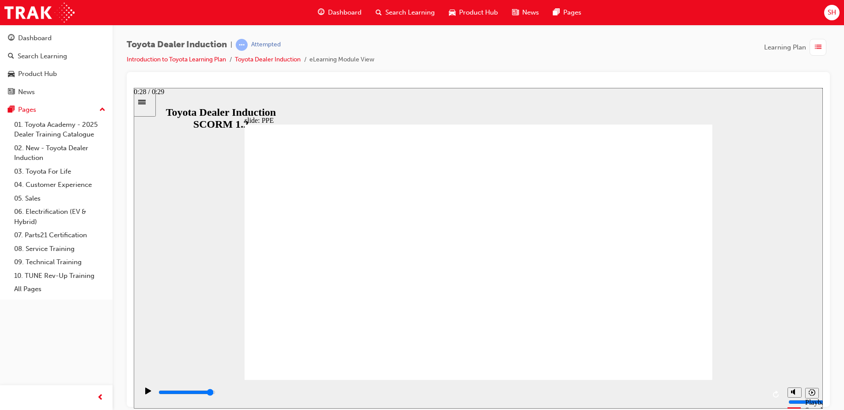
click at [216, 394] on input "slide progress" at bounding box center [187, 391] width 57 height 7
click at [727, 395] on div "playback controls" at bounding box center [462, 392] width 608 height 10
click at [569, 390] on div "playback controls" at bounding box center [462, 392] width 608 height 10
click at [145, 393] on icon "Play (Ctrl+Alt+P)" at bounding box center [148, 390] width 6 height 7
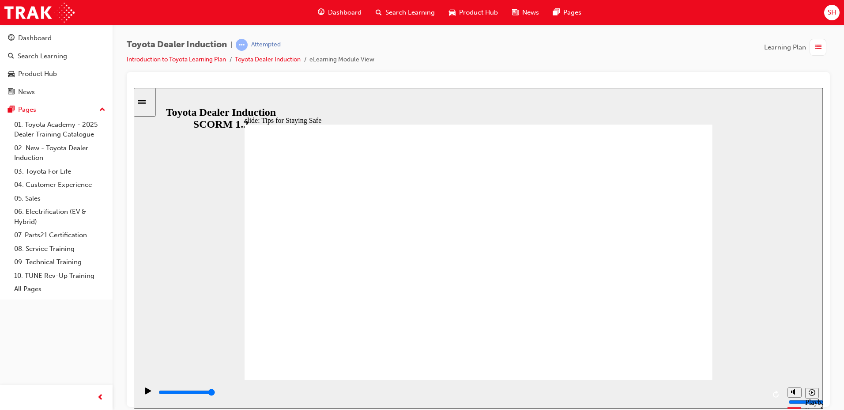
type input "5000"
checkbox input "true"
click at [686, 115] on div "slide: Knowledge Check Rectangle 1 BACK BACK SUBMIT SUBMIT Knowledge Check Our …" at bounding box center [478, 247] width 689 height 321
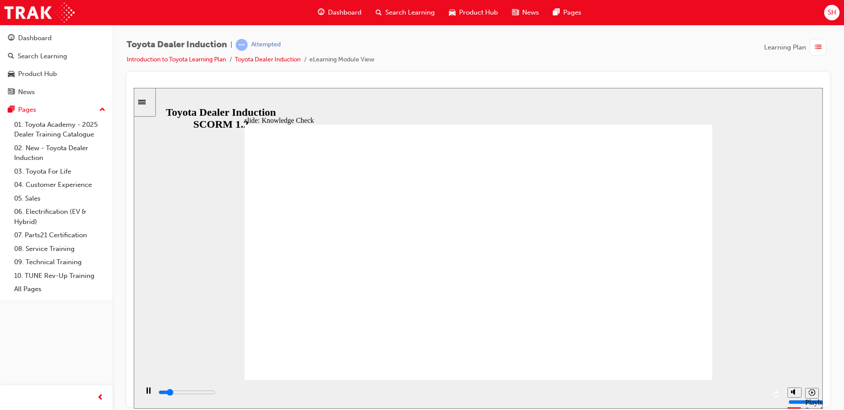
type input "2100"
checkbox input "true"
type input "2500"
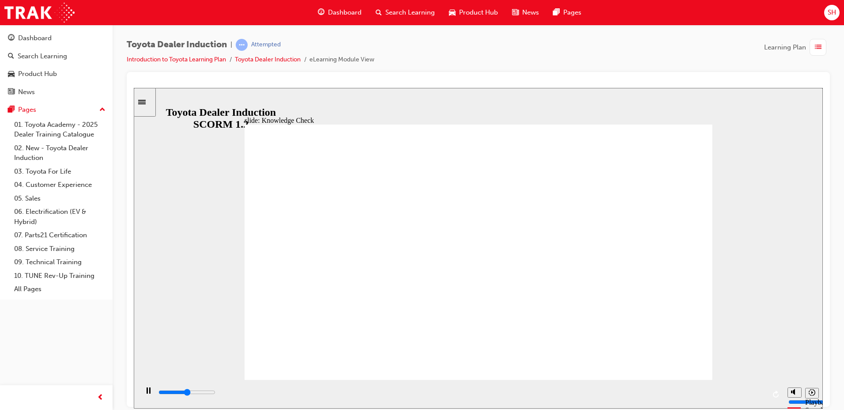
checkbox input "true"
type input "3100"
checkbox input "true"
type input "3600"
checkbox input "true"
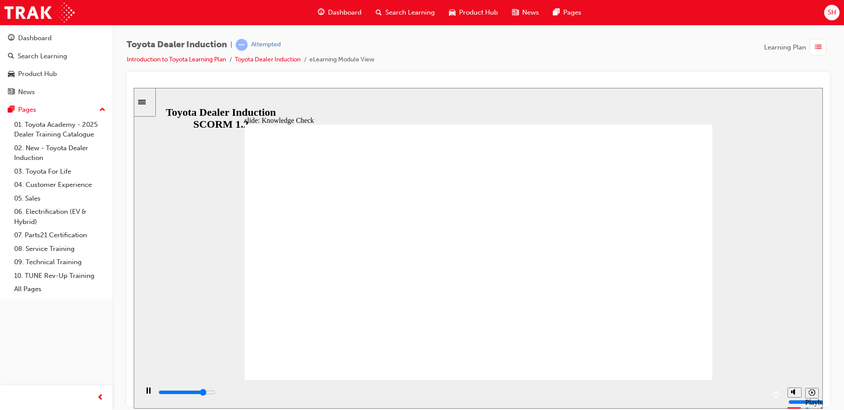
type input "4100"
checkbox input "true"
drag, startPoint x: 370, startPoint y: 329, endPoint x: 370, endPoint y: 344, distance: 15.0
type input "4400"
checkbox input "true"
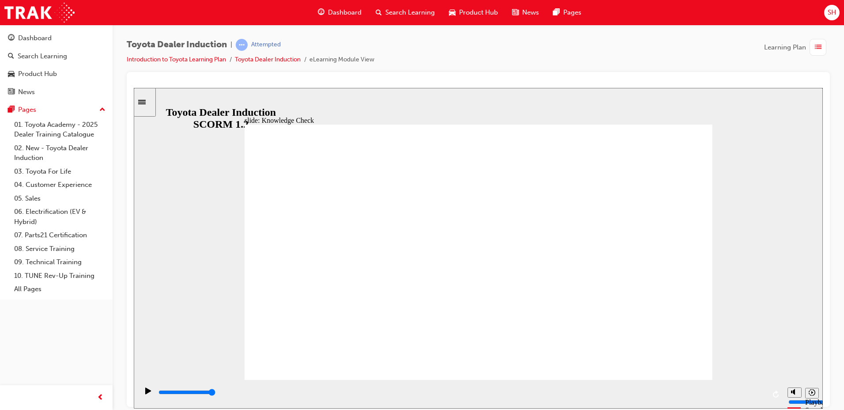
type input "3000"
radio input "true"
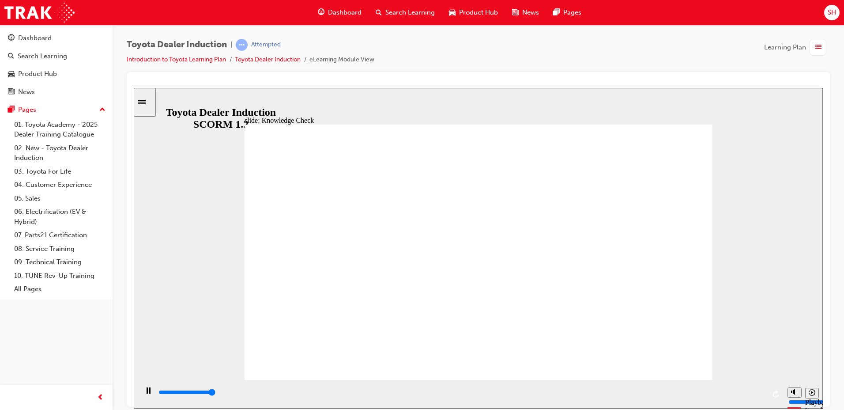
type input "5000"
checkbox input "false"
checkbox input "true"
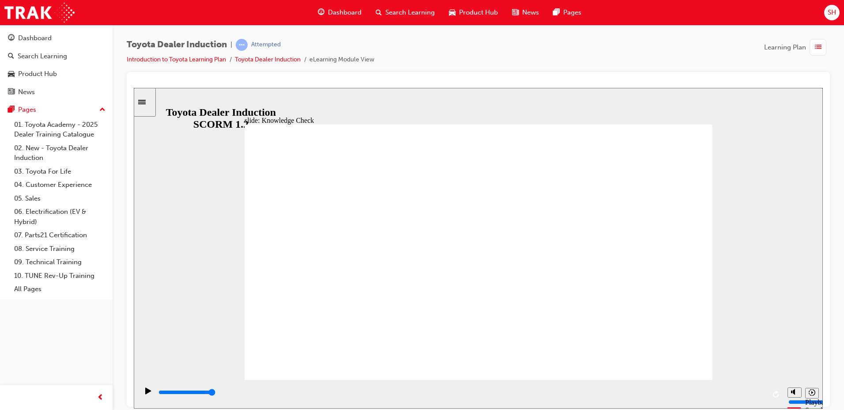
drag, startPoint x: 369, startPoint y: 281, endPoint x: 370, endPoint y: 304, distance: 23.0
checkbox input "true"
type input "1900"
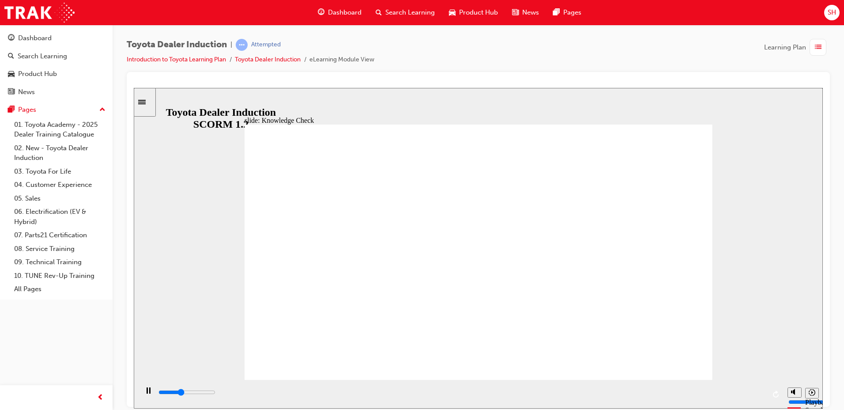
checkbox input "true"
type input "2600"
checkbox input "true"
type input "3100"
checkbox input "true"
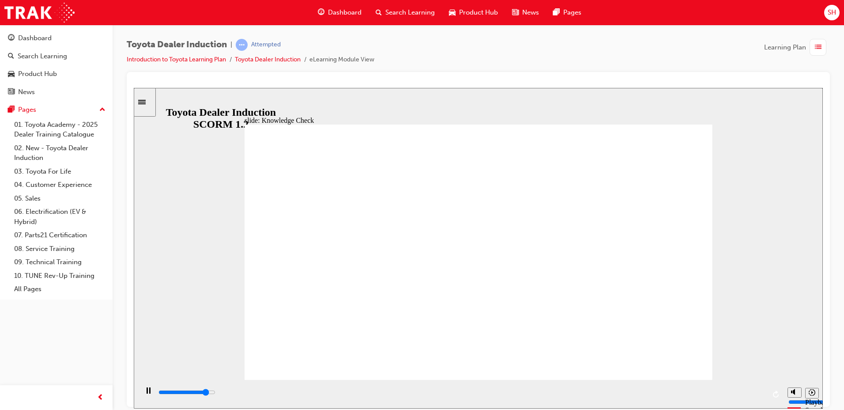
drag, startPoint x: 368, startPoint y: 310, endPoint x: 669, endPoint y: 140, distance: 346.3
type input "5000"
checkbox input "true"
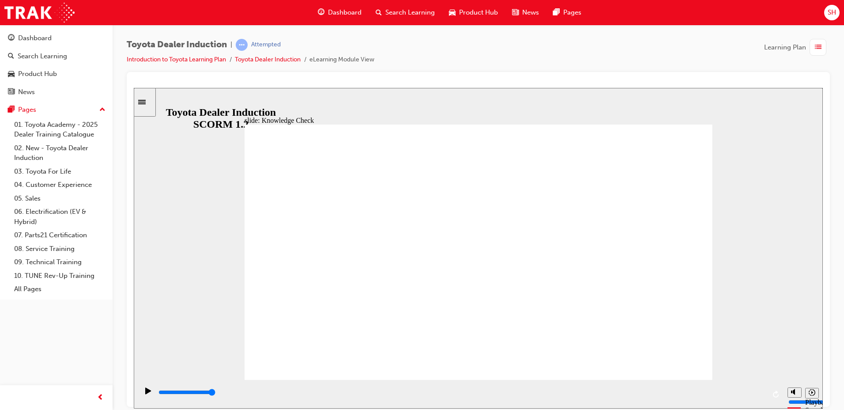
checkbox input "true"
checkbox input "false"
checkbox input "true"
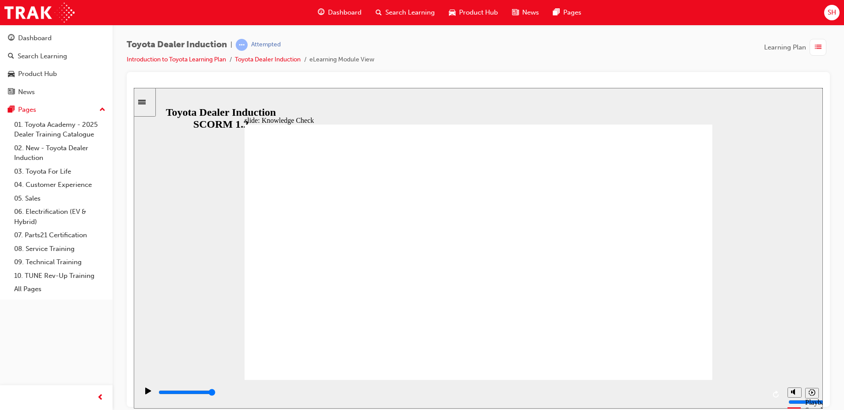
click at [699, 396] on div "playback controls" at bounding box center [462, 392] width 608 height 10
click at [216, 394] on input "slide progress" at bounding box center [187, 391] width 57 height 7
type input "9900"
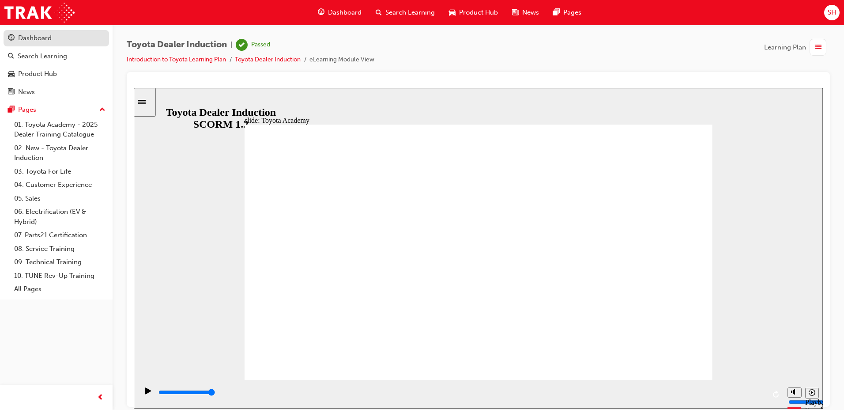
click at [34, 42] on div "Dashboard" at bounding box center [35, 38] width 34 height 10
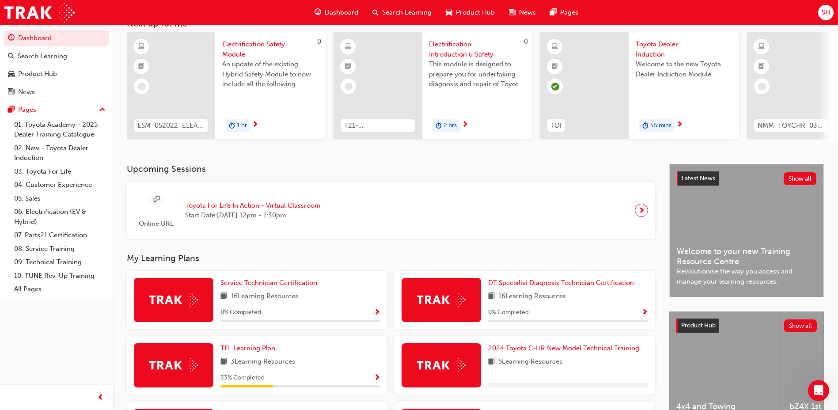
scroll to position [158, 0]
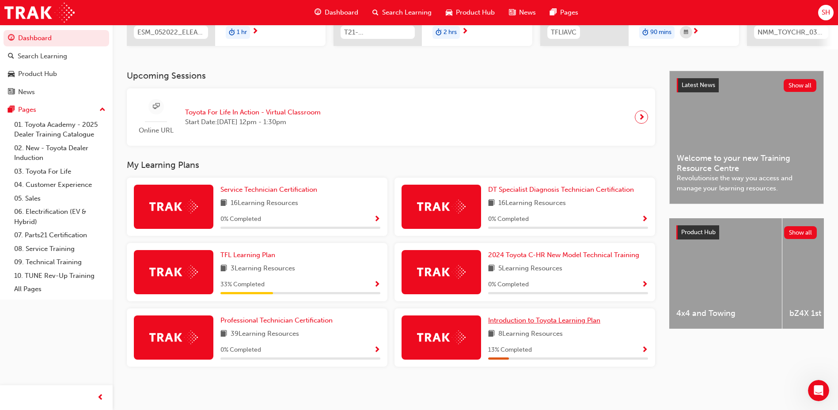
click at [544, 322] on span "Introduction to Toyota Learning Plan" at bounding box center [544, 320] width 112 height 8
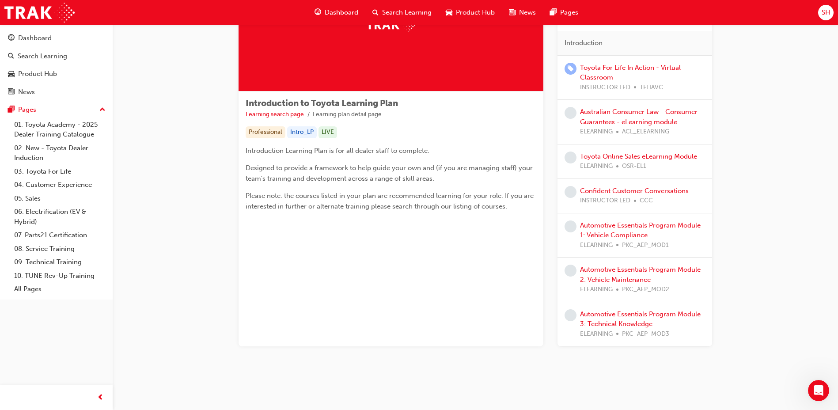
scroll to position [88, 0]
click at [827, 13] on span "SH" at bounding box center [825, 13] width 8 height 10
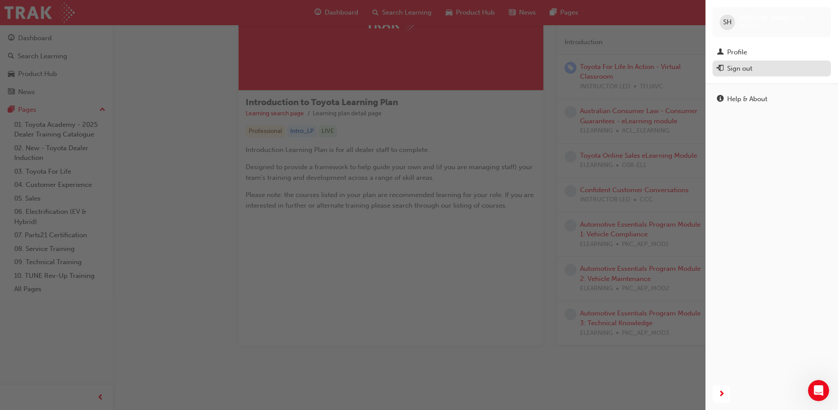
click at [743, 72] on div "Sign out" at bounding box center [739, 69] width 25 height 10
